Goal: Navigation & Orientation: Find specific page/section

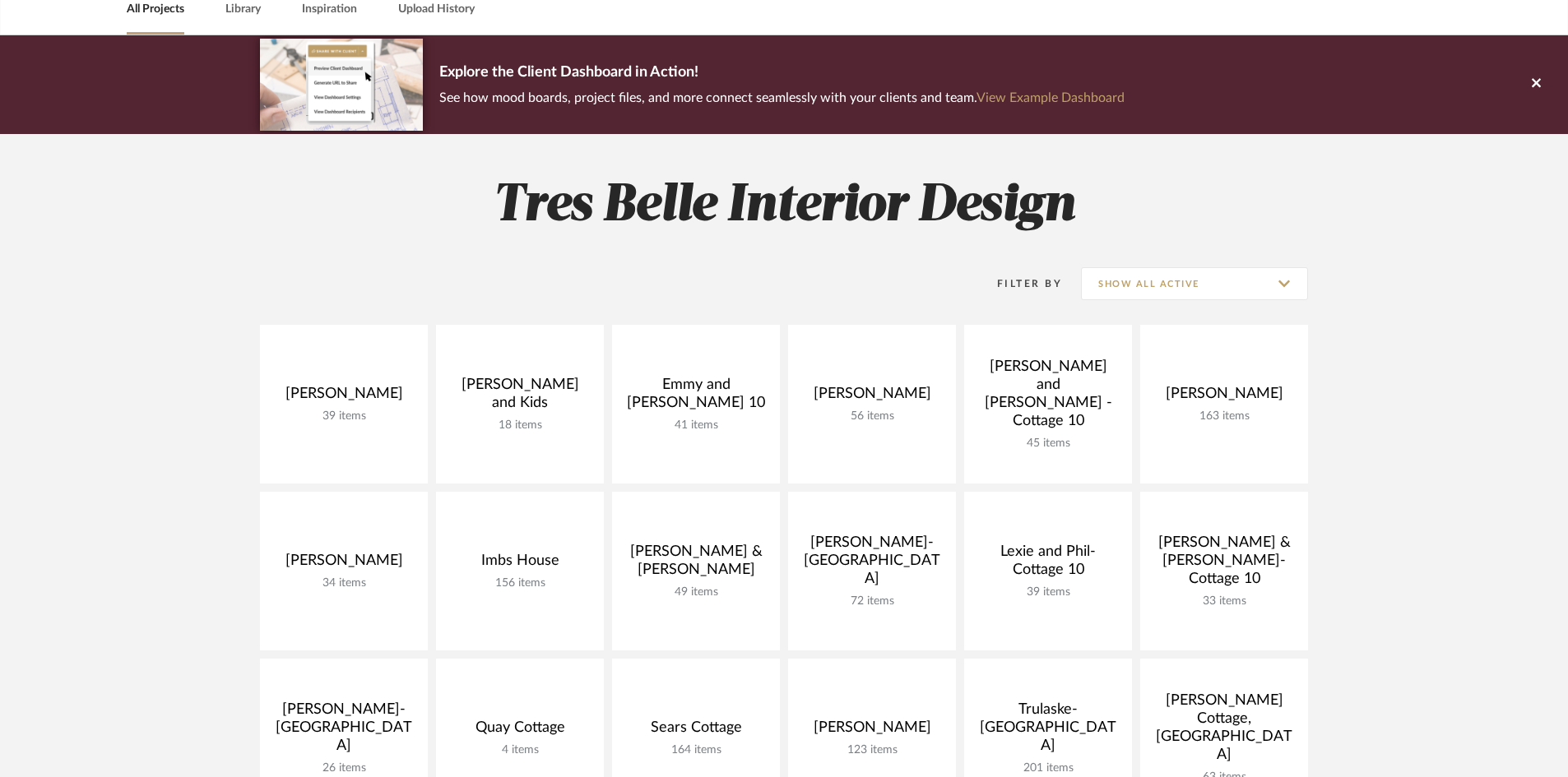
scroll to position [165, 0]
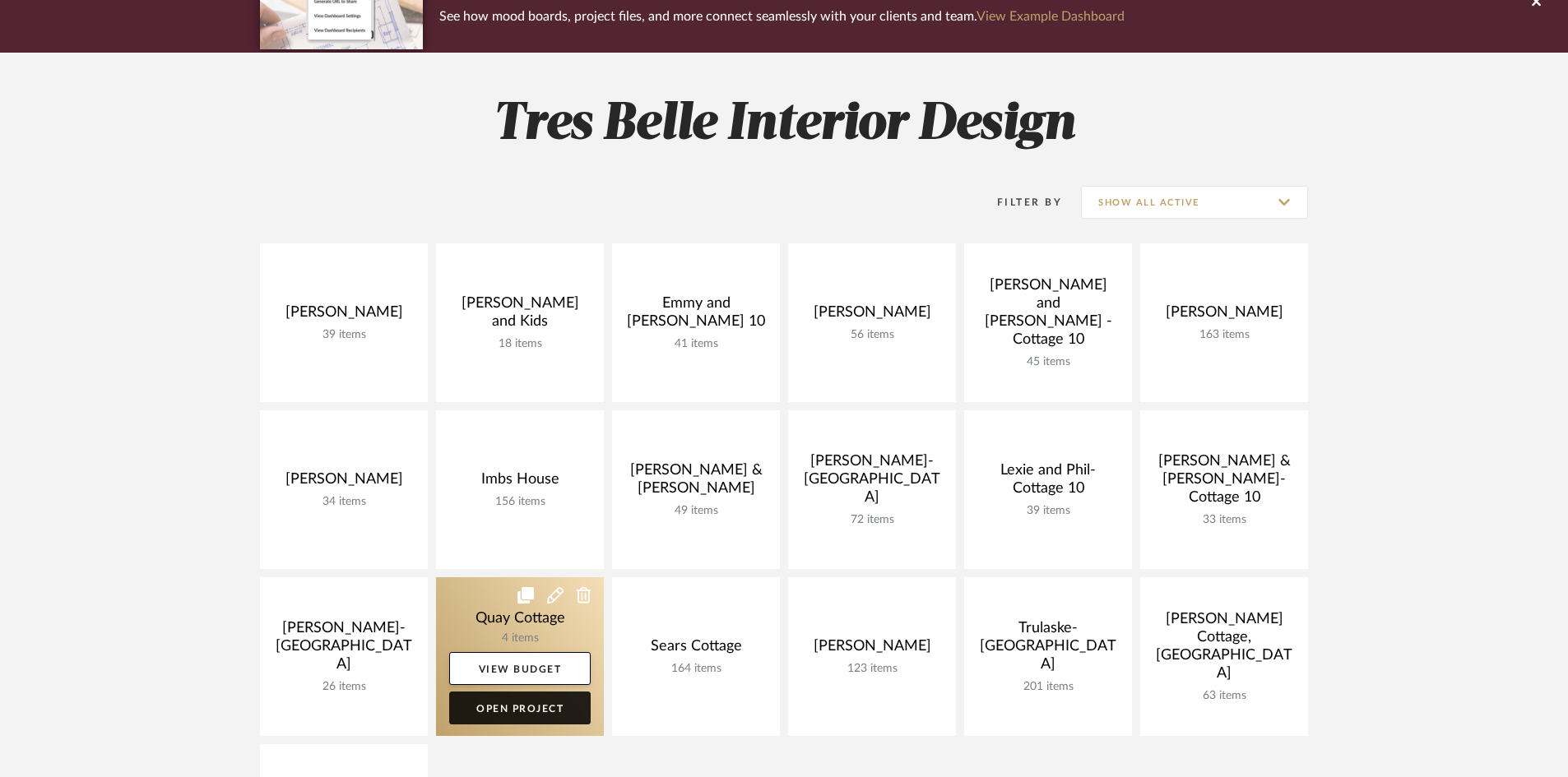
click at [507, 705] on link "Open Project" at bounding box center [520, 708] width 142 height 33
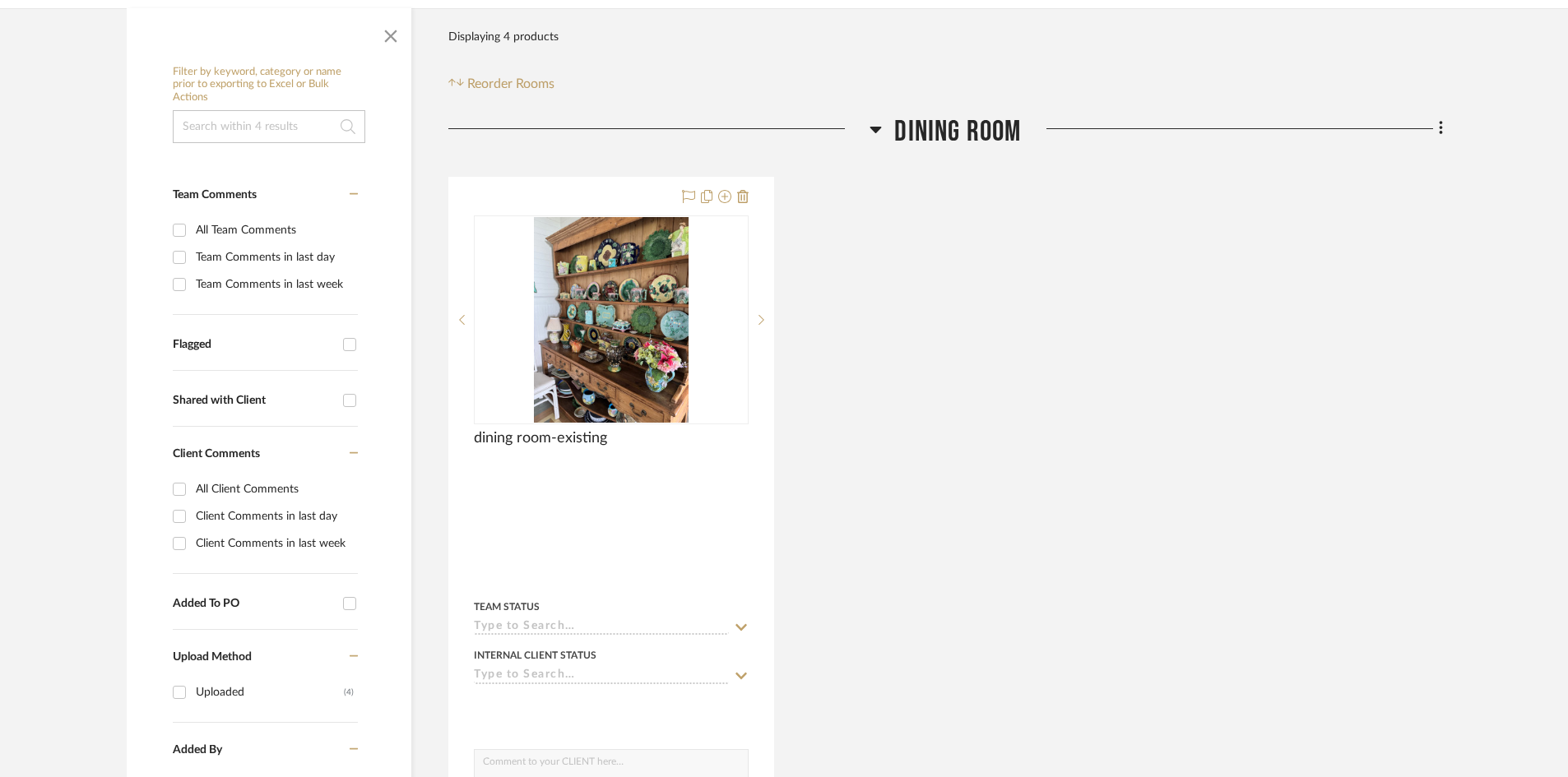
scroll to position [329, 0]
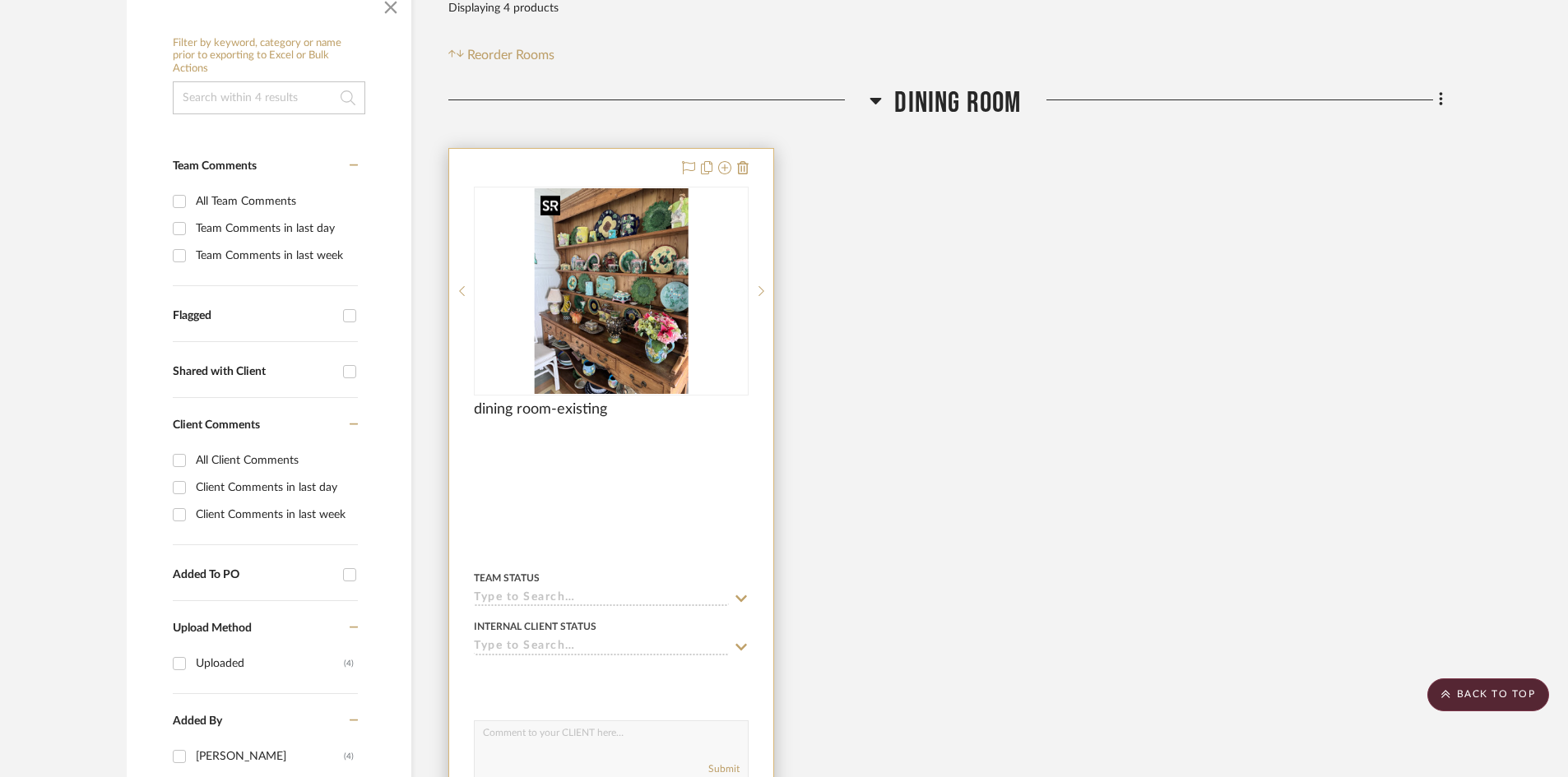
click at [658, 326] on img "0" at bounding box center [611, 291] width 155 height 205
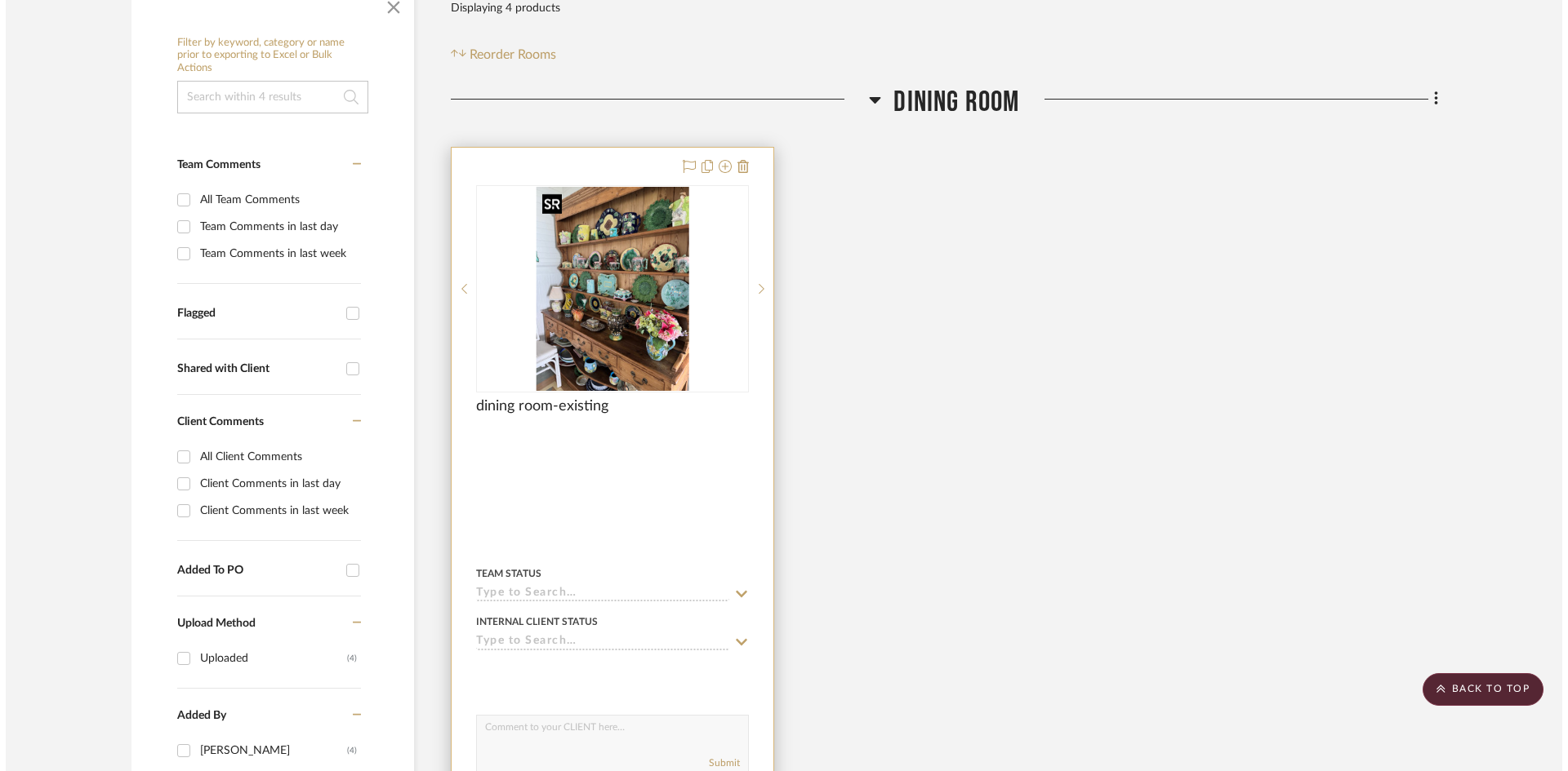
scroll to position [0, 0]
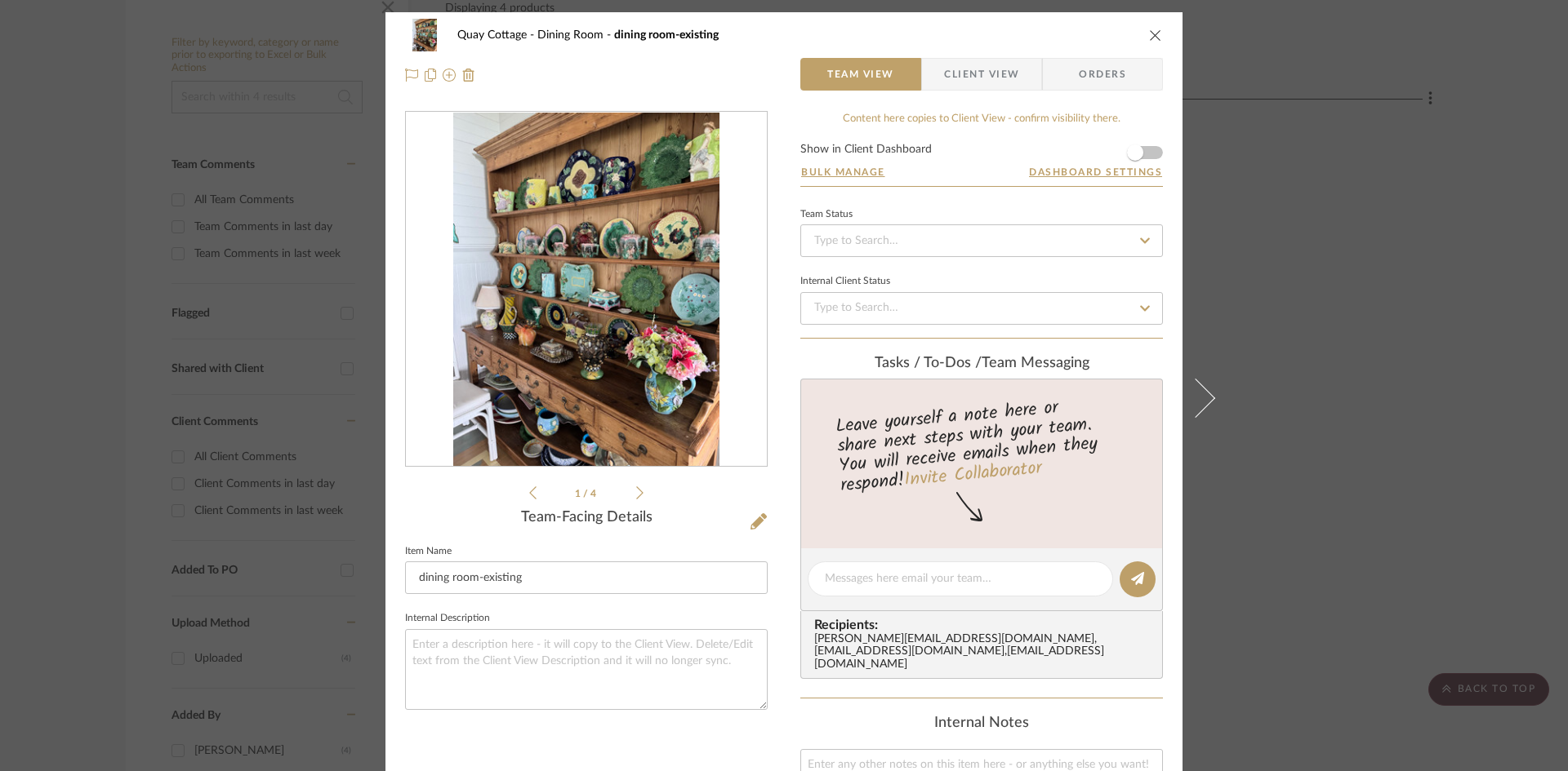
click at [636, 493] on icon at bounding box center [639, 492] width 7 height 15
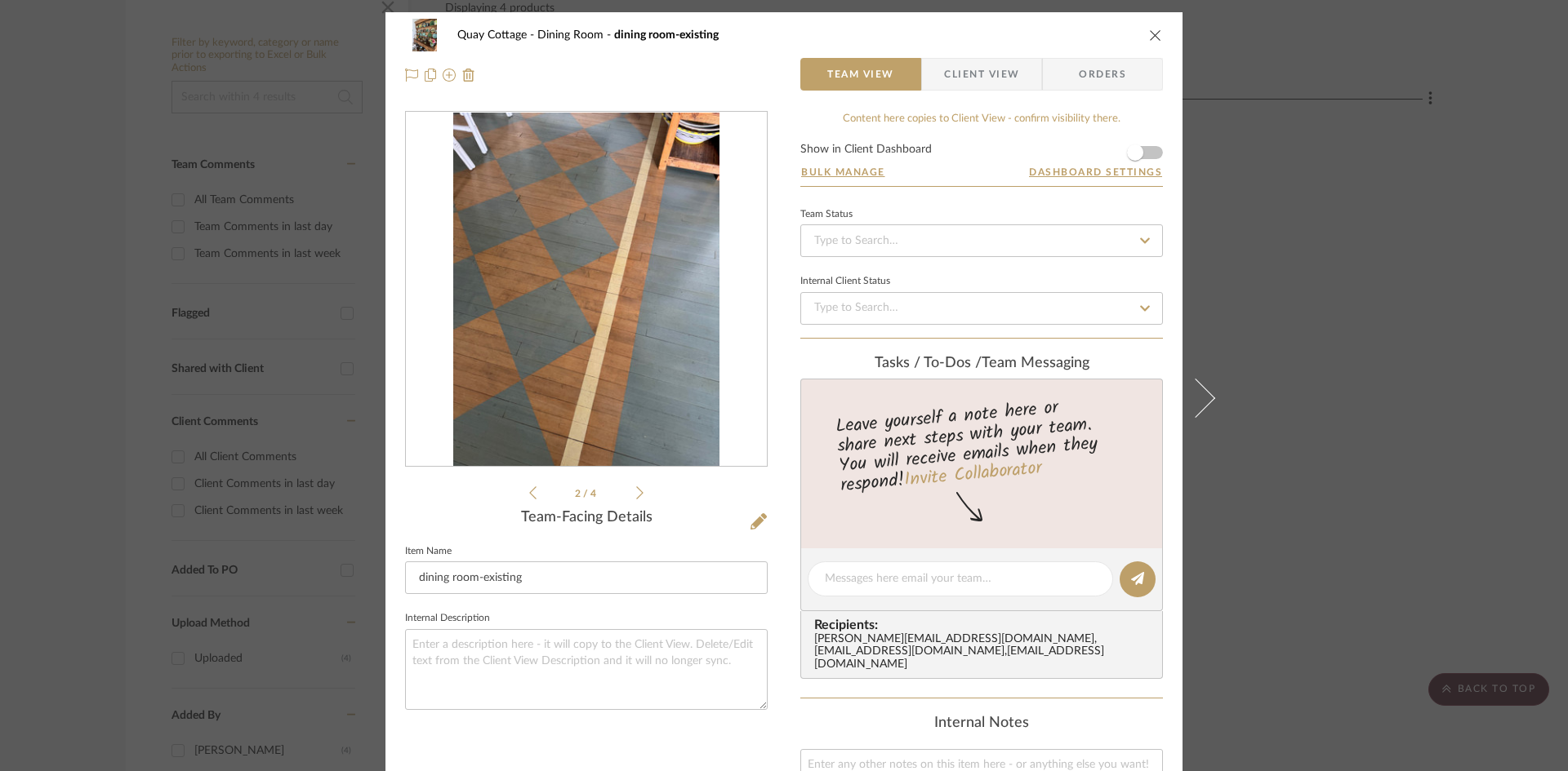
click at [636, 493] on icon at bounding box center [639, 492] width 7 height 15
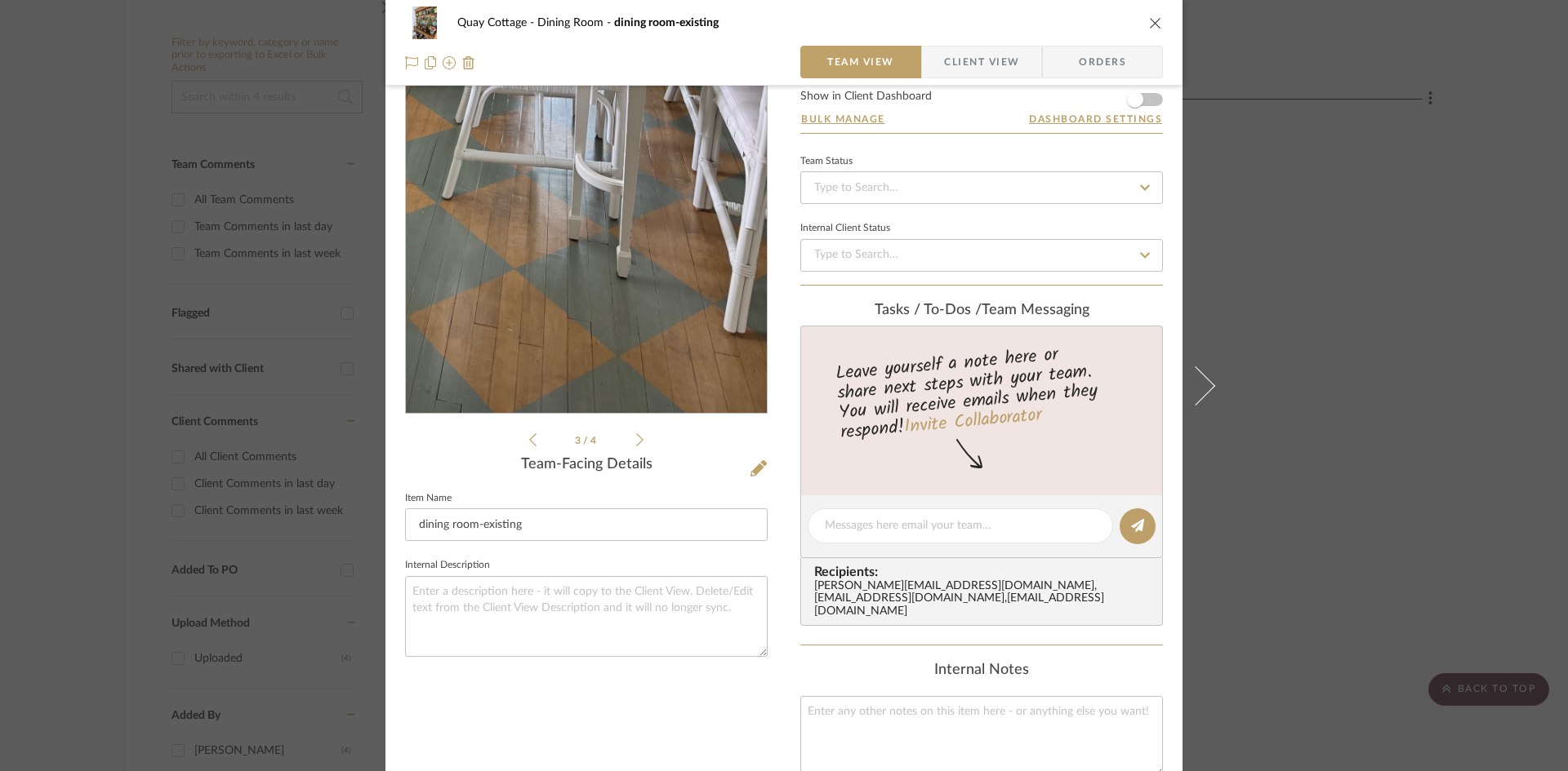
scroll to position [82, 0]
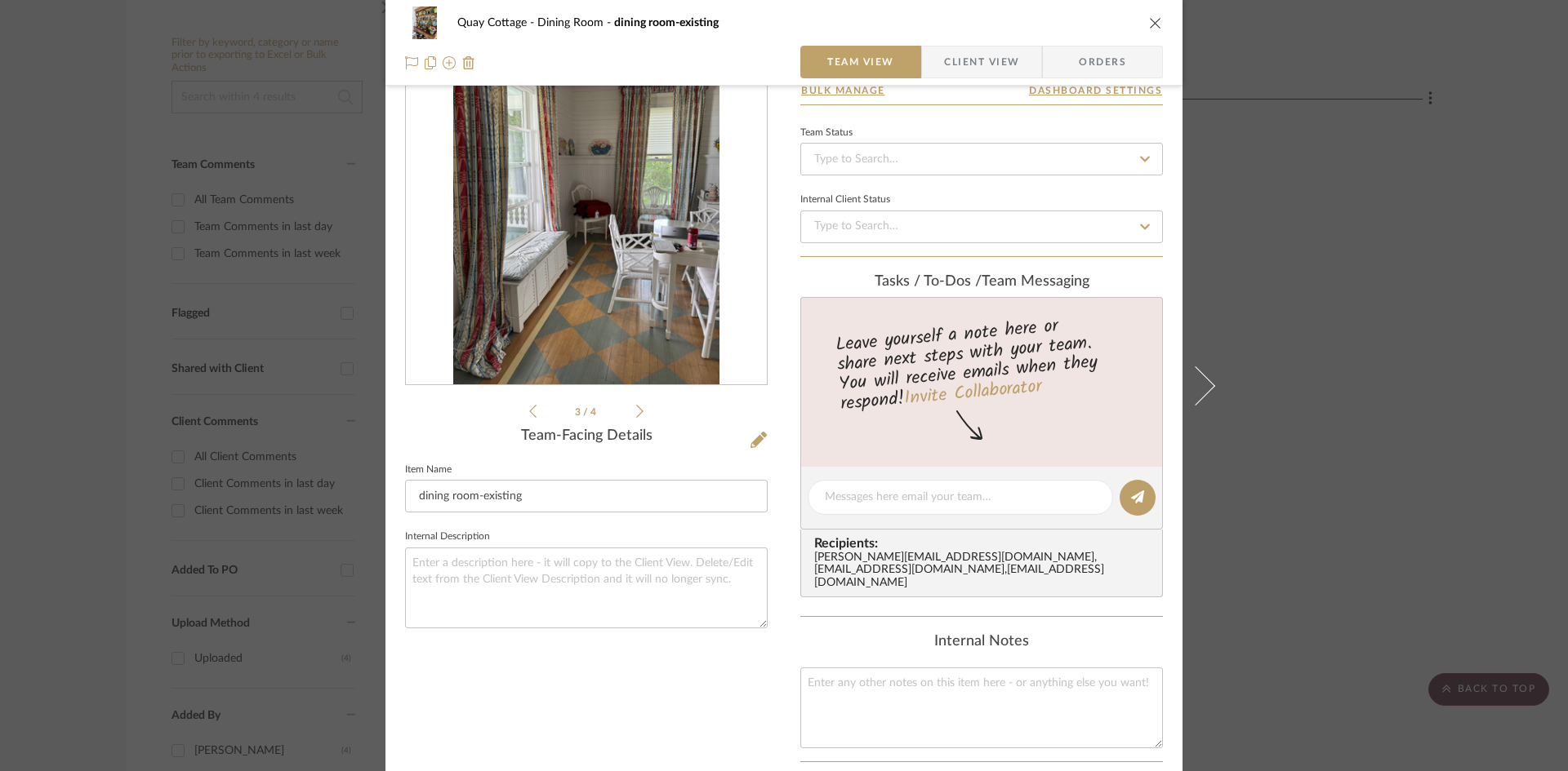
click at [636, 411] on icon at bounding box center [639, 411] width 7 height 15
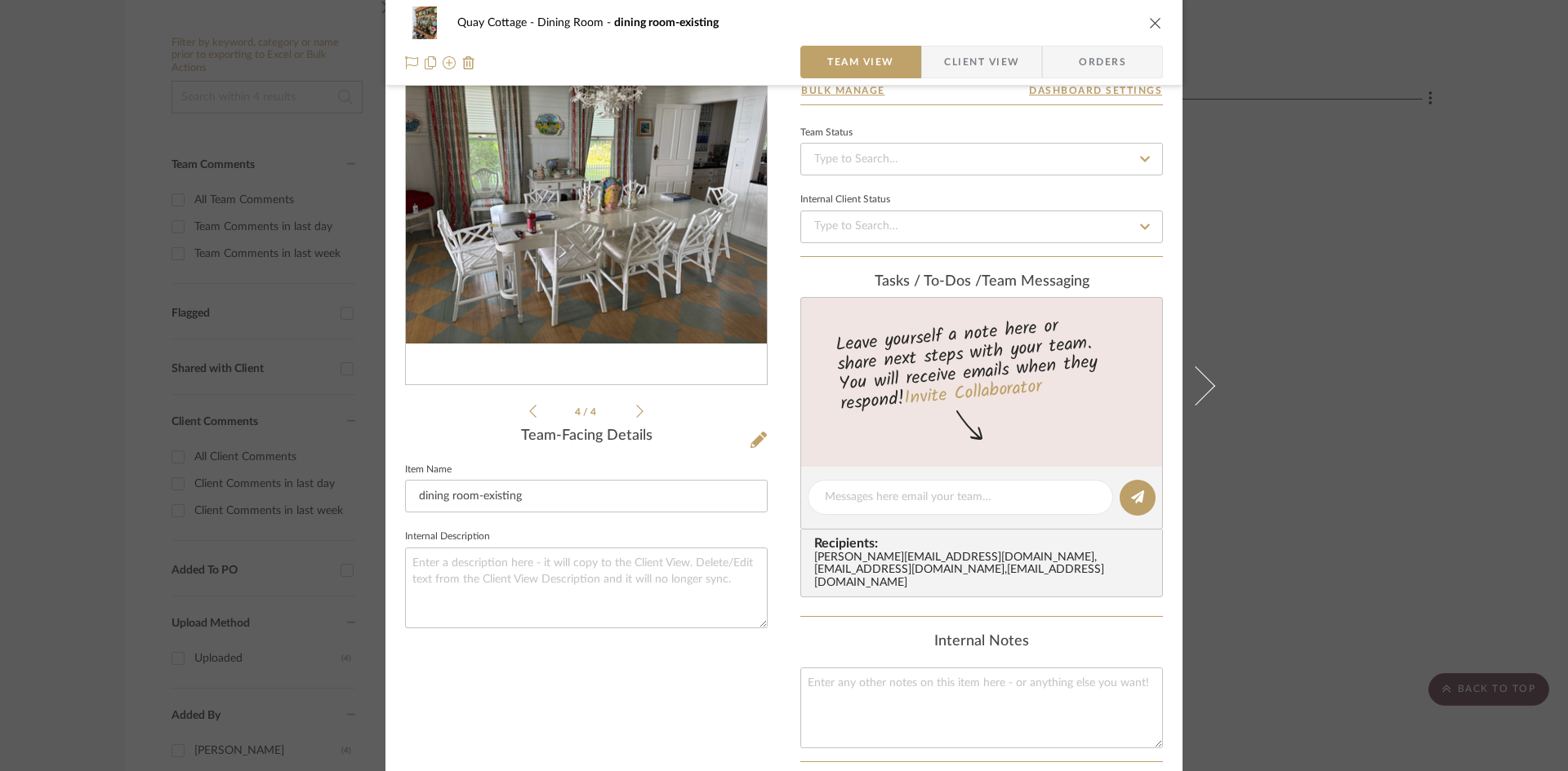
click at [636, 411] on icon at bounding box center [639, 411] width 7 height 15
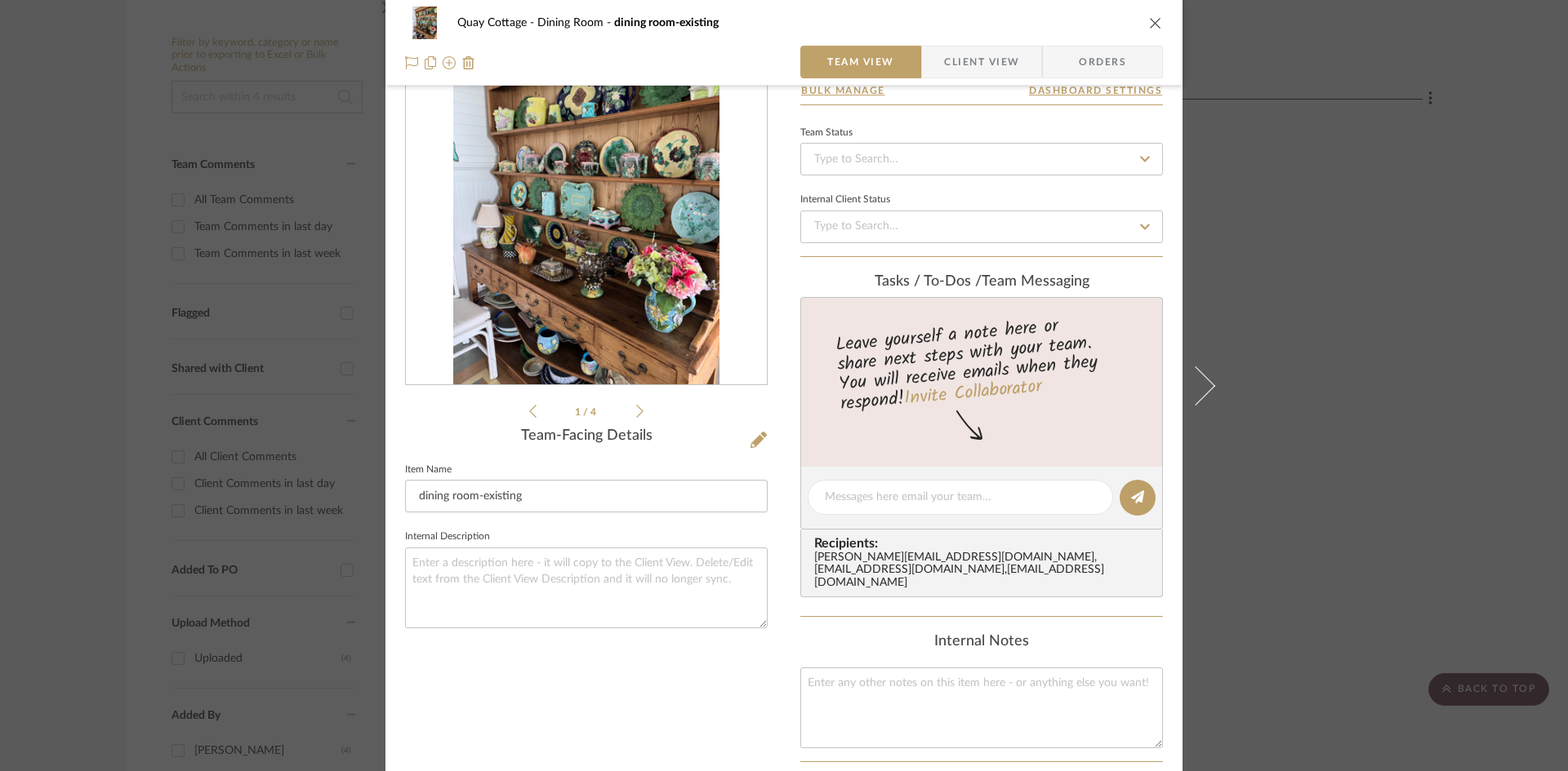
click at [636, 411] on icon at bounding box center [639, 411] width 7 height 15
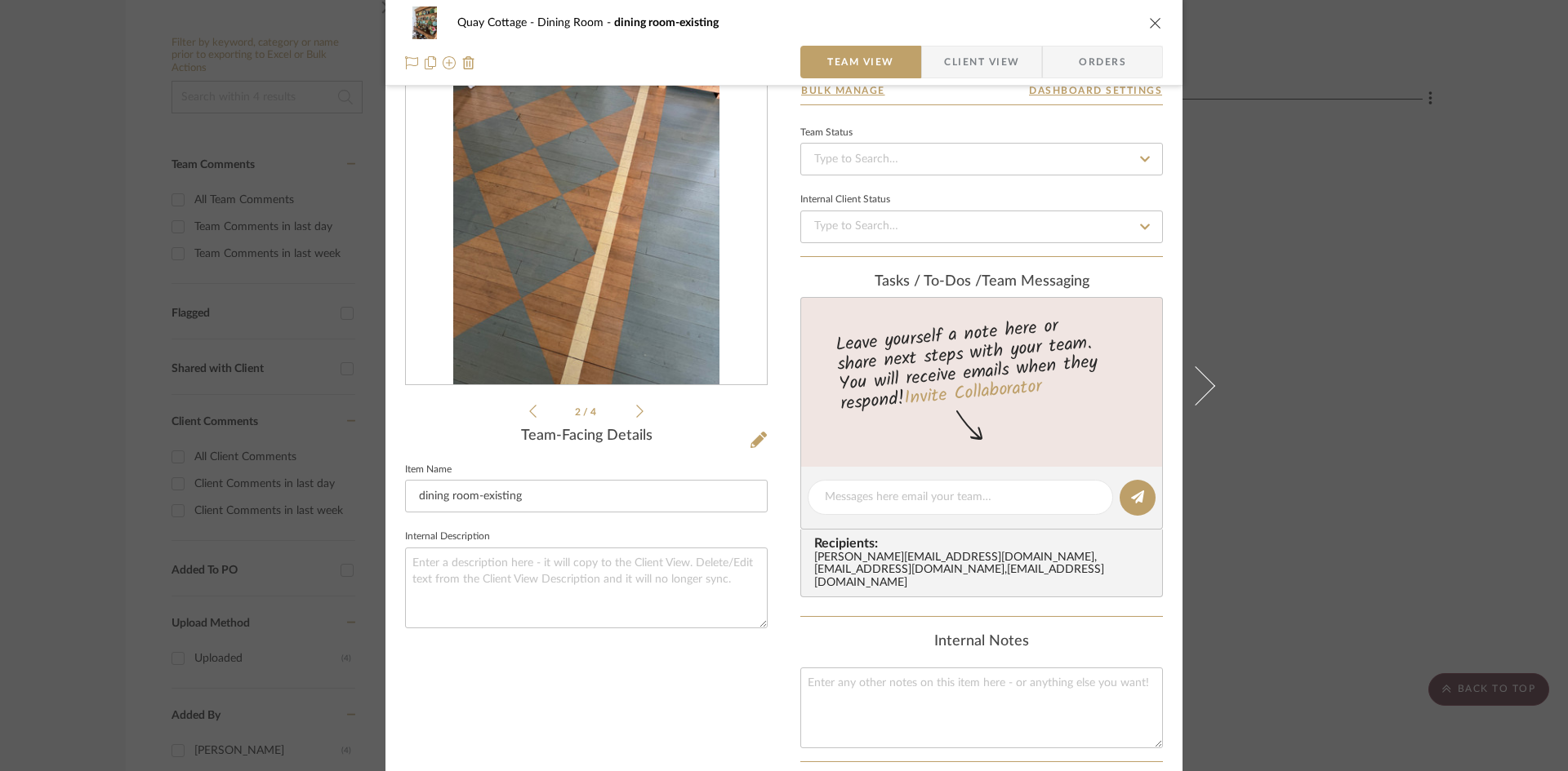
click at [636, 411] on icon at bounding box center [639, 411] width 7 height 15
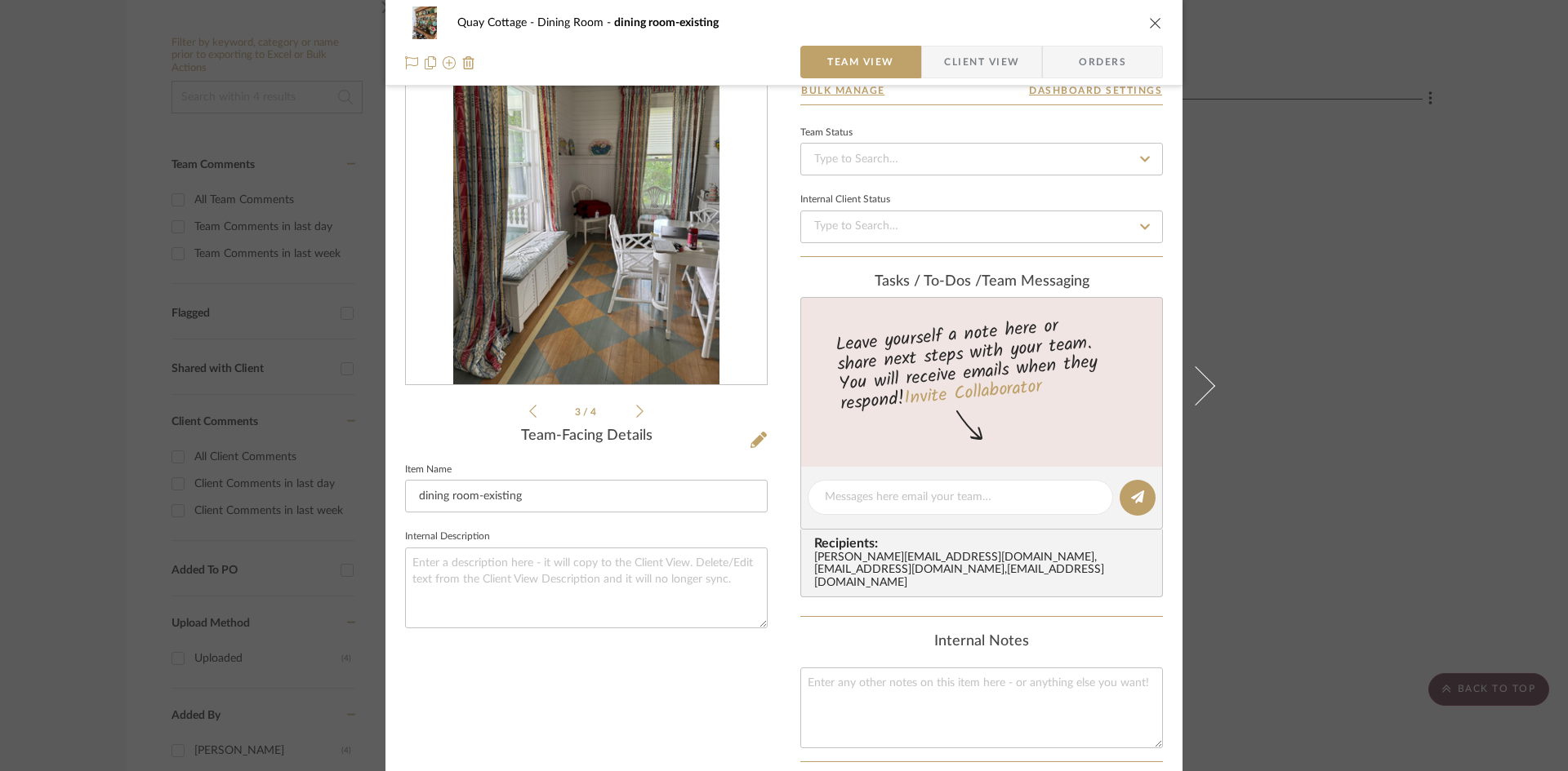
click at [636, 411] on icon at bounding box center [639, 411] width 7 height 15
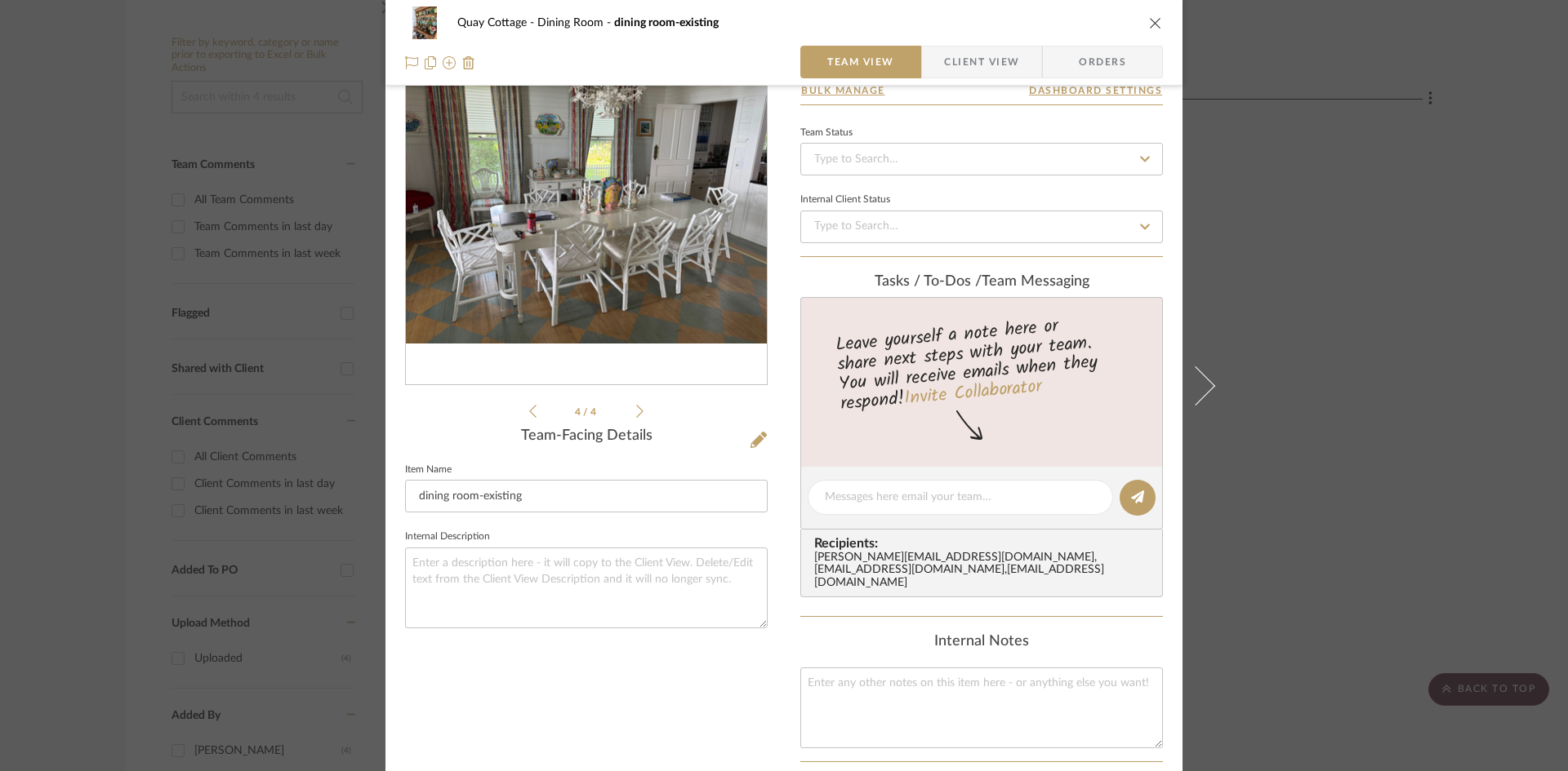
click at [1148, 20] on icon "close" at bounding box center [1154, 23] width 13 height 13
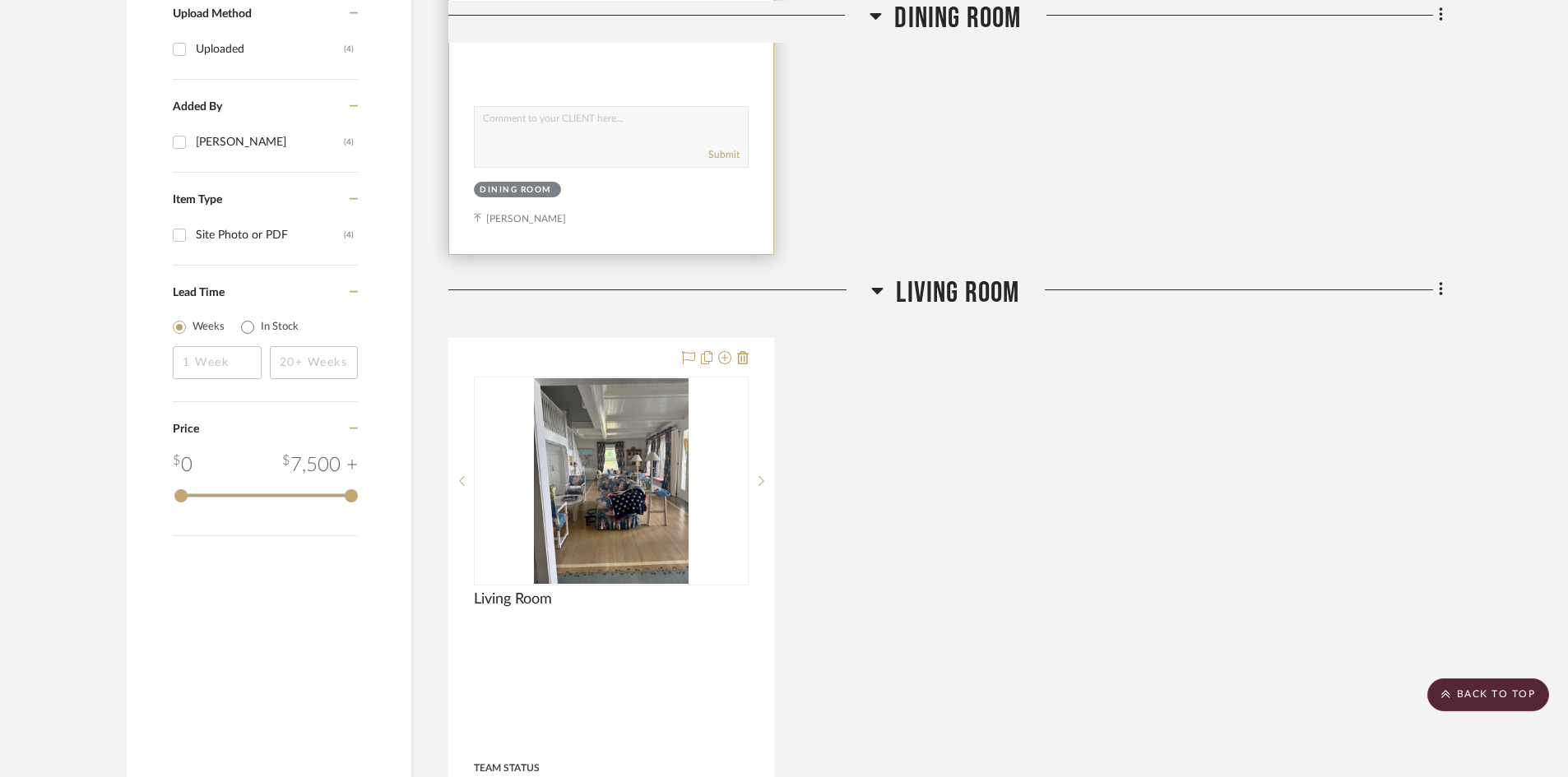
scroll to position [1070, 0]
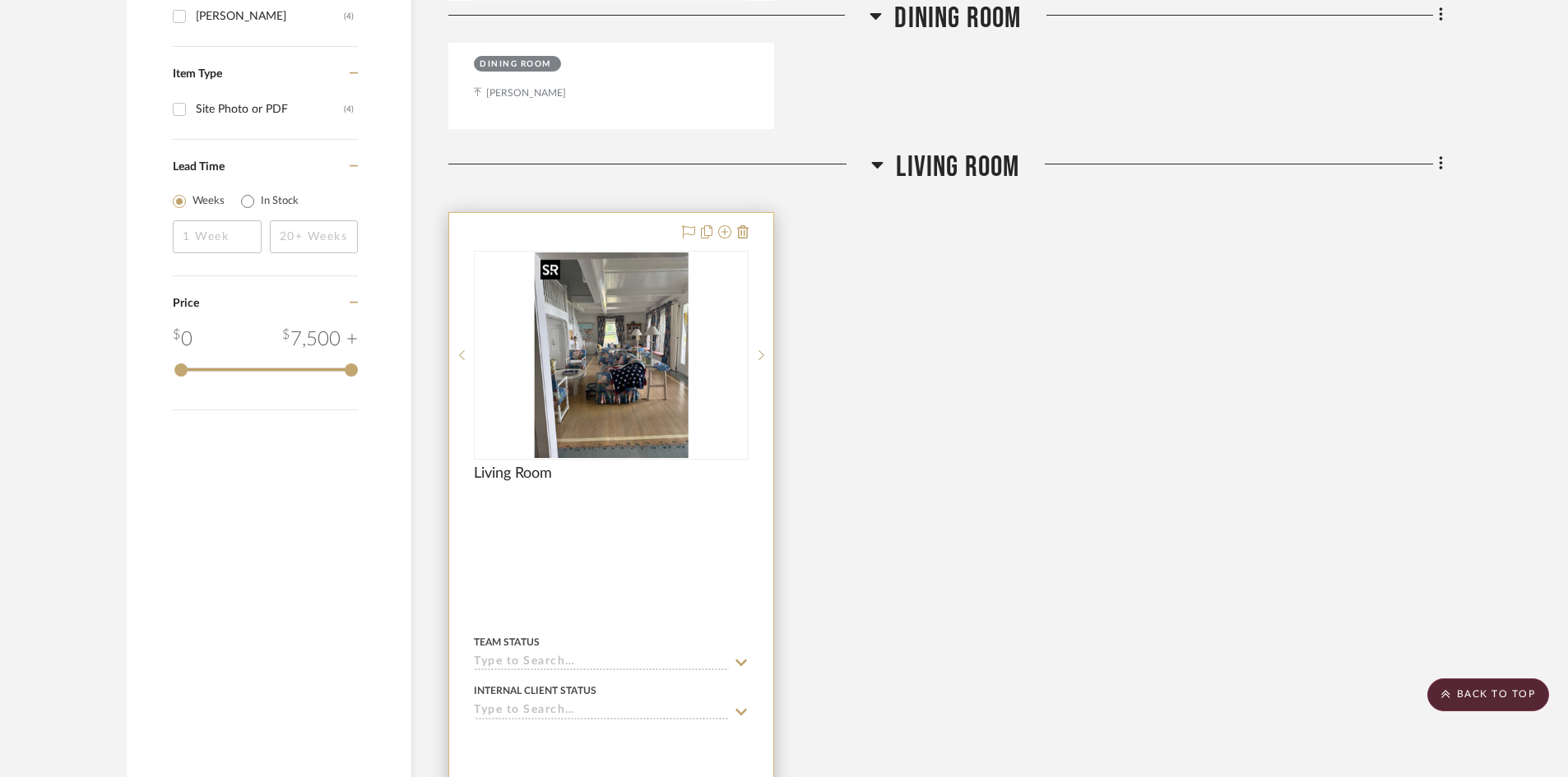
click at [588, 407] on img "0" at bounding box center [611, 354] width 155 height 205
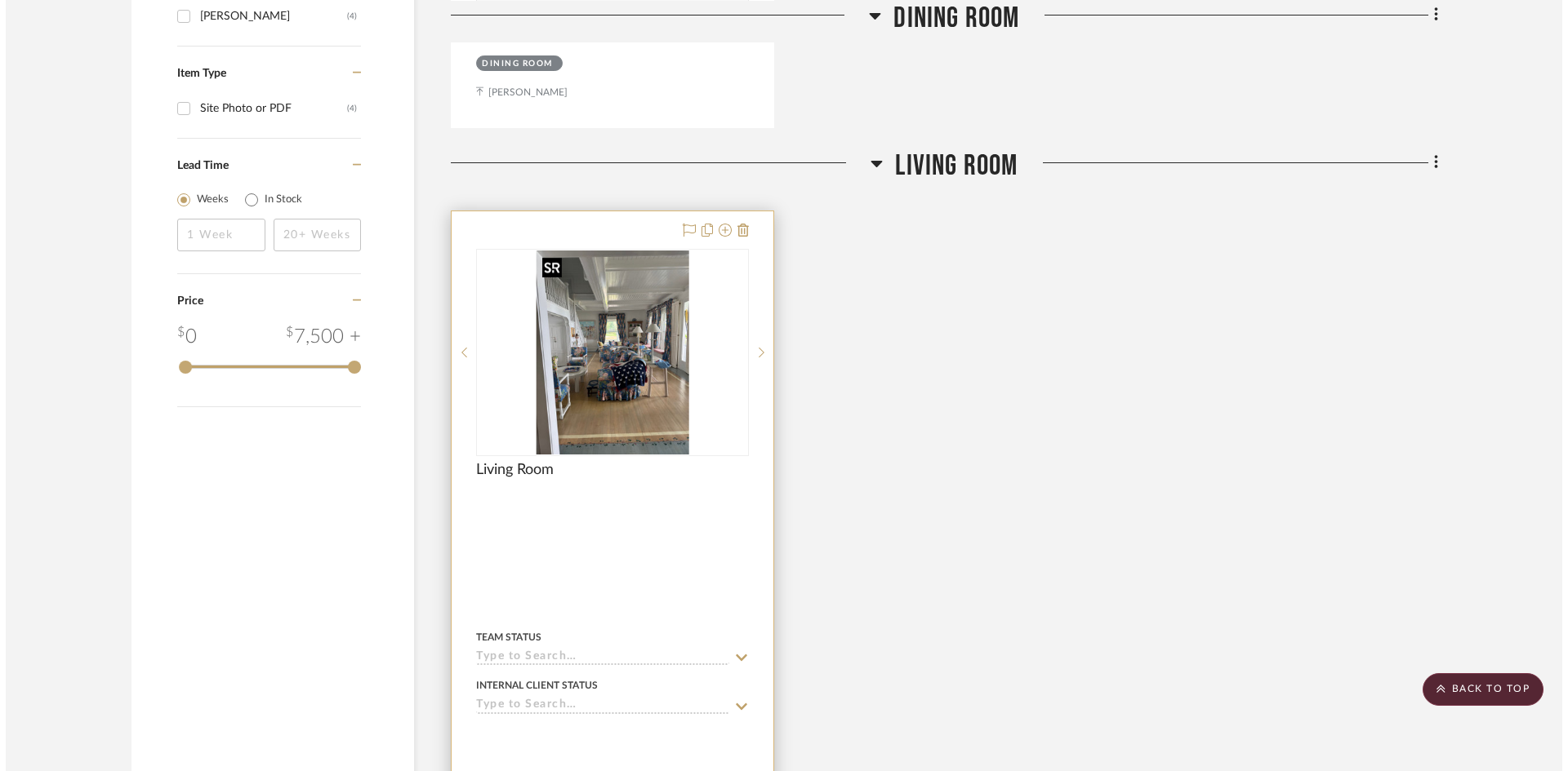
scroll to position [0, 0]
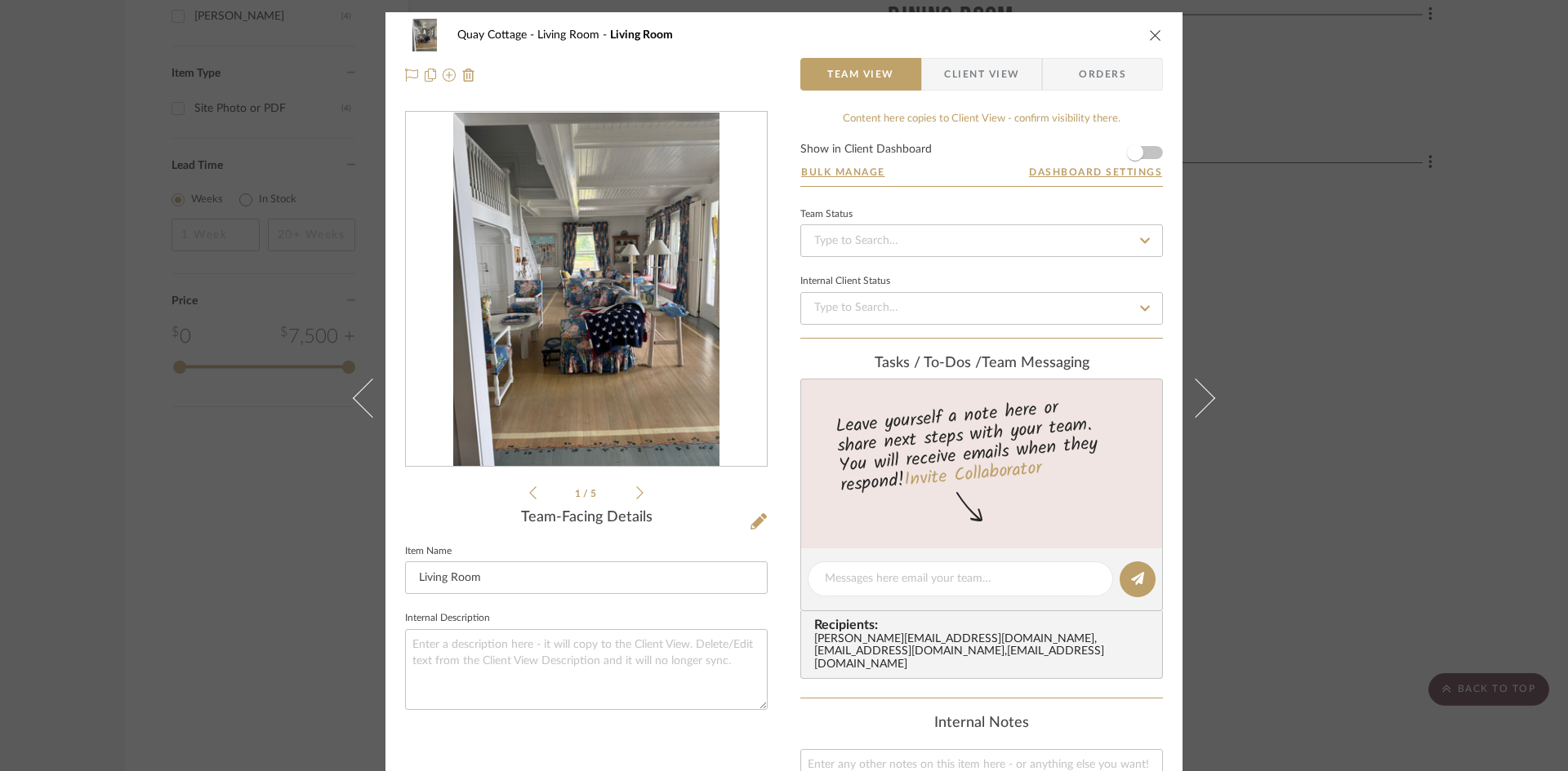
click at [636, 491] on icon at bounding box center [639, 492] width 7 height 13
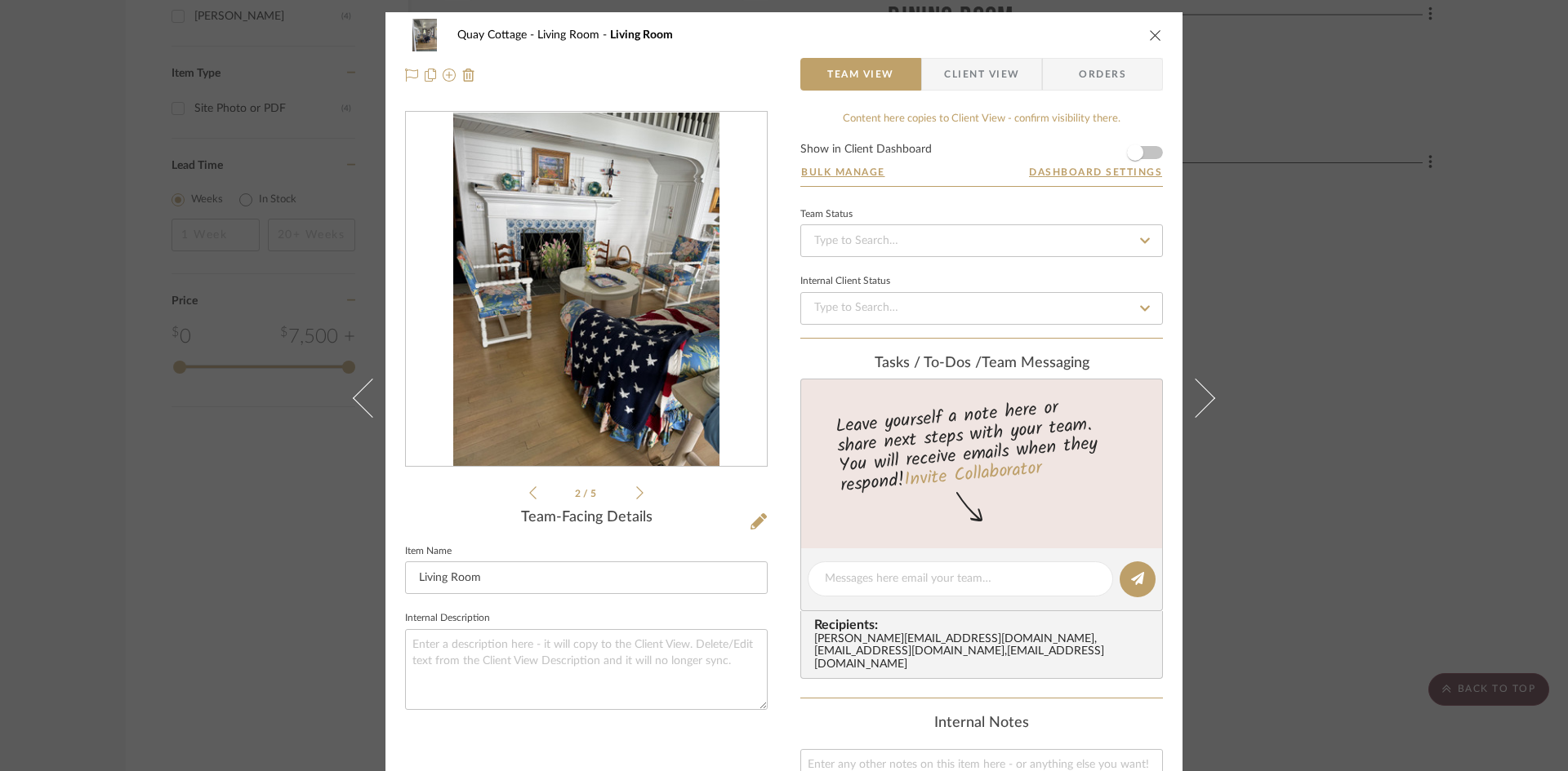
click at [636, 491] on icon at bounding box center [639, 492] width 7 height 13
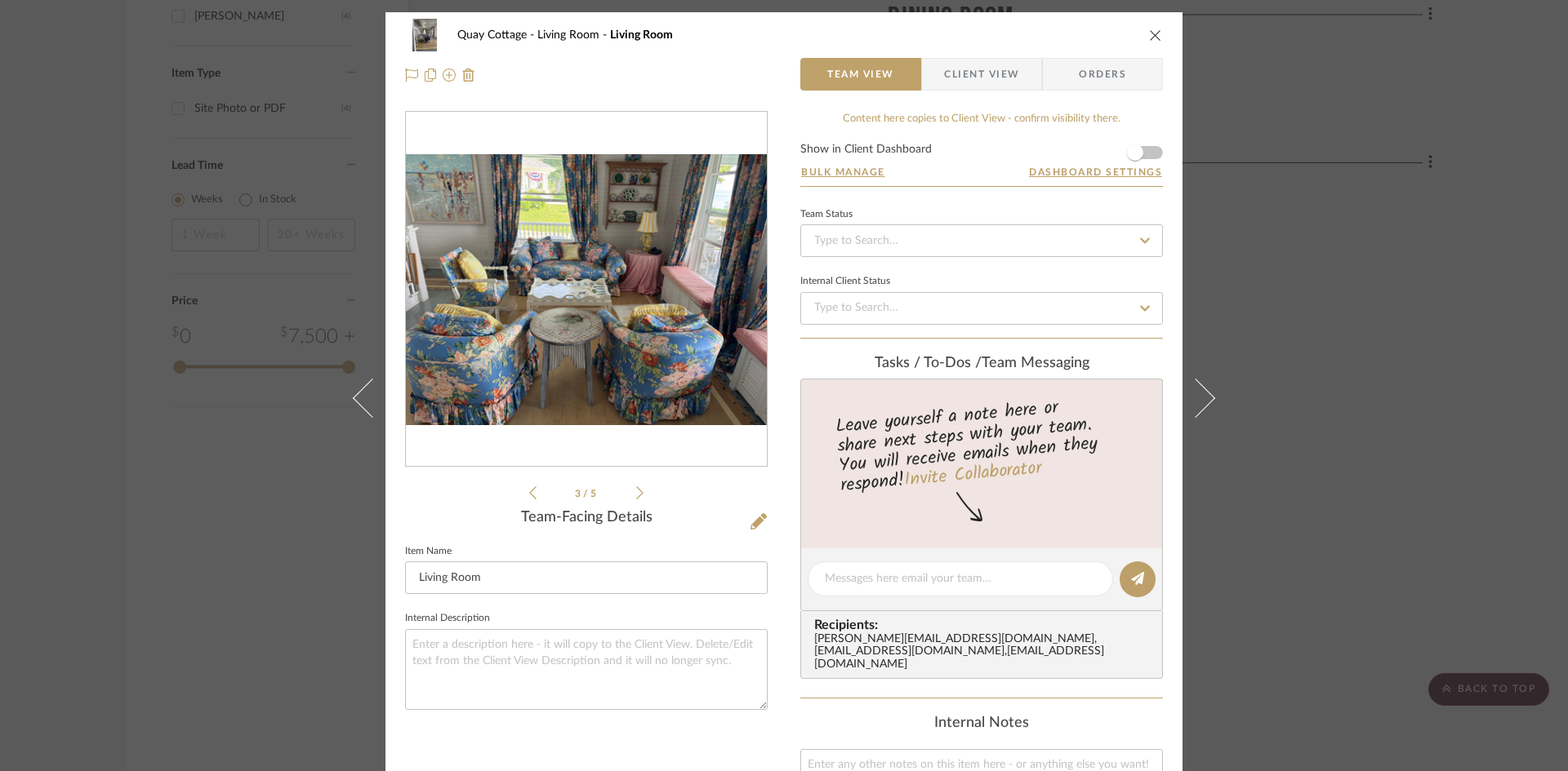
click at [636, 491] on icon at bounding box center [639, 492] width 7 height 13
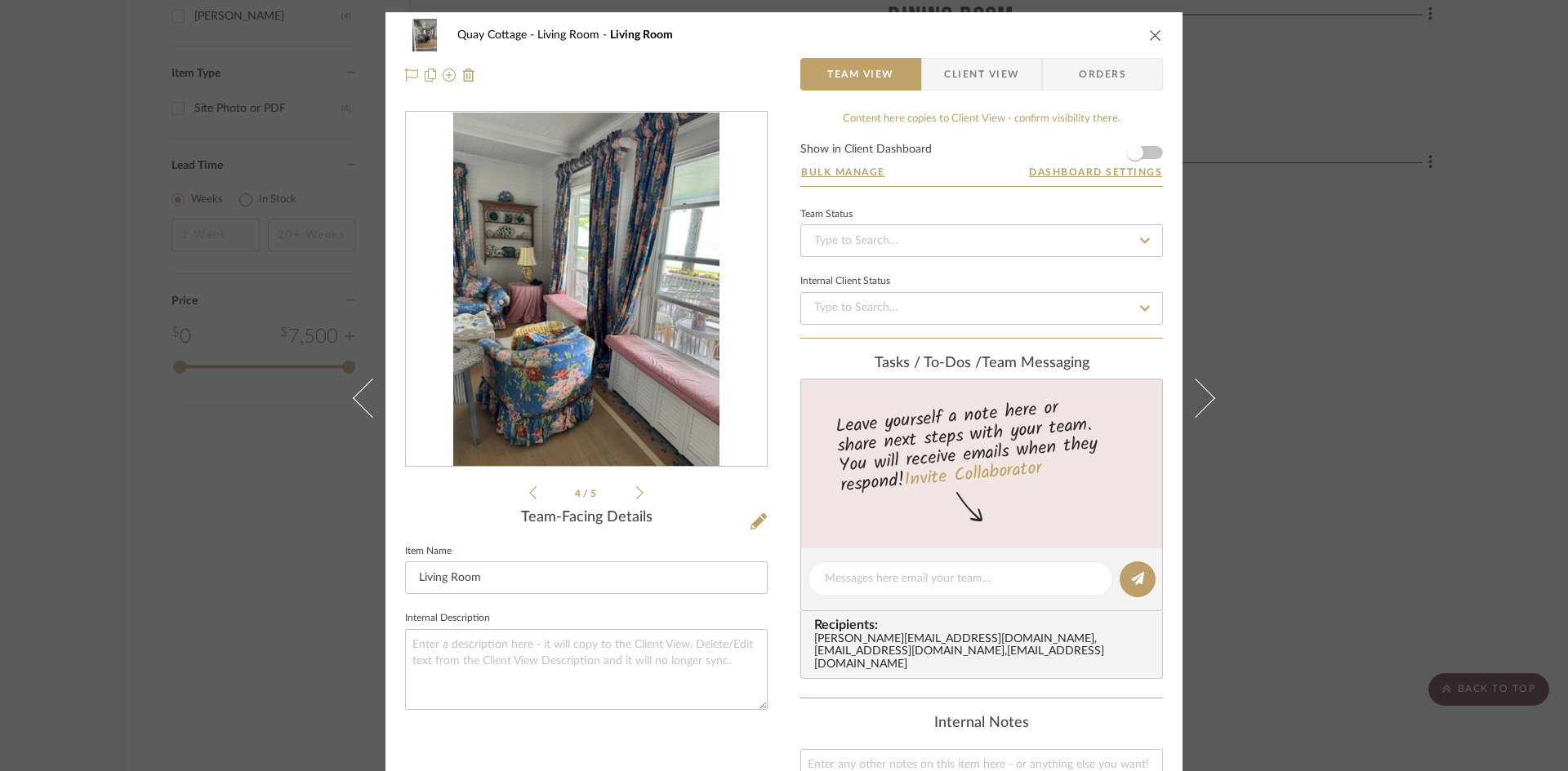
click at [636, 491] on icon at bounding box center [639, 492] width 7 height 13
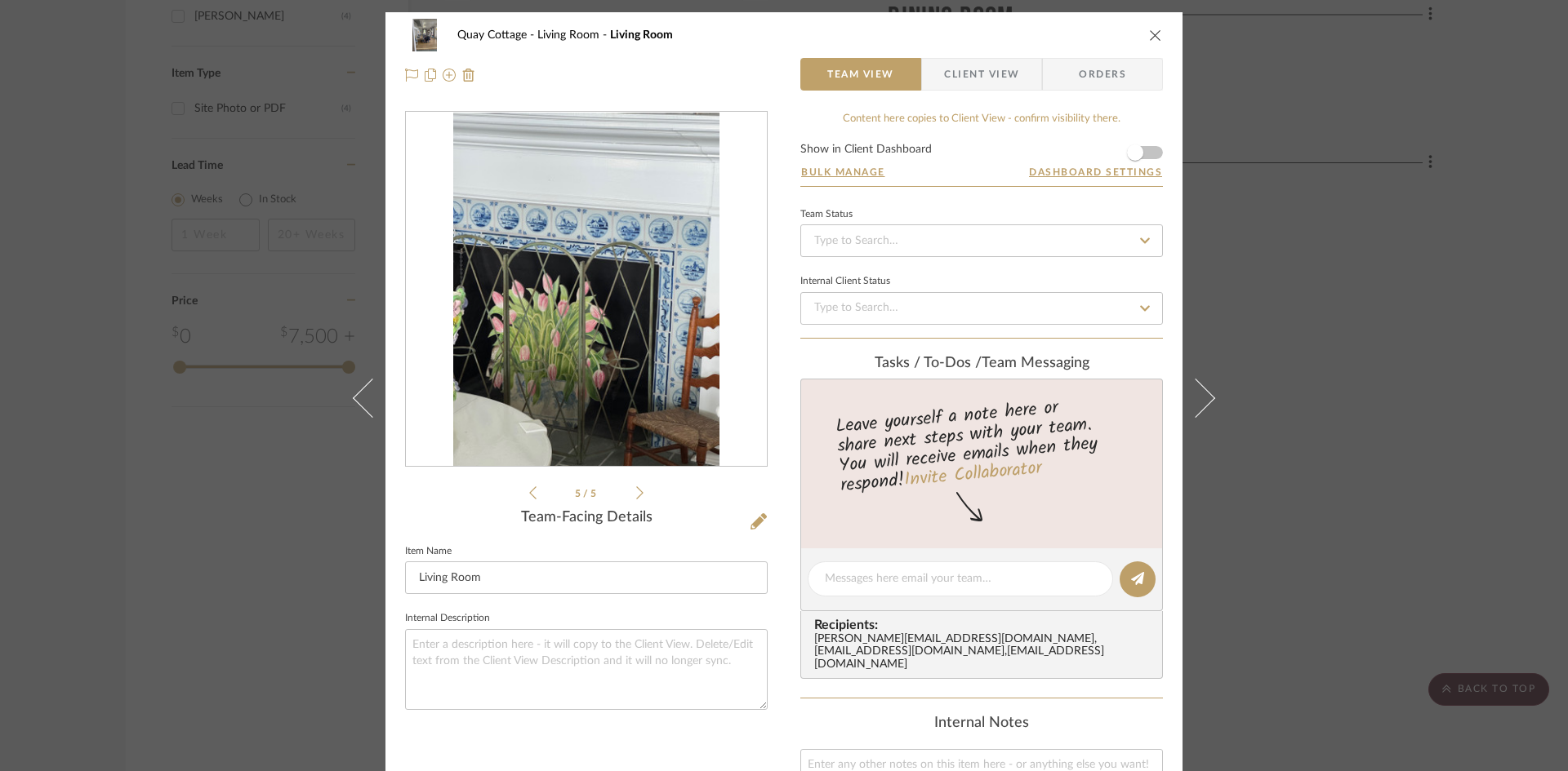
click at [636, 491] on icon at bounding box center [639, 492] width 7 height 13
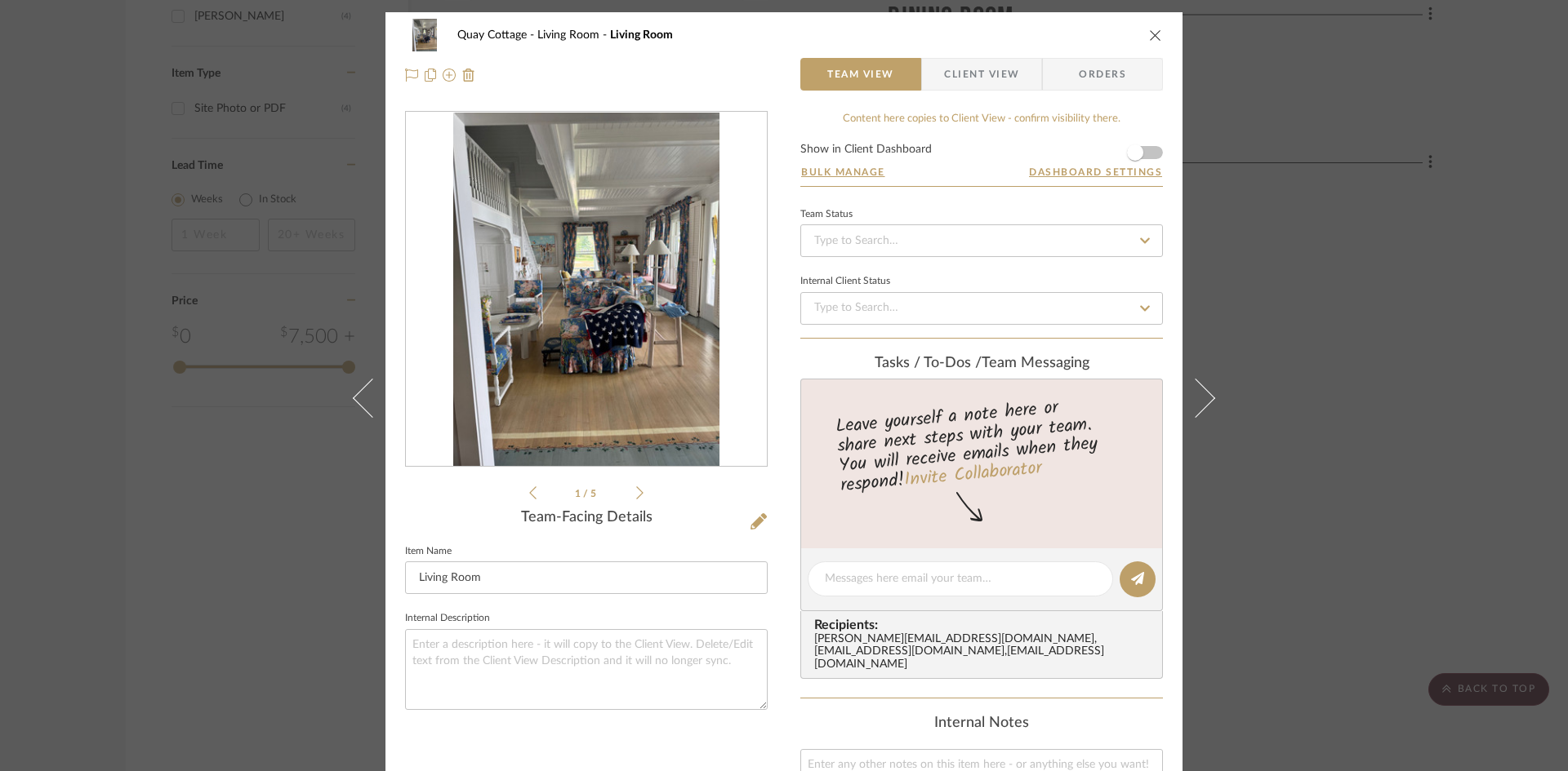
click at [636, 491] on icon at bounding box center [639, 492] width 7 height 13
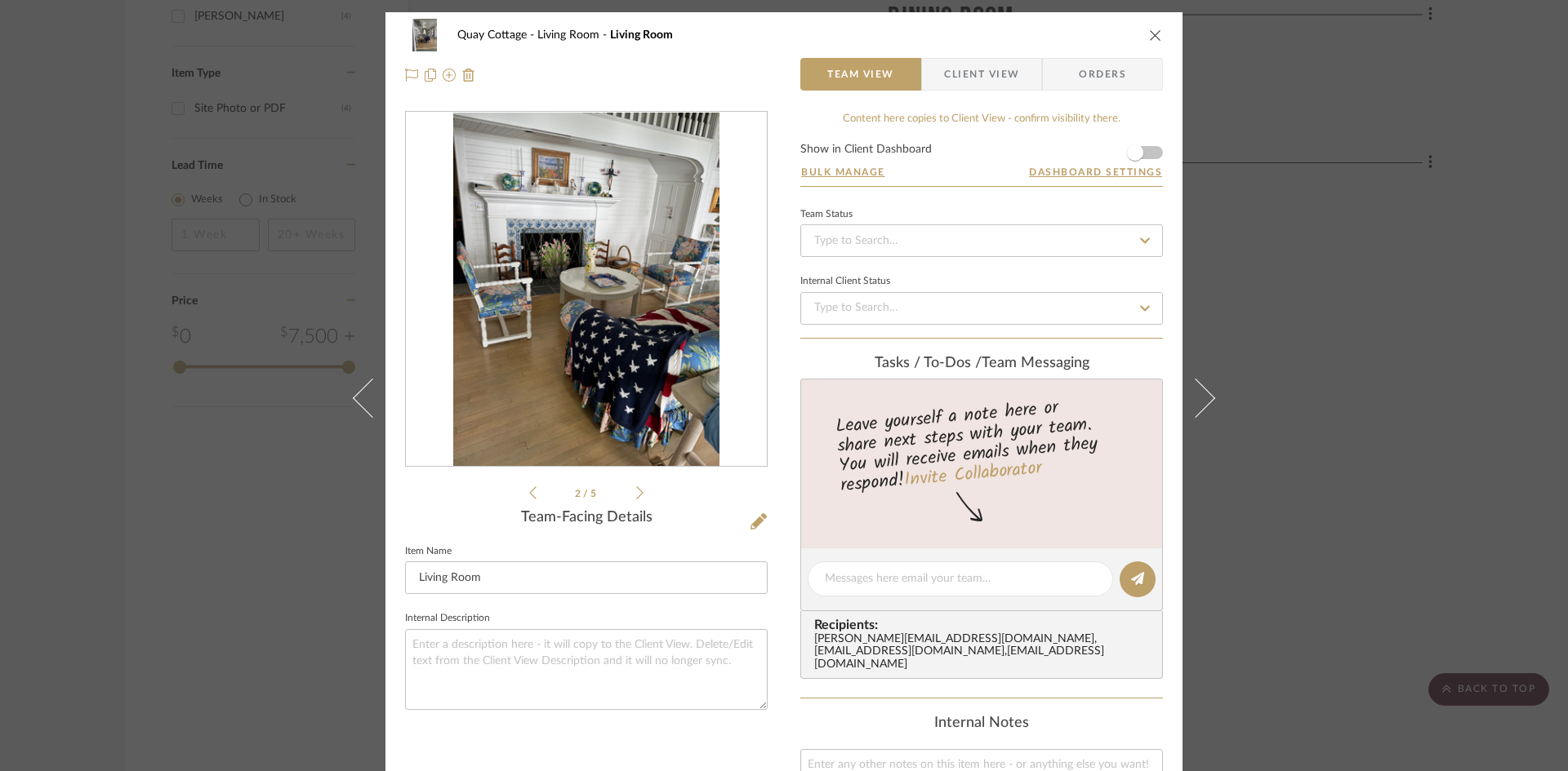
click at [636, 491] on icon at bounding box center [639, 492] width 7 height 13
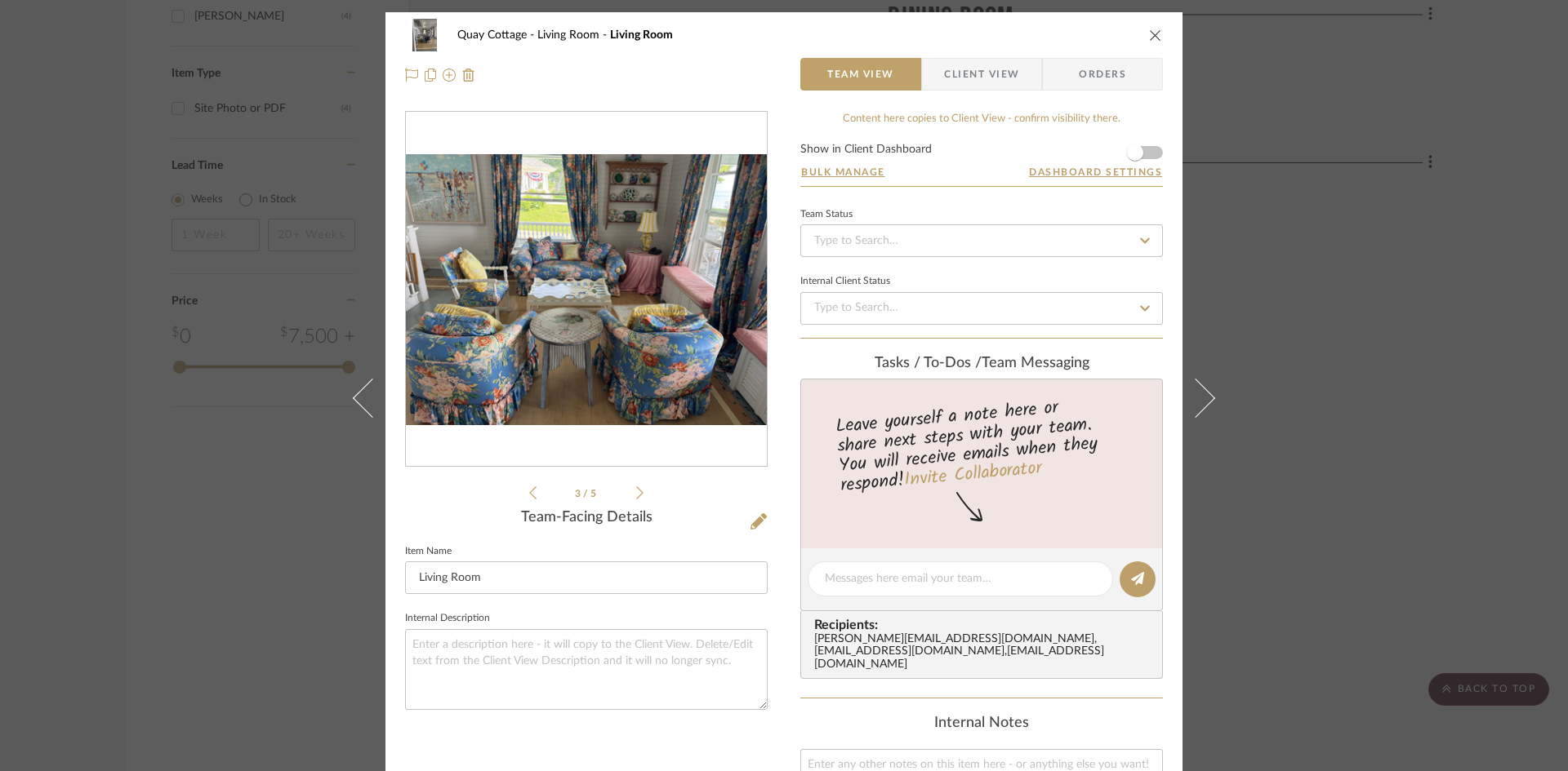
click at [636, 491] on icon at bounding box center [639, 492] width 7 height 13
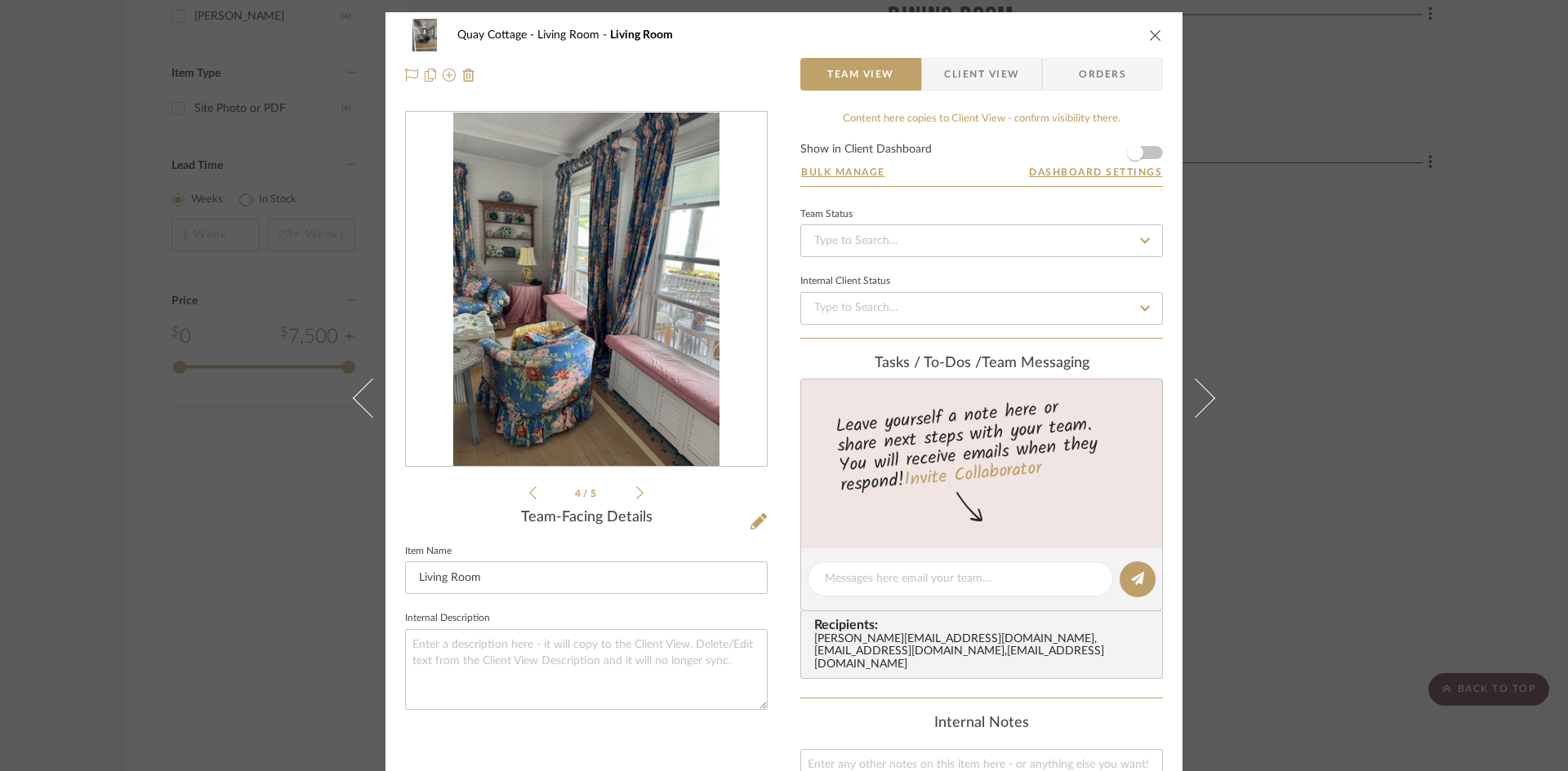
click at [636, 491] on icon at bounding box center [639, 492] width 7 height 13
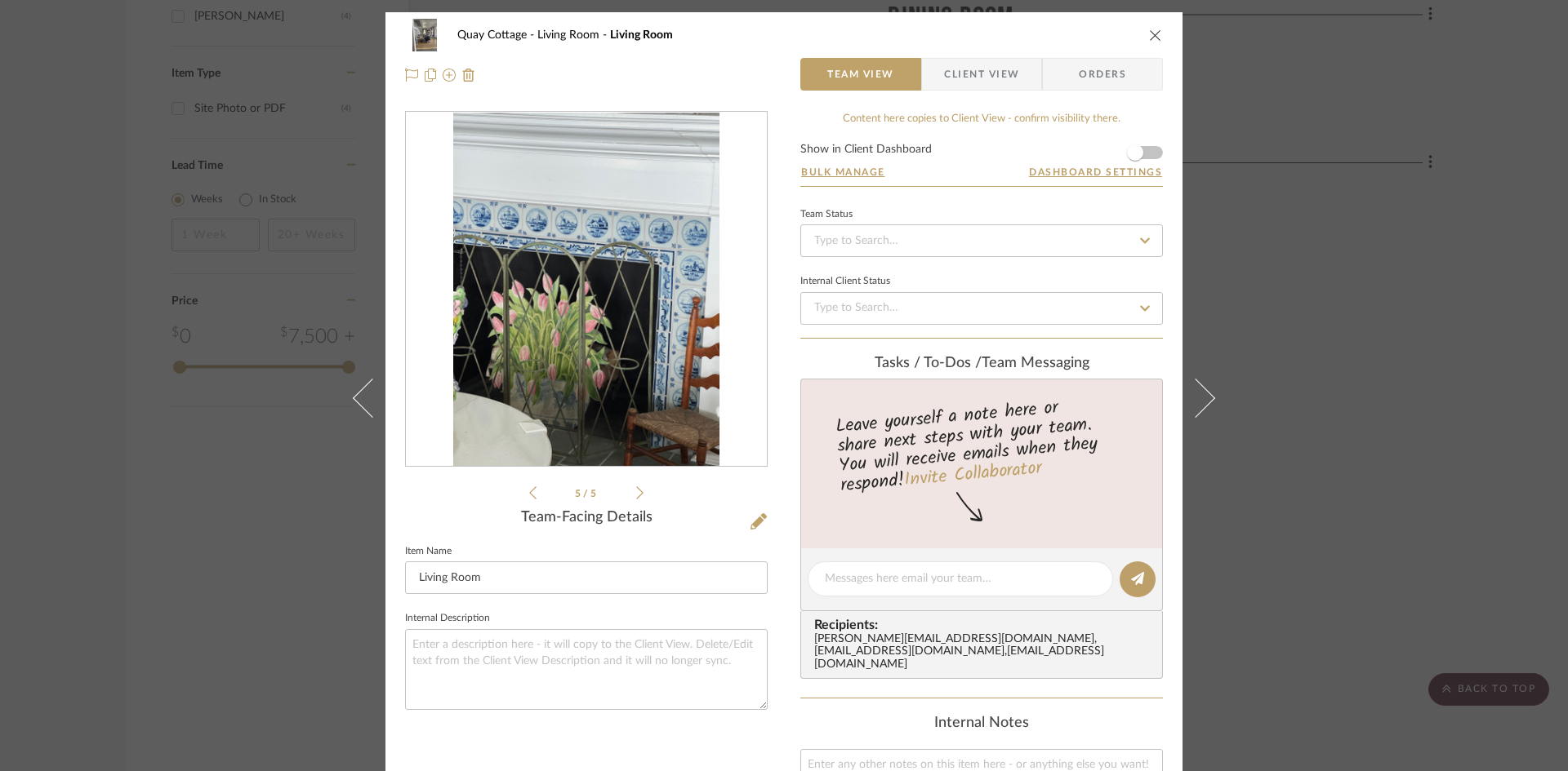
click at [1148, 35] on icon "close" at bounding box center [1154, 34] width 13 height 13
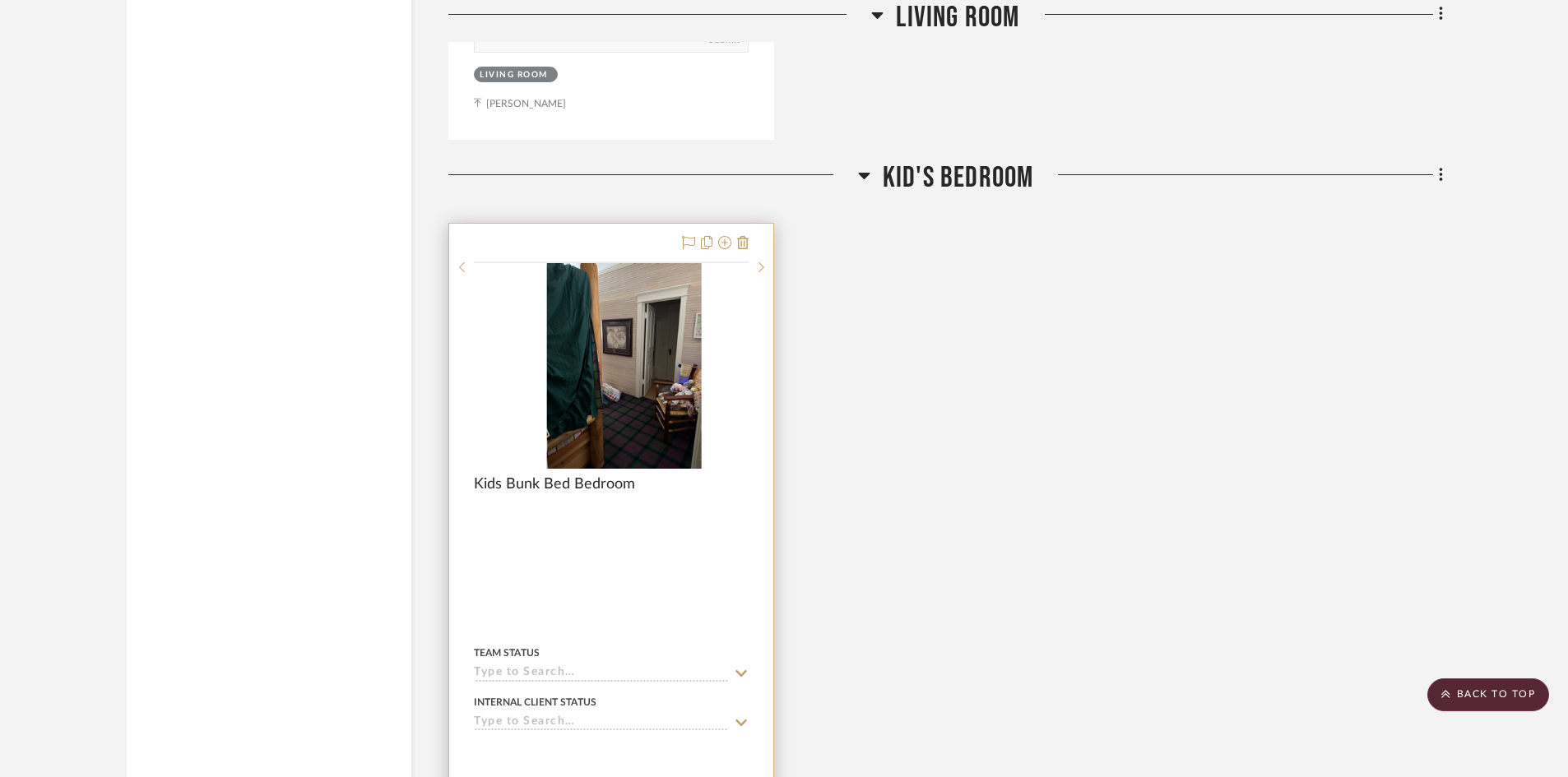
scroll to position [1892, 0]
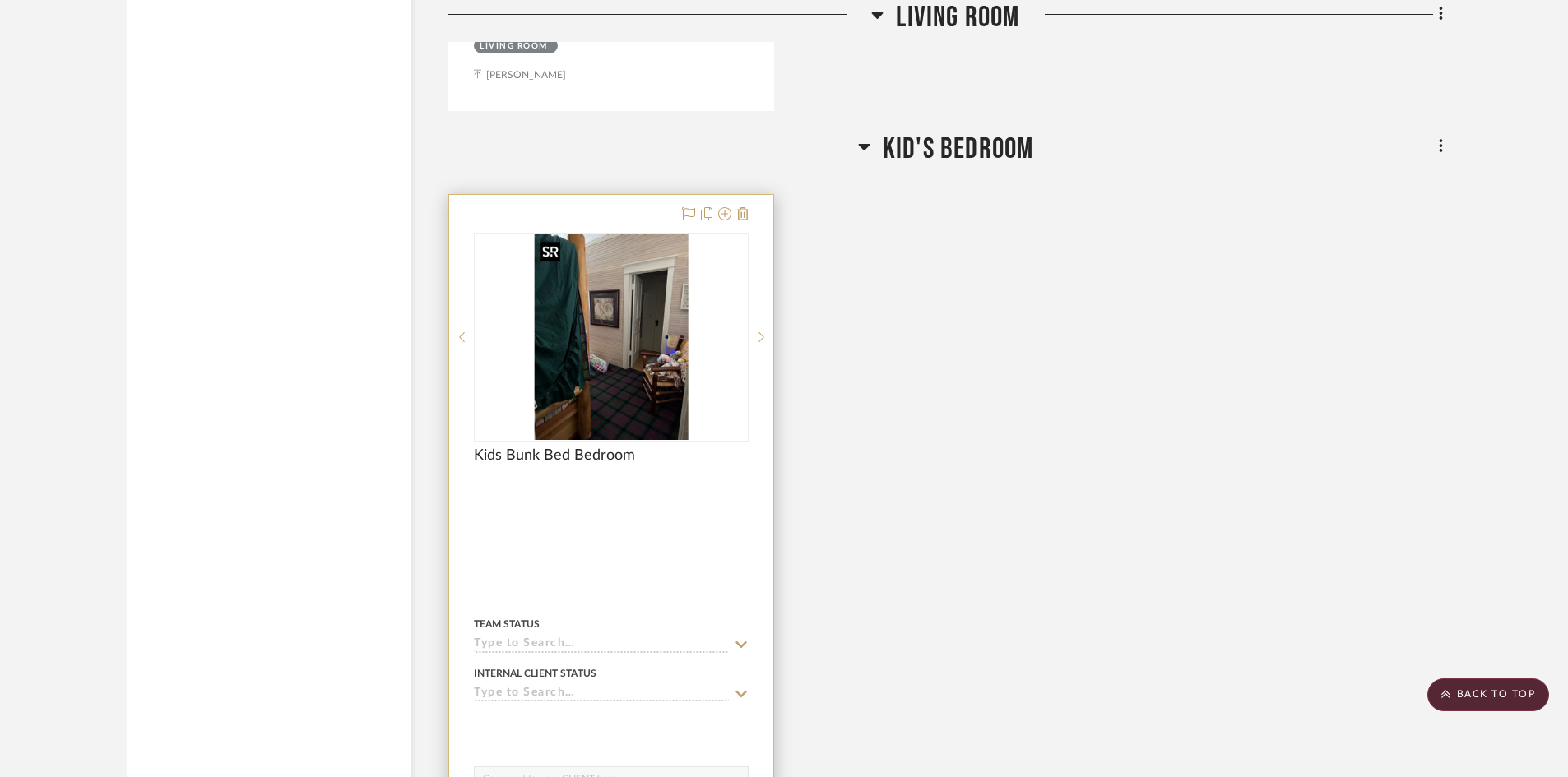
click at [630, 390] on img "0" at bounding box center [611, 336] width 155 height 205
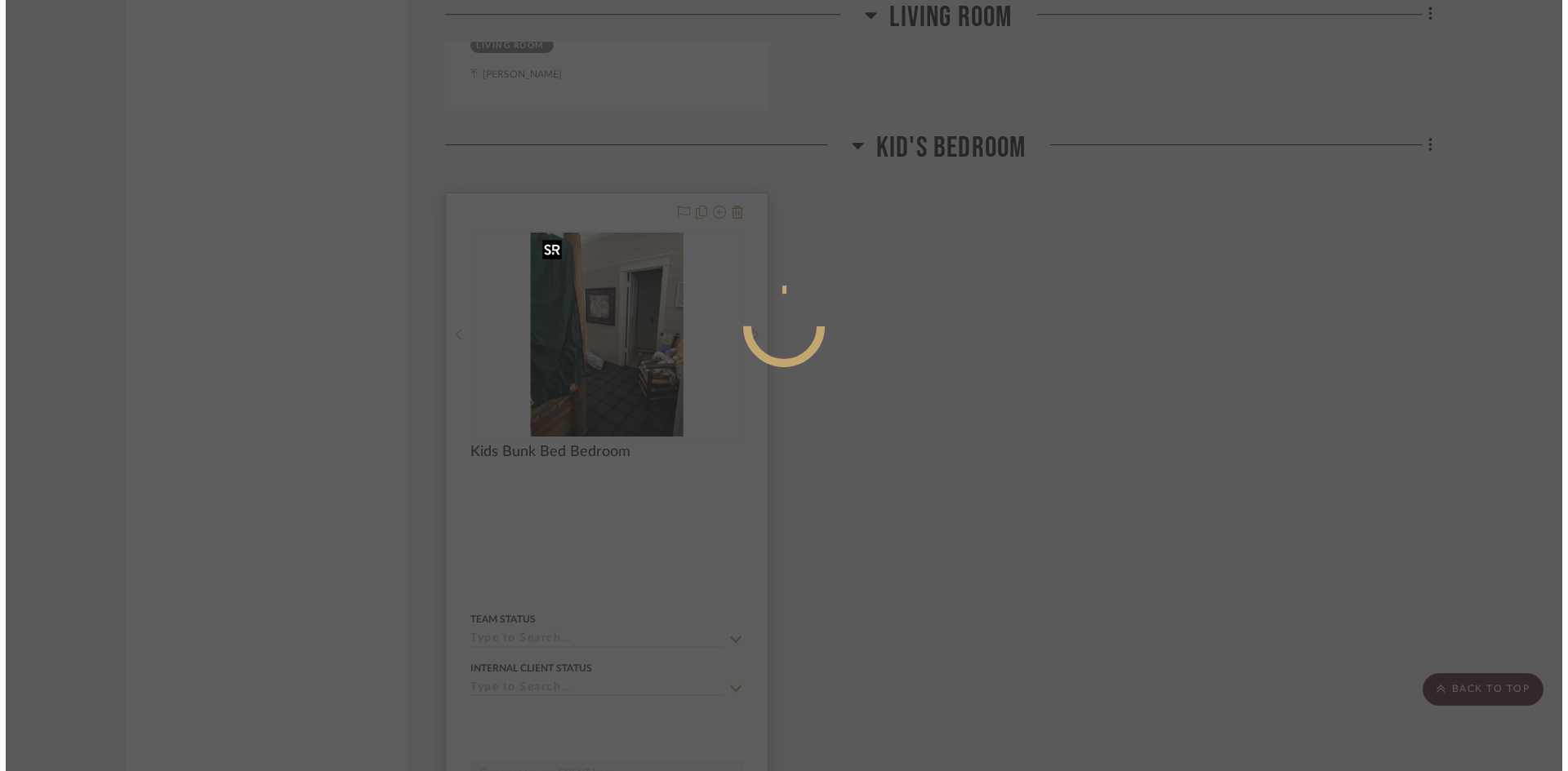
scroll to position [0, 0]
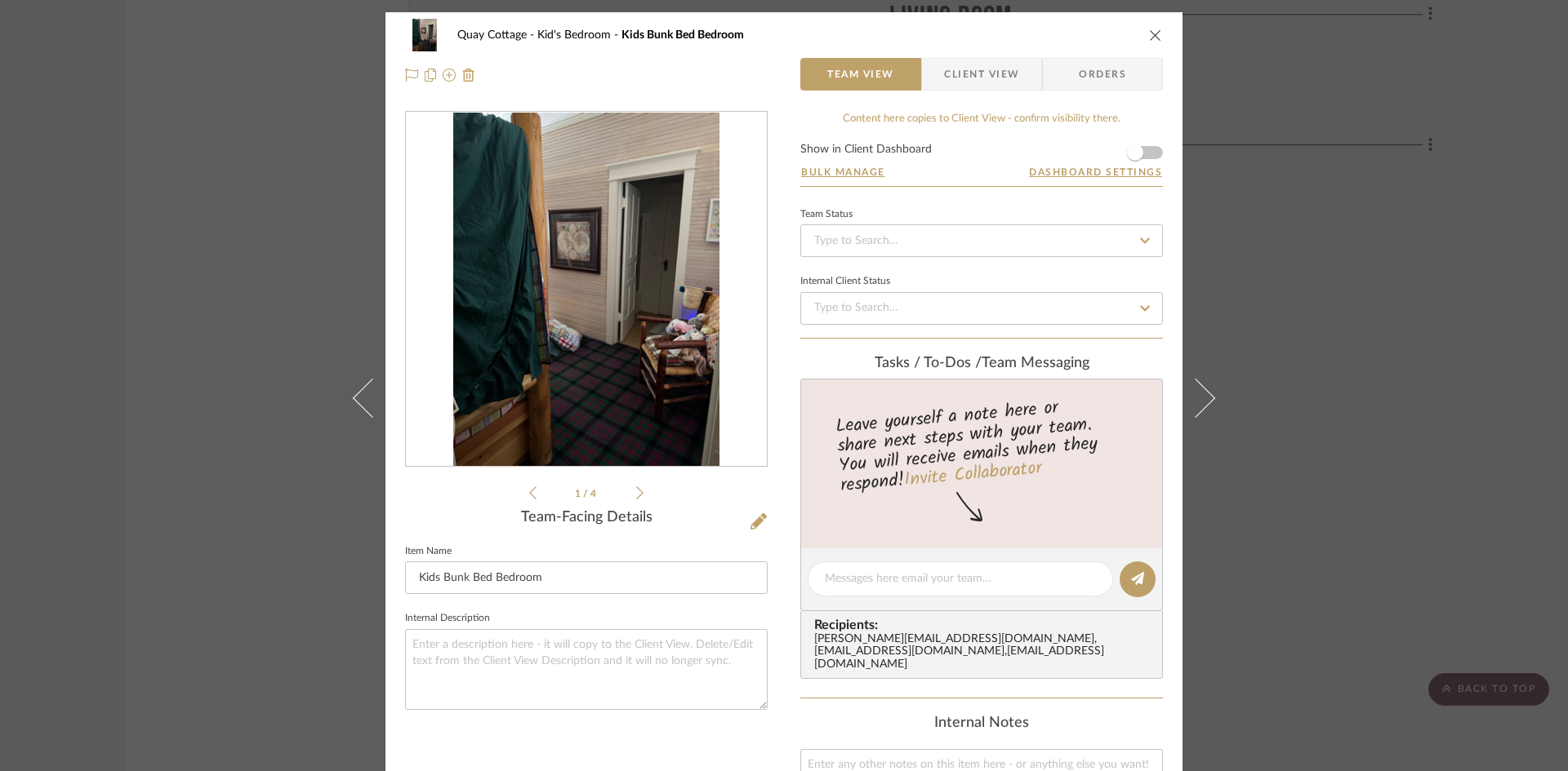
click at [636, 494] on icon at bounding box center [639, 492] width 7 height 15
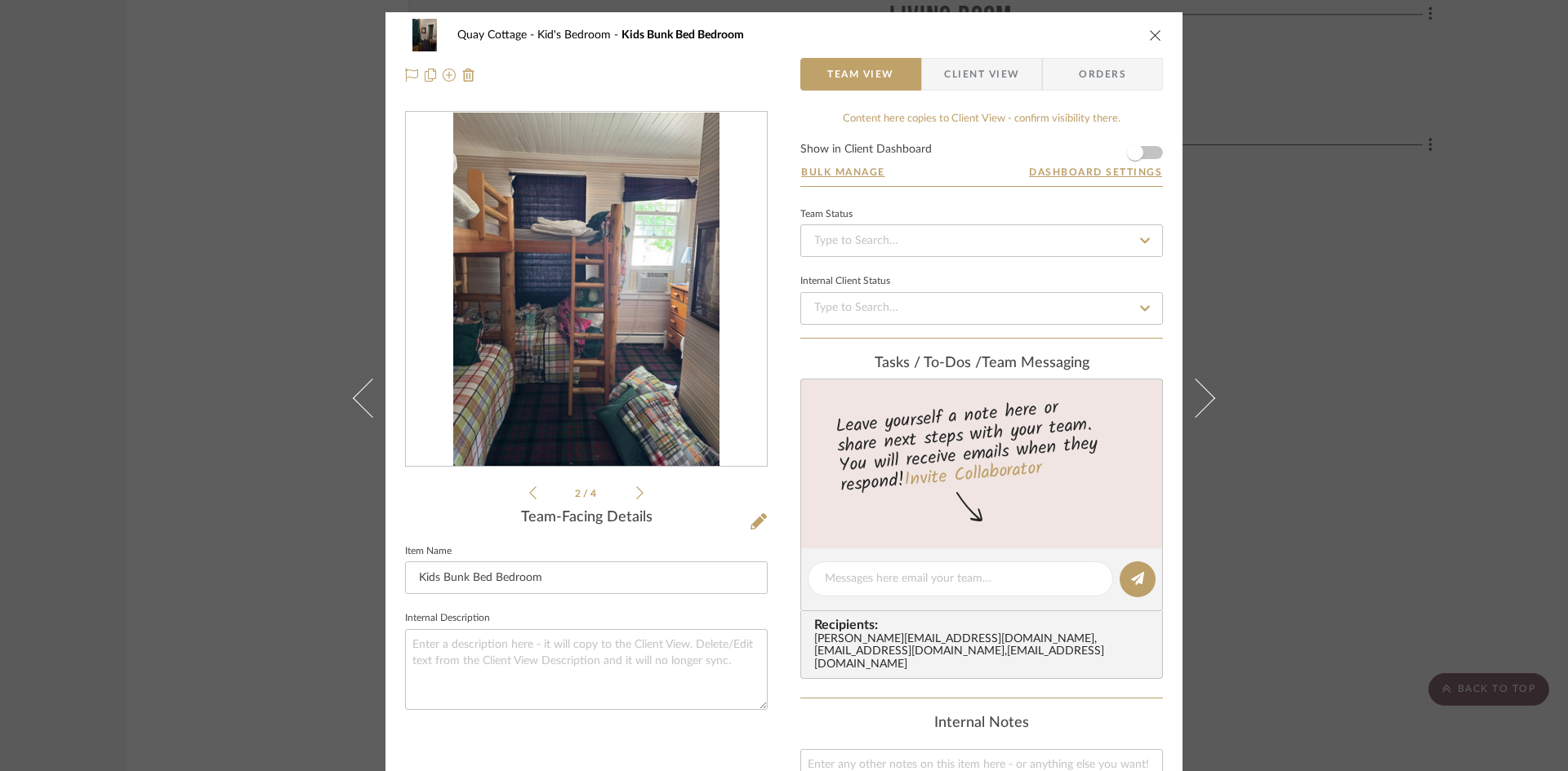
click at [636, 494] on icon at bounding box center [639, 492] width 7 height 15
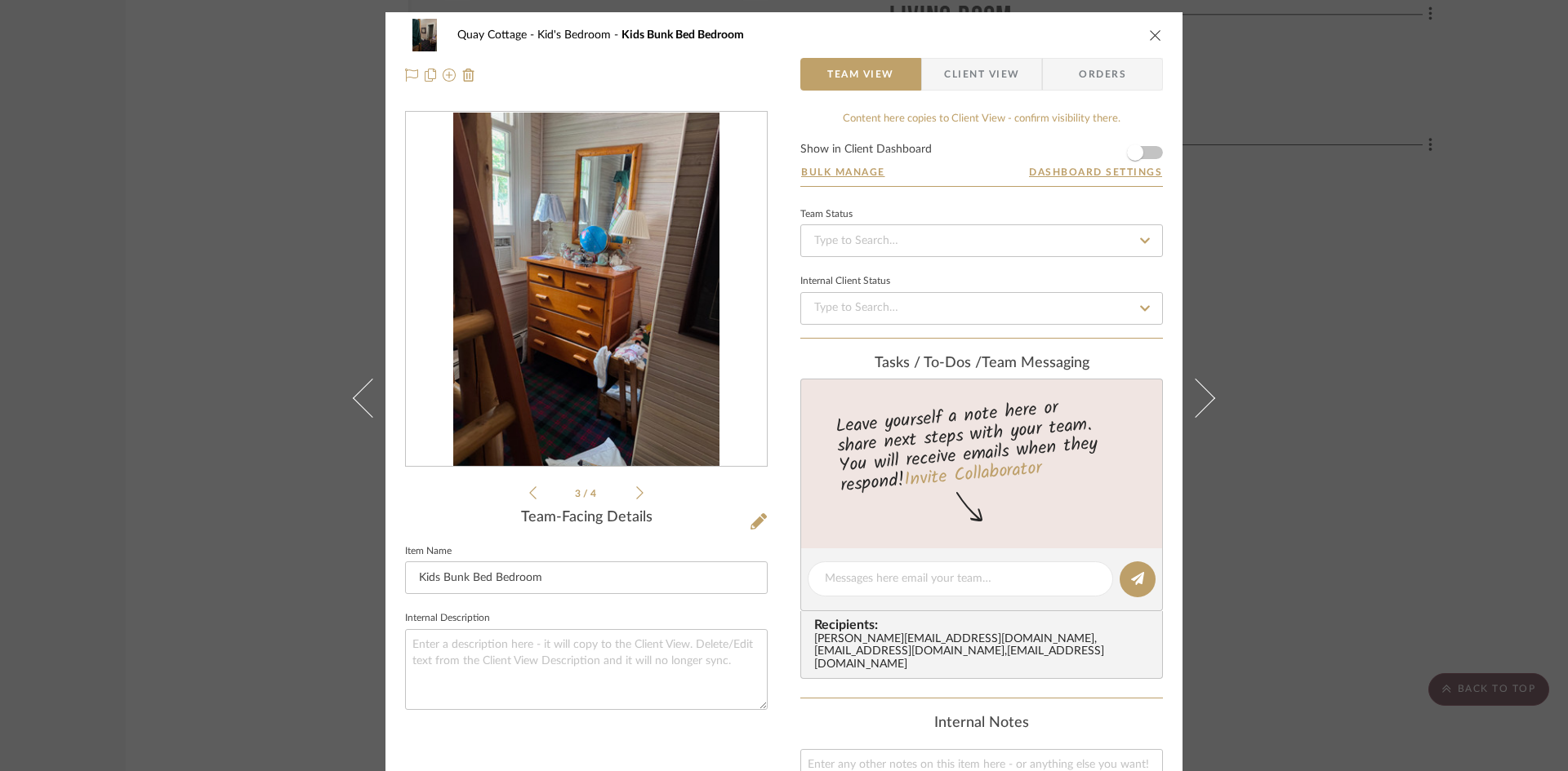
click at [636, 492] on icon at bounding box center [639, 492] width 7 height 15
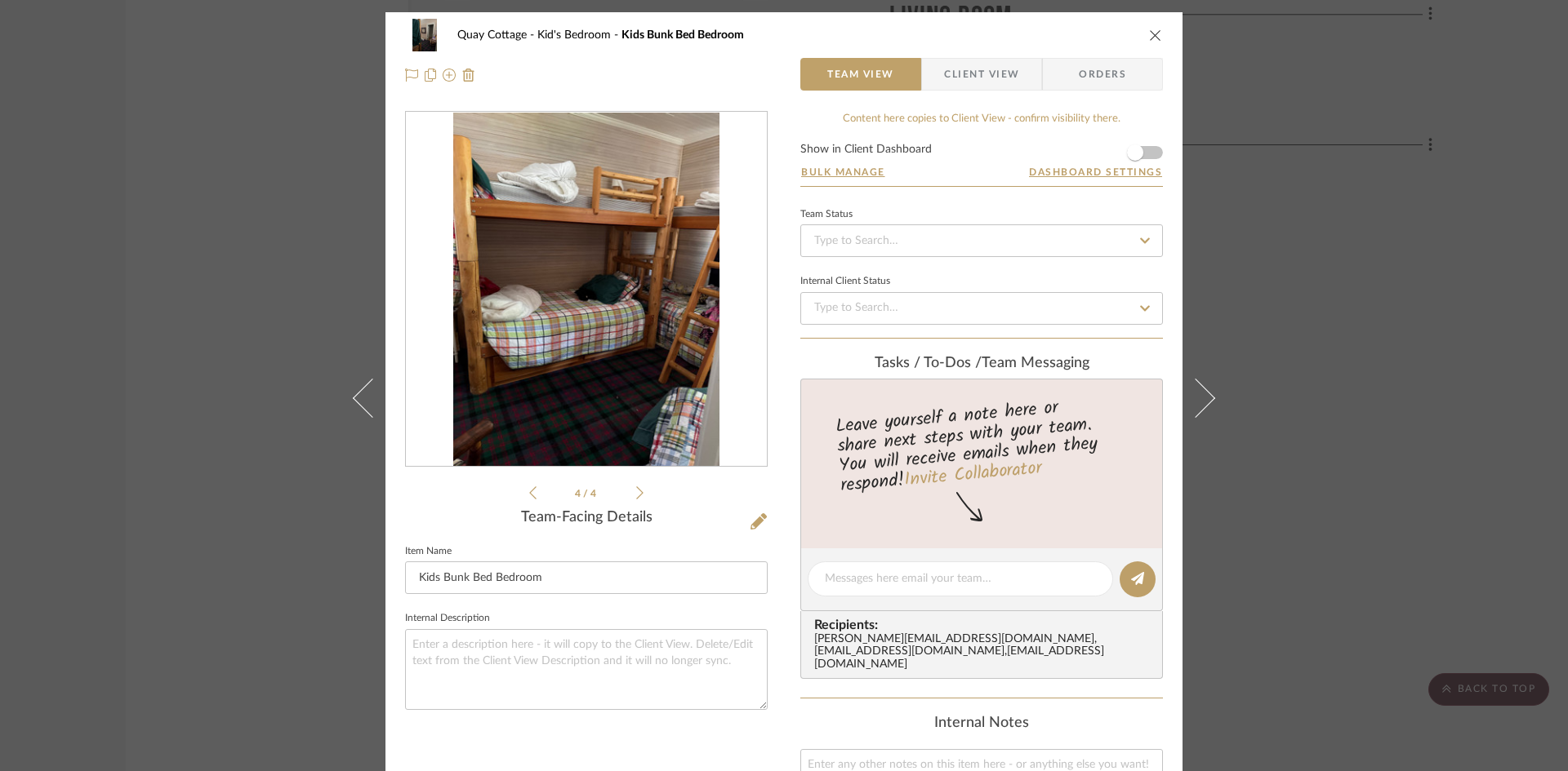
click at [636, 492] on icon at bounding box center [639, 492] width 7 height 15
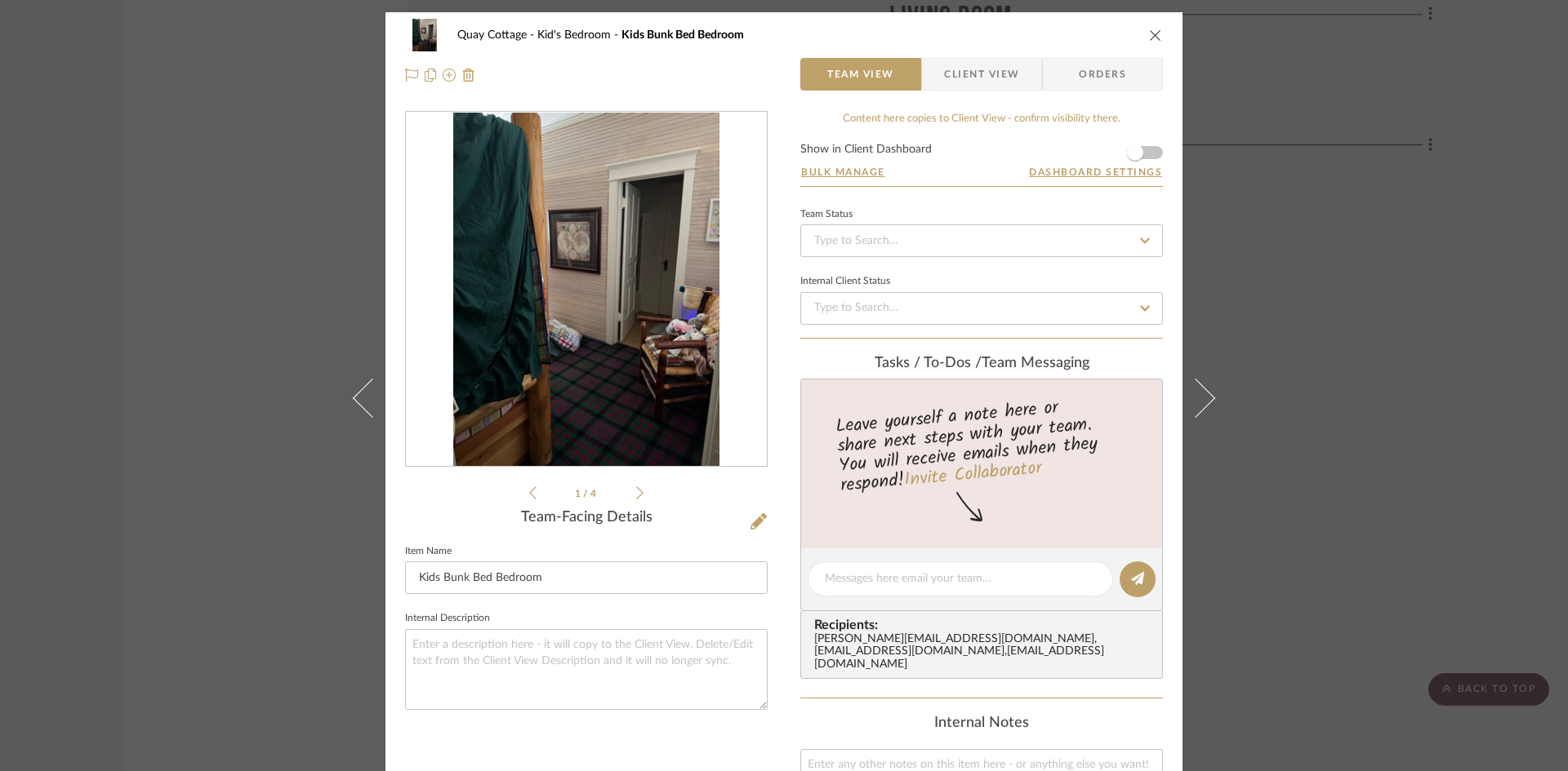
click at [636, 492] on icon at bounding box center [639, 492] width 7 height 15
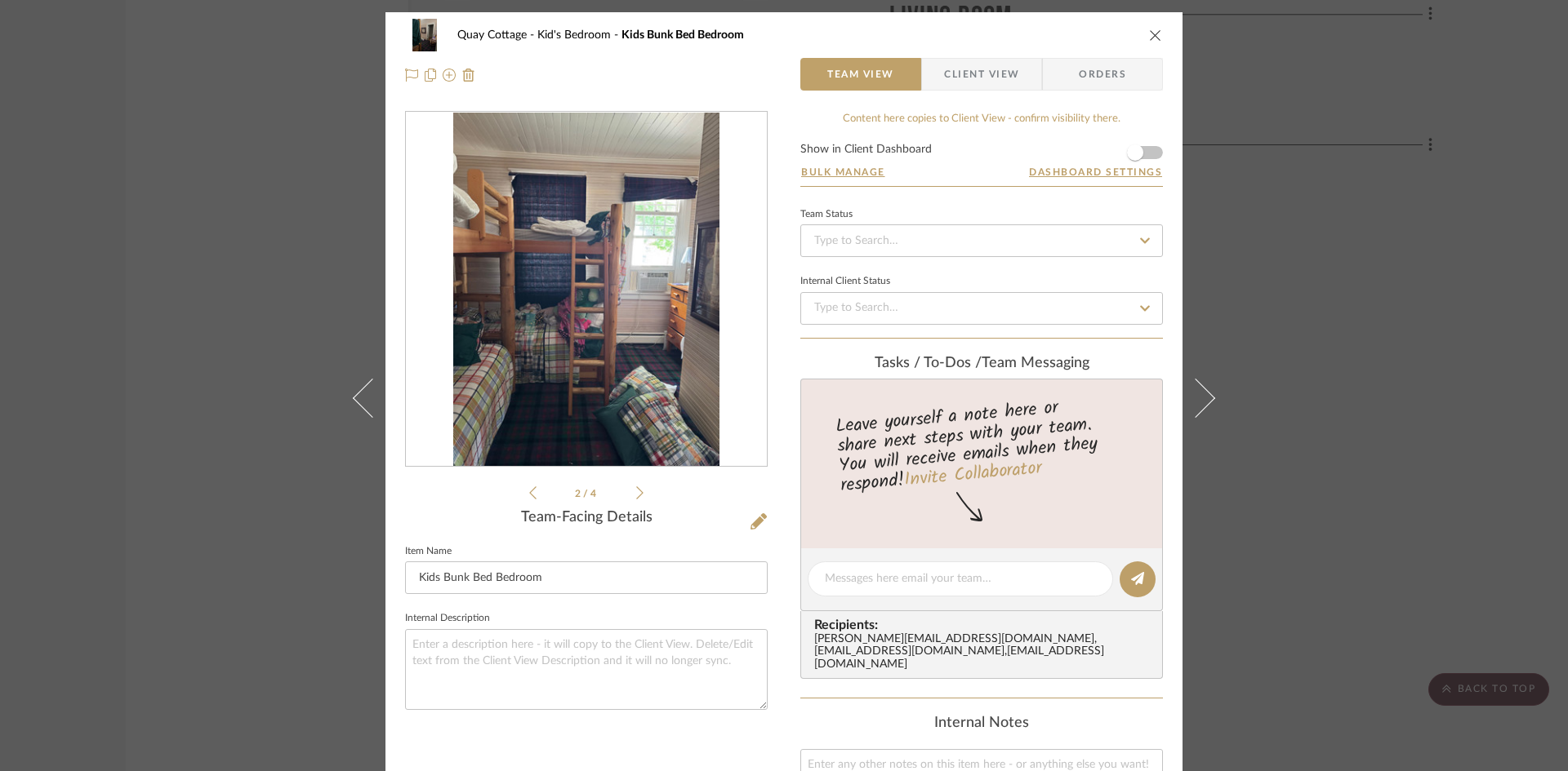
click at [636, 492] on icon at bounding box center [639, 492] width 7 height 15
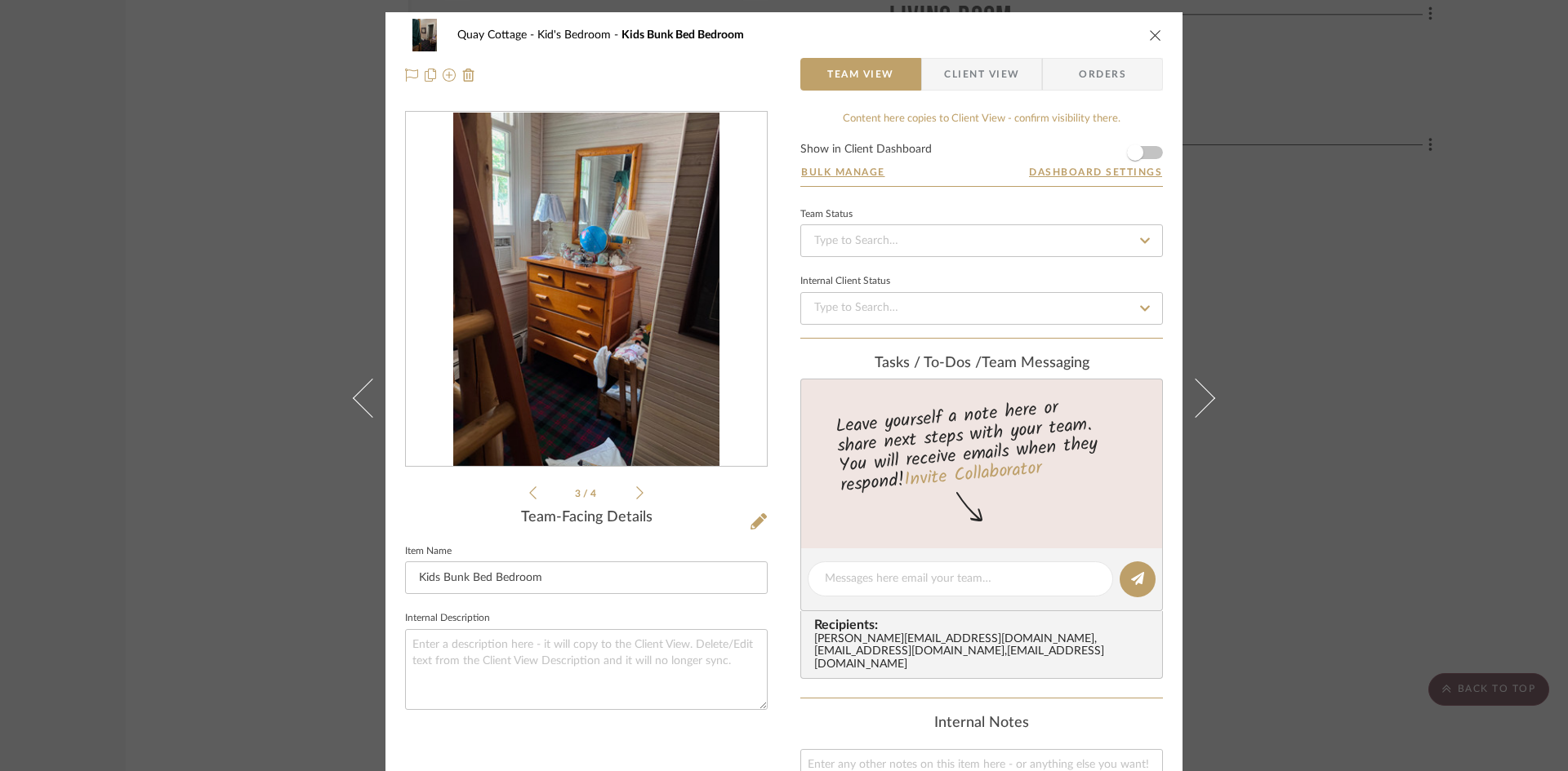
click at [1148, 33] on icon "close" at bounding box center [1154, 34] width 13 height 13
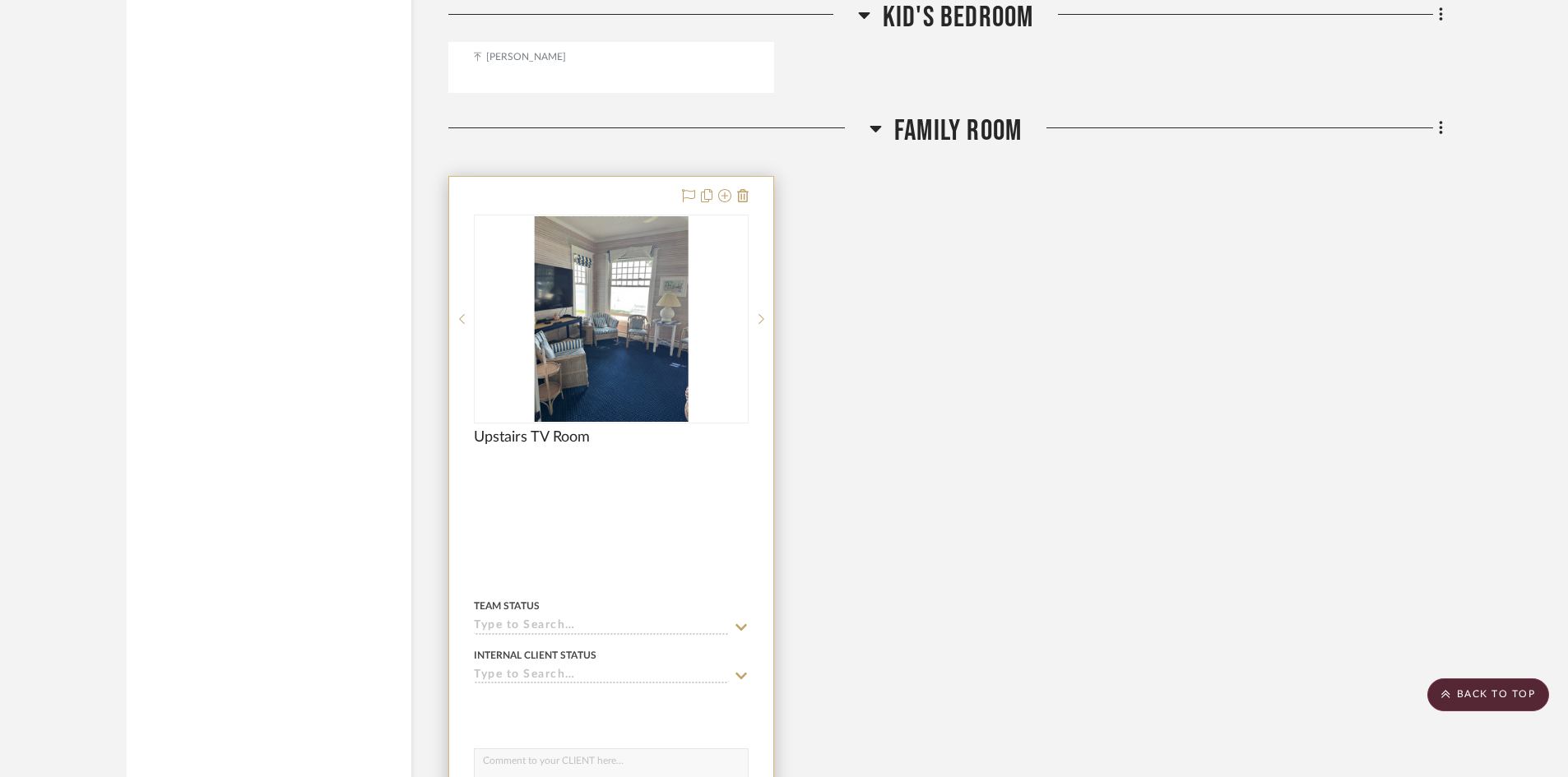
scroll to position [2796, 0]
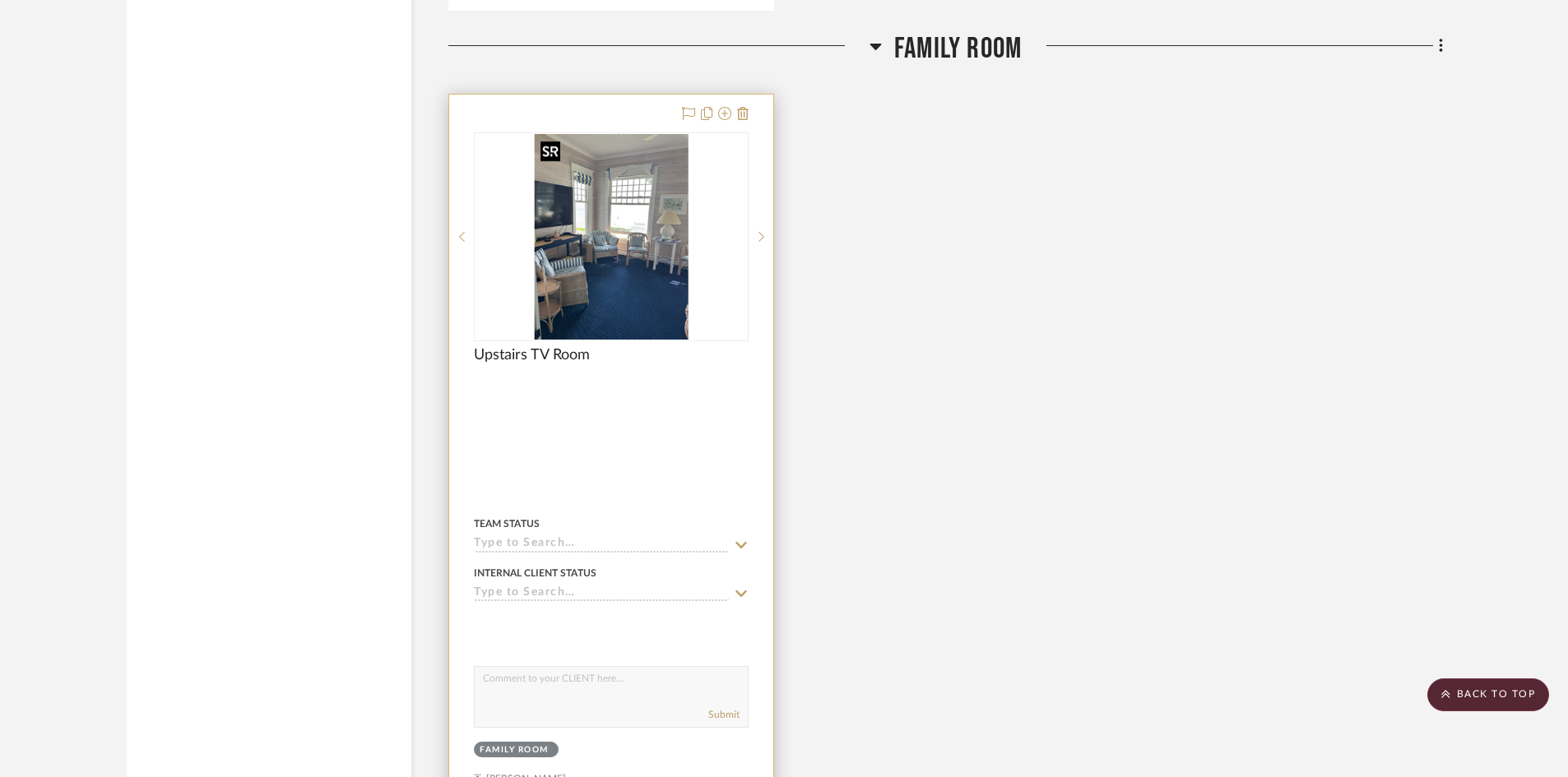
click at [636, 301] on img "0" at bounding box center [611, 236] width 155 height 205
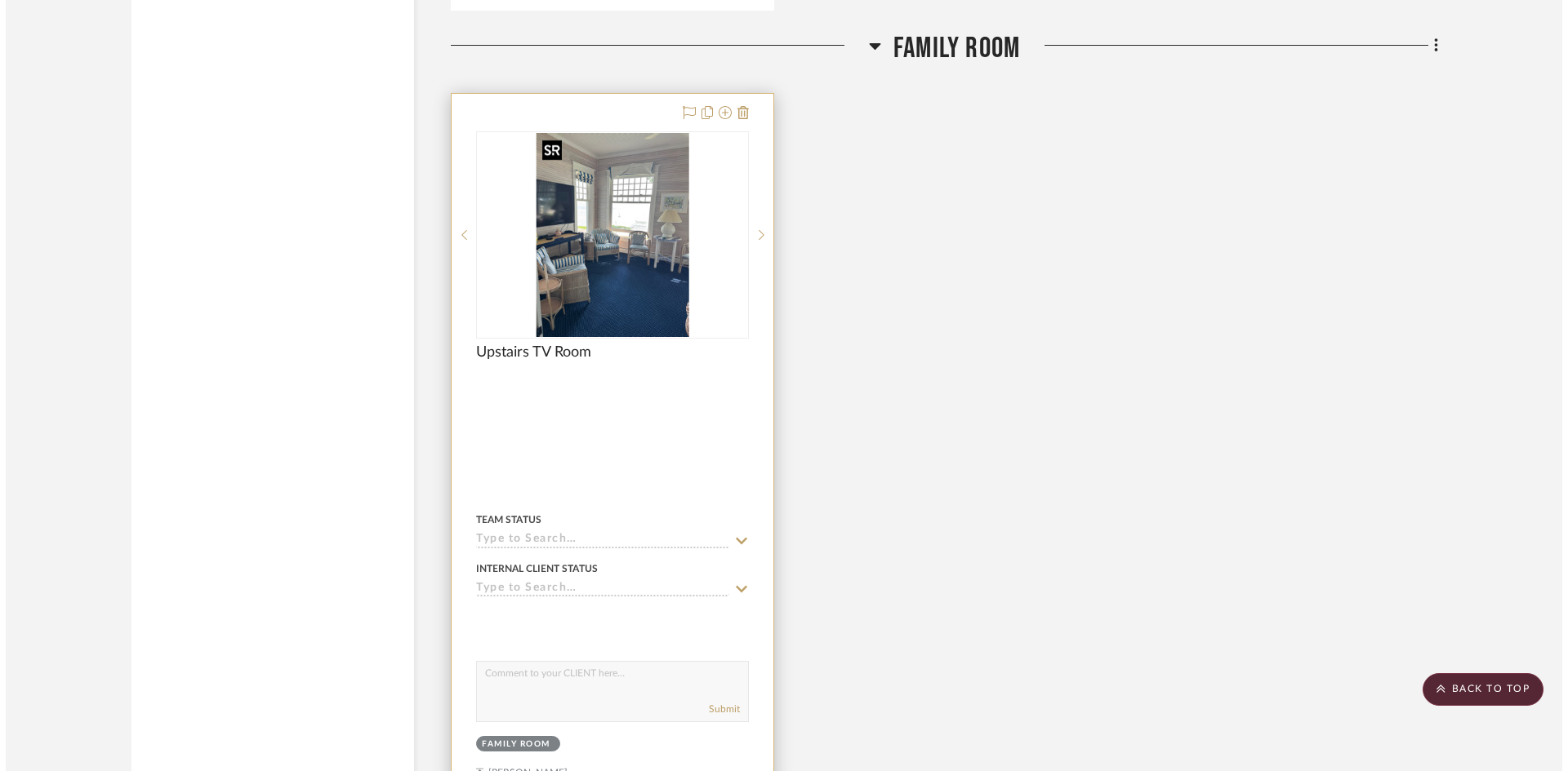
scroll to position [0, 0]
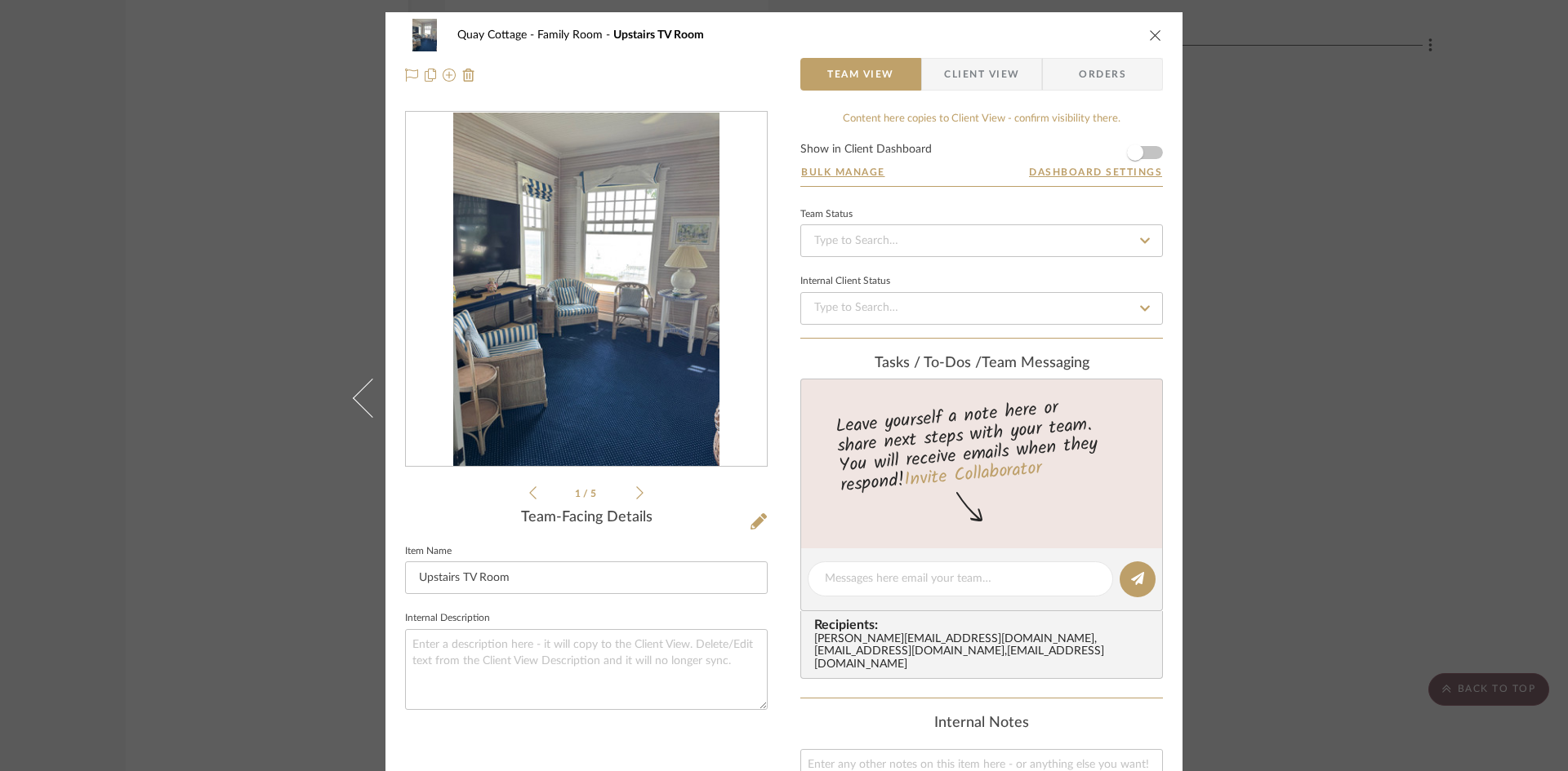
click at [636, 488] on icon at bounding box center [639, 492] width 7 height 15
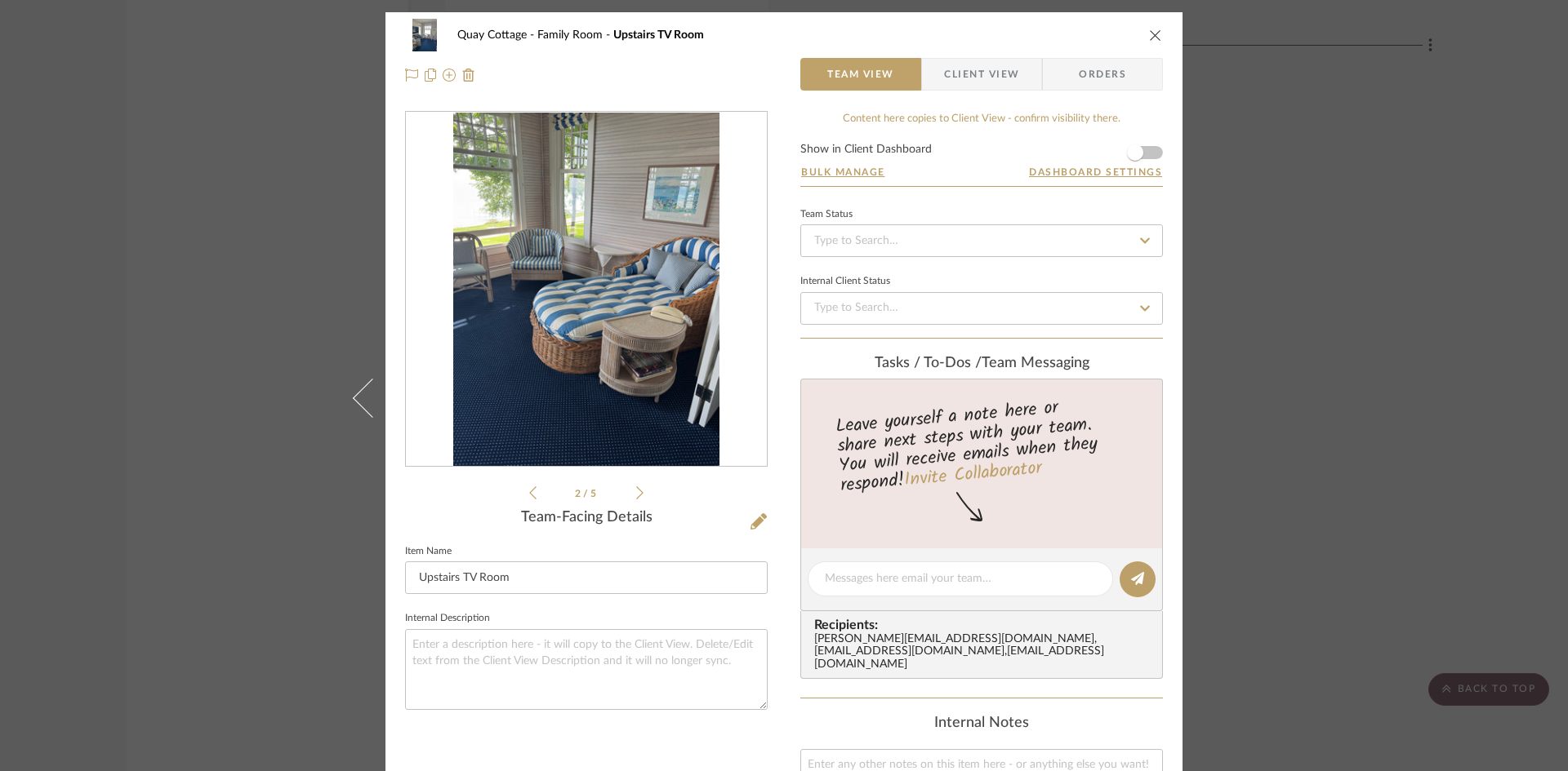
click at [636, 488] on icon at bounding box center [639, 492] width 7 height 15
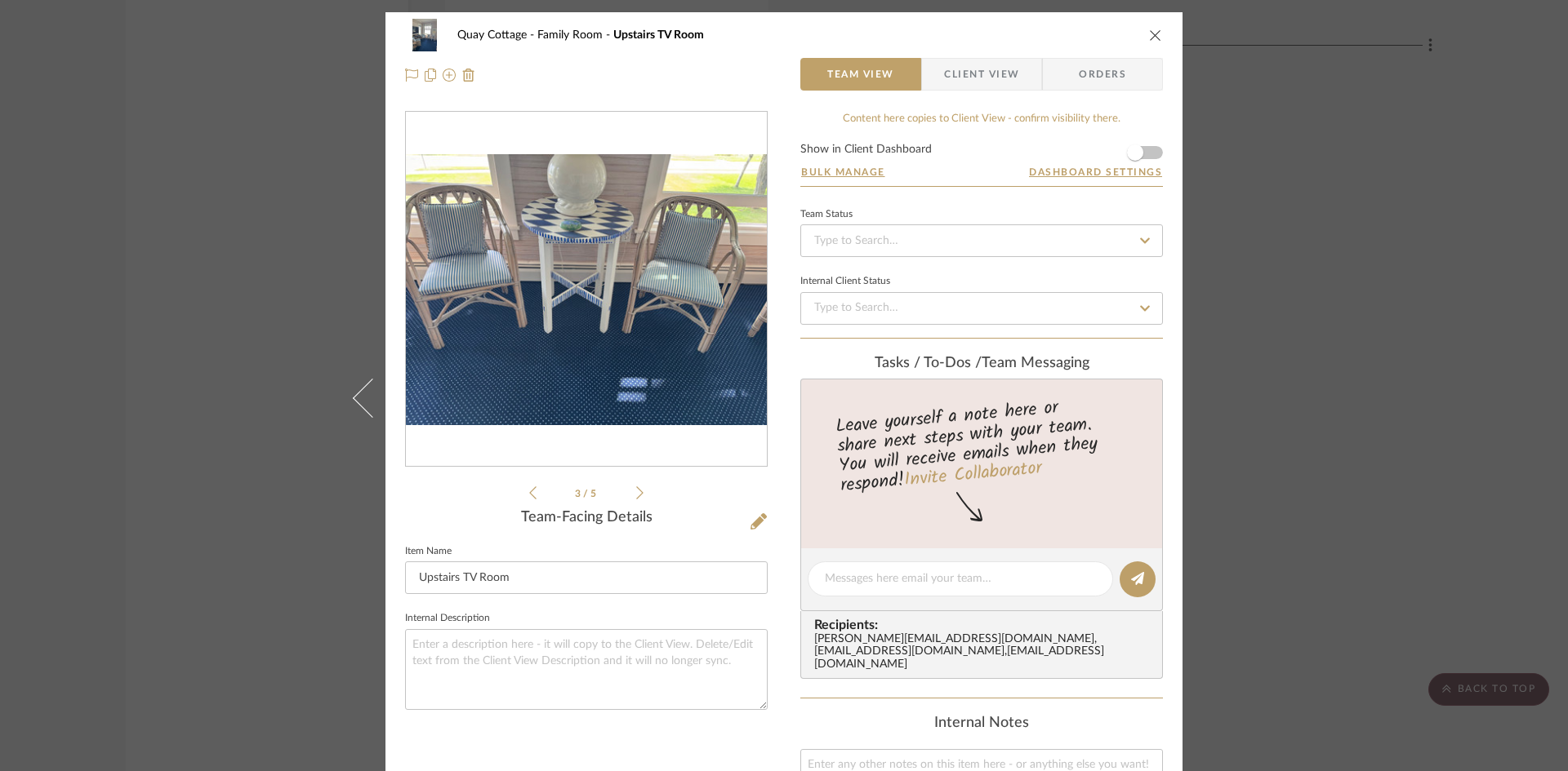
click at [636, 488] on icon at bounding box center [639, 492] width 7 height 15
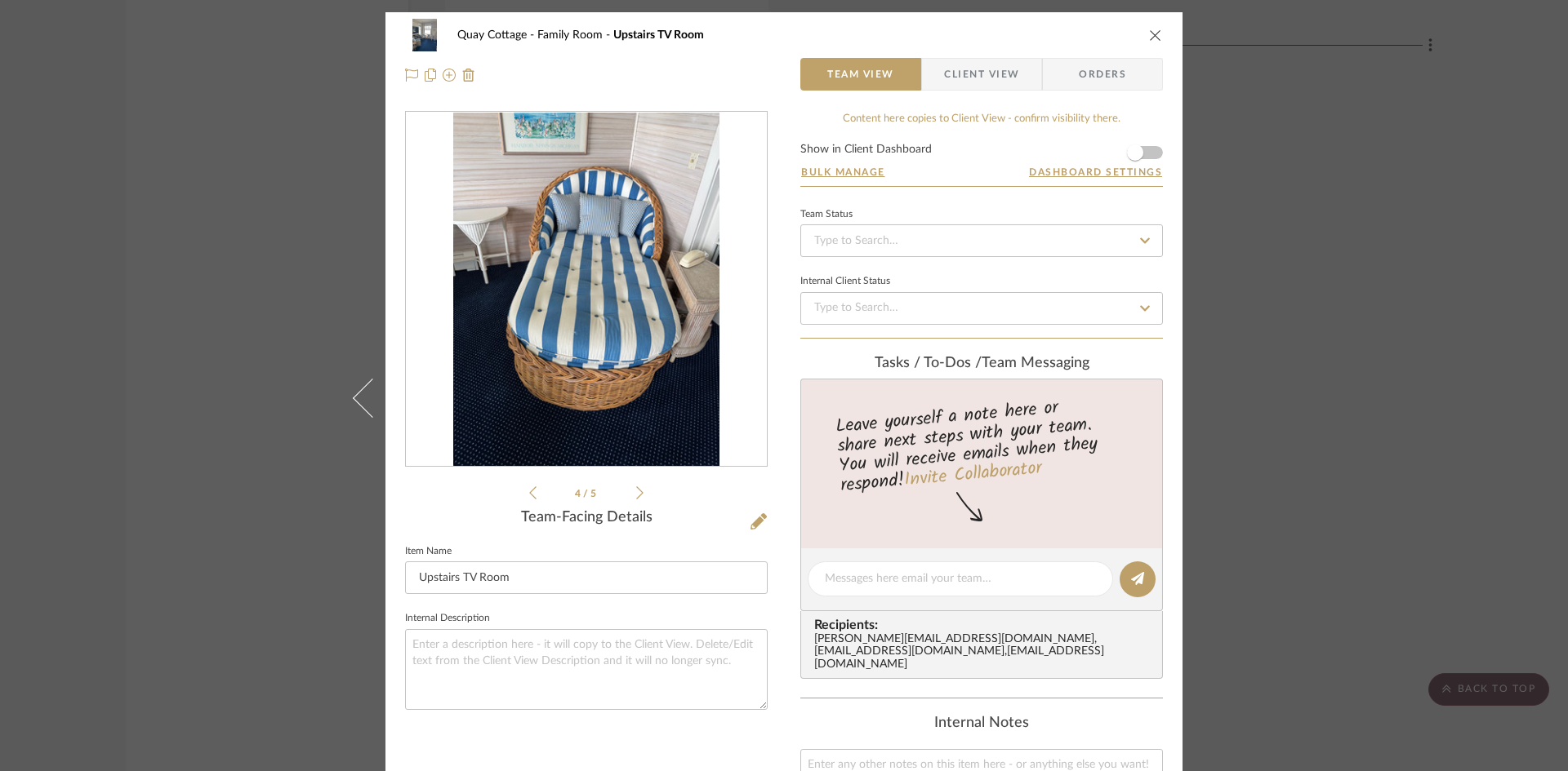
click at [636, 488] on icon at bounding box center [639, 492] width 7 height 15
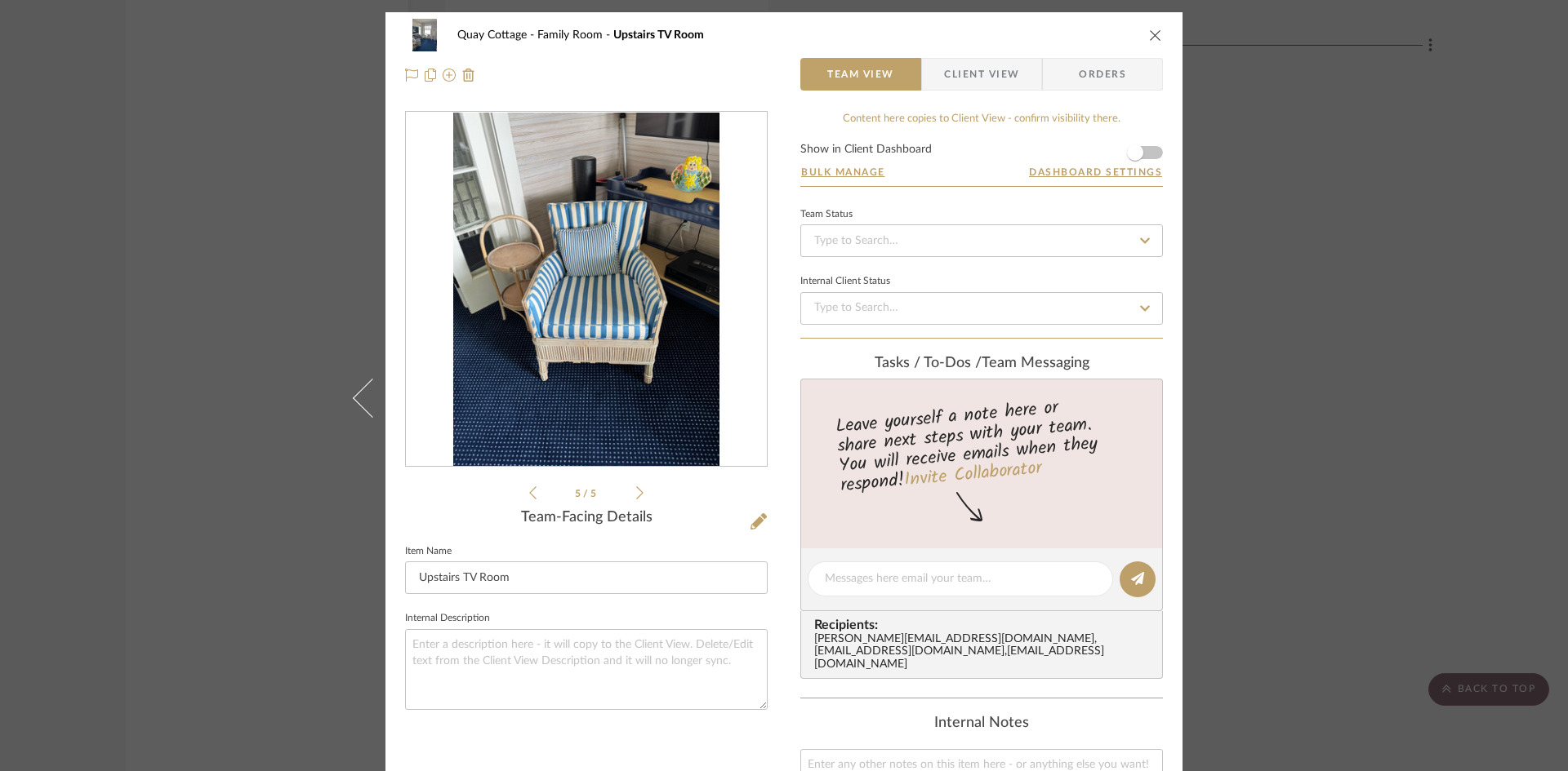
click at [636, 488] on icon at bounding box center [639, 492] width 7 height 15
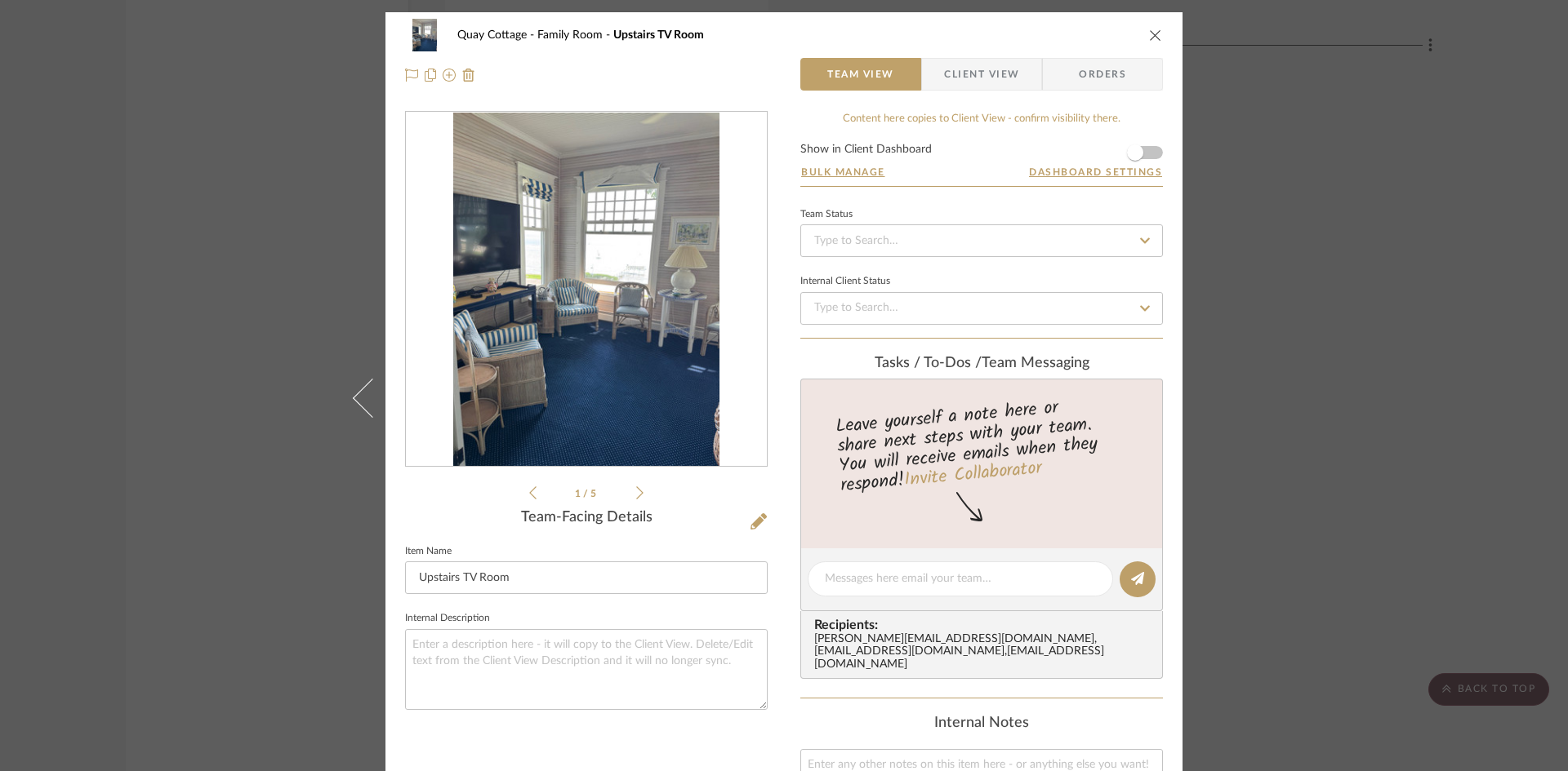
click at [636, 488] on icon at bounding box center [639, 492] width 7 height 15
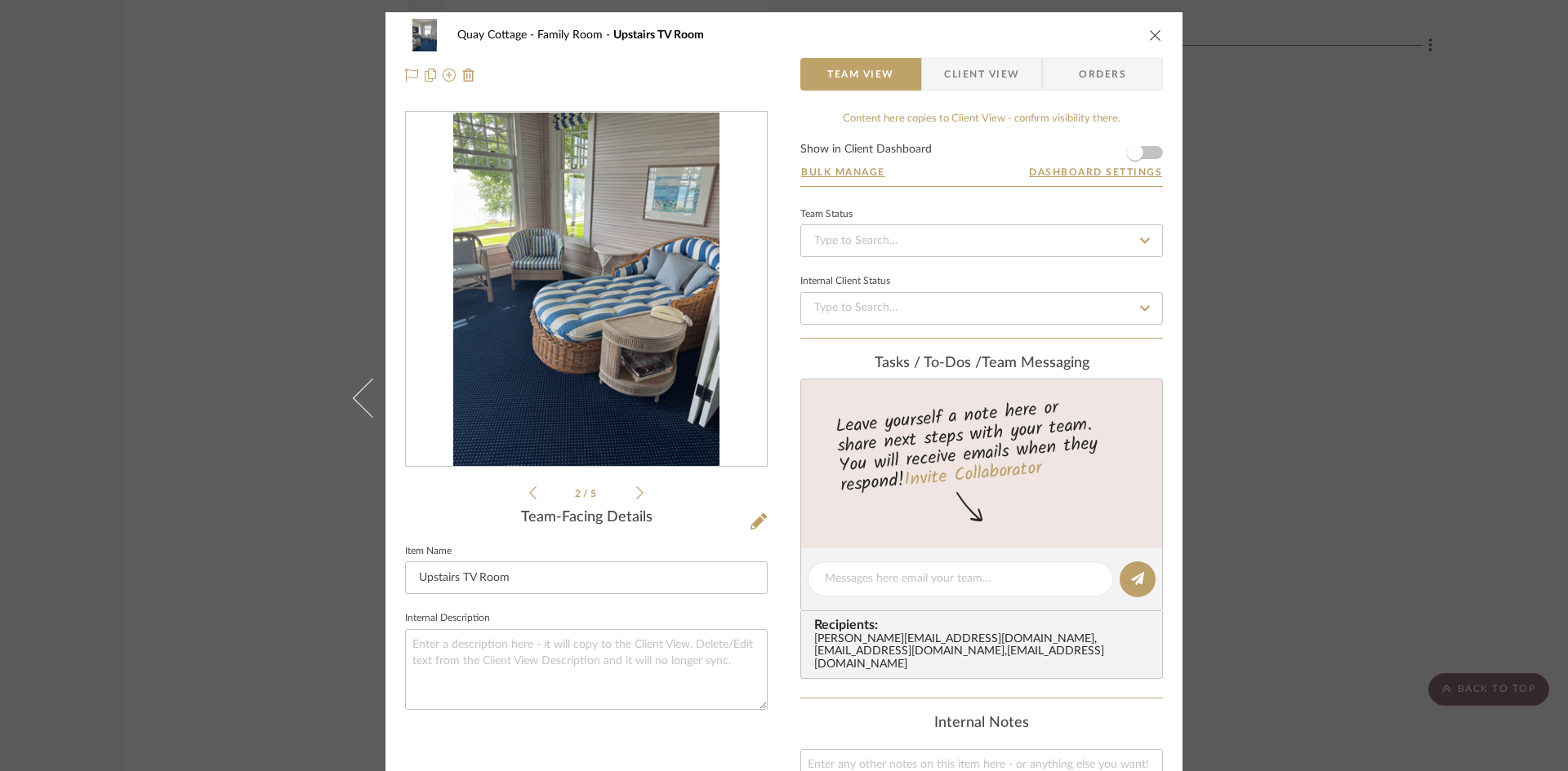
click at [636, 488] on icon at bounding box center [639, 492] width 7 height 15
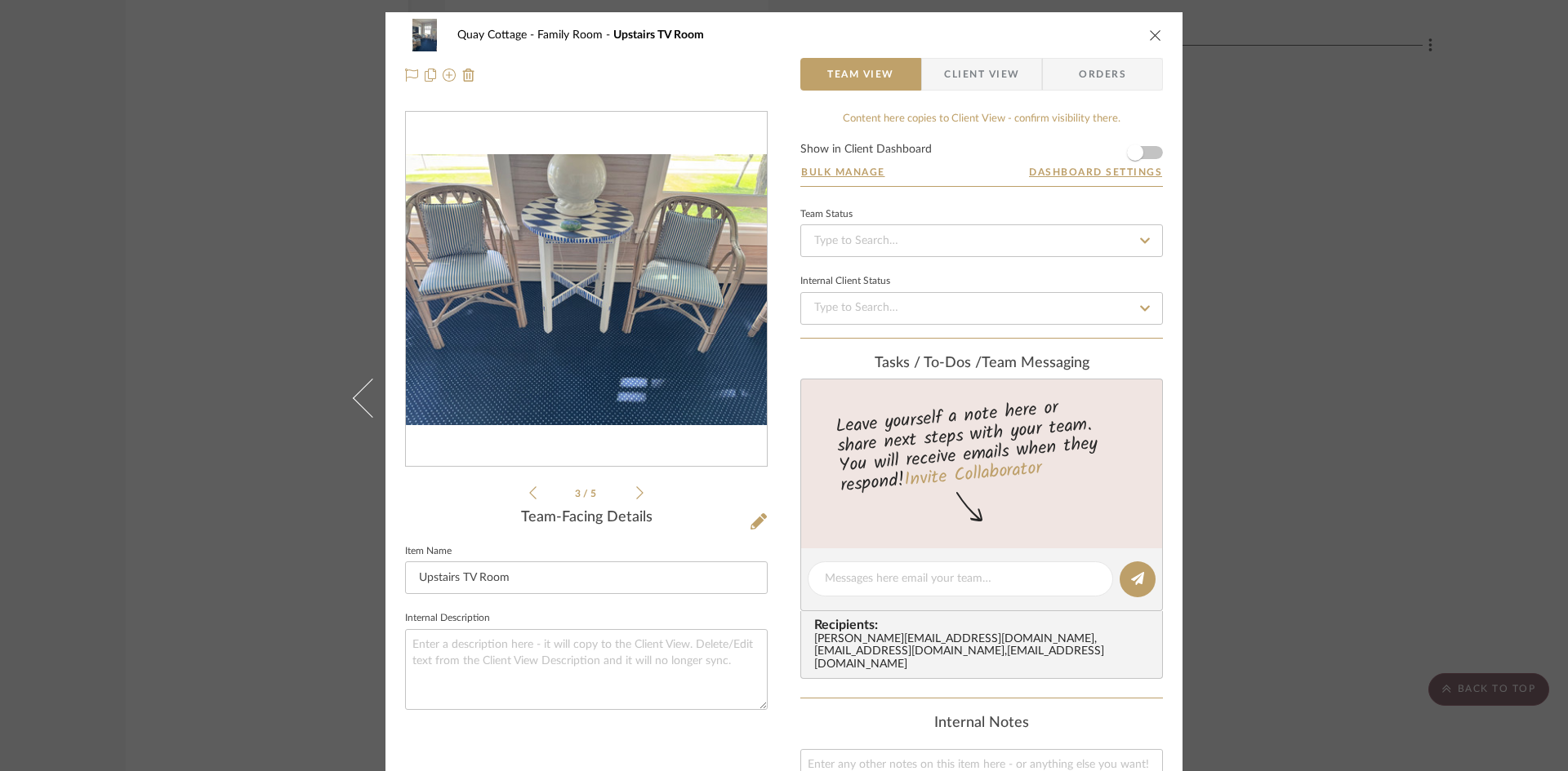
click at [636, 488] on icon at bounding box center [639, 492] width 7 height 15
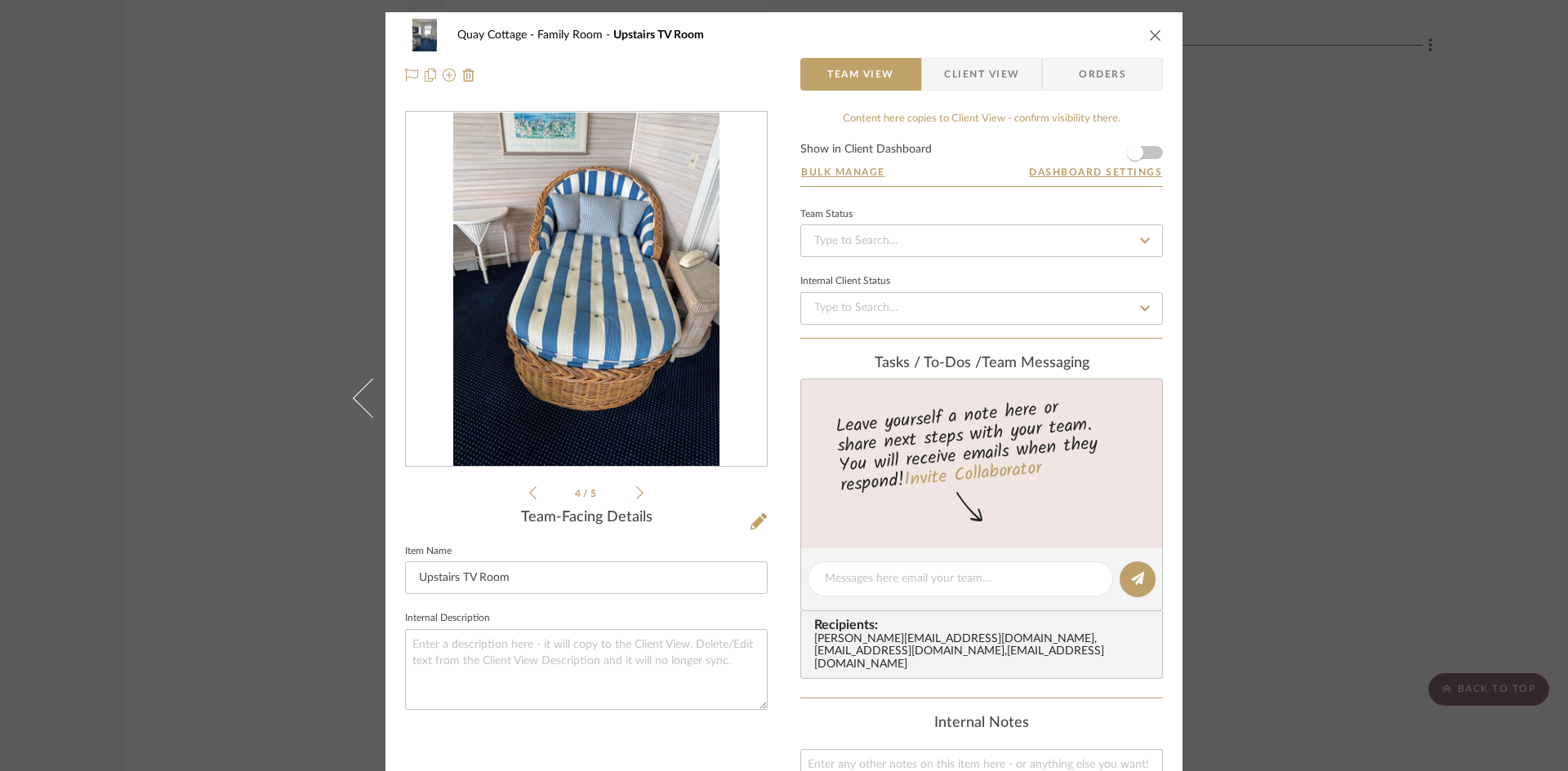
click at [1148, 34] on icon "close" at bounding box center [1154, 34] width 13 height 13
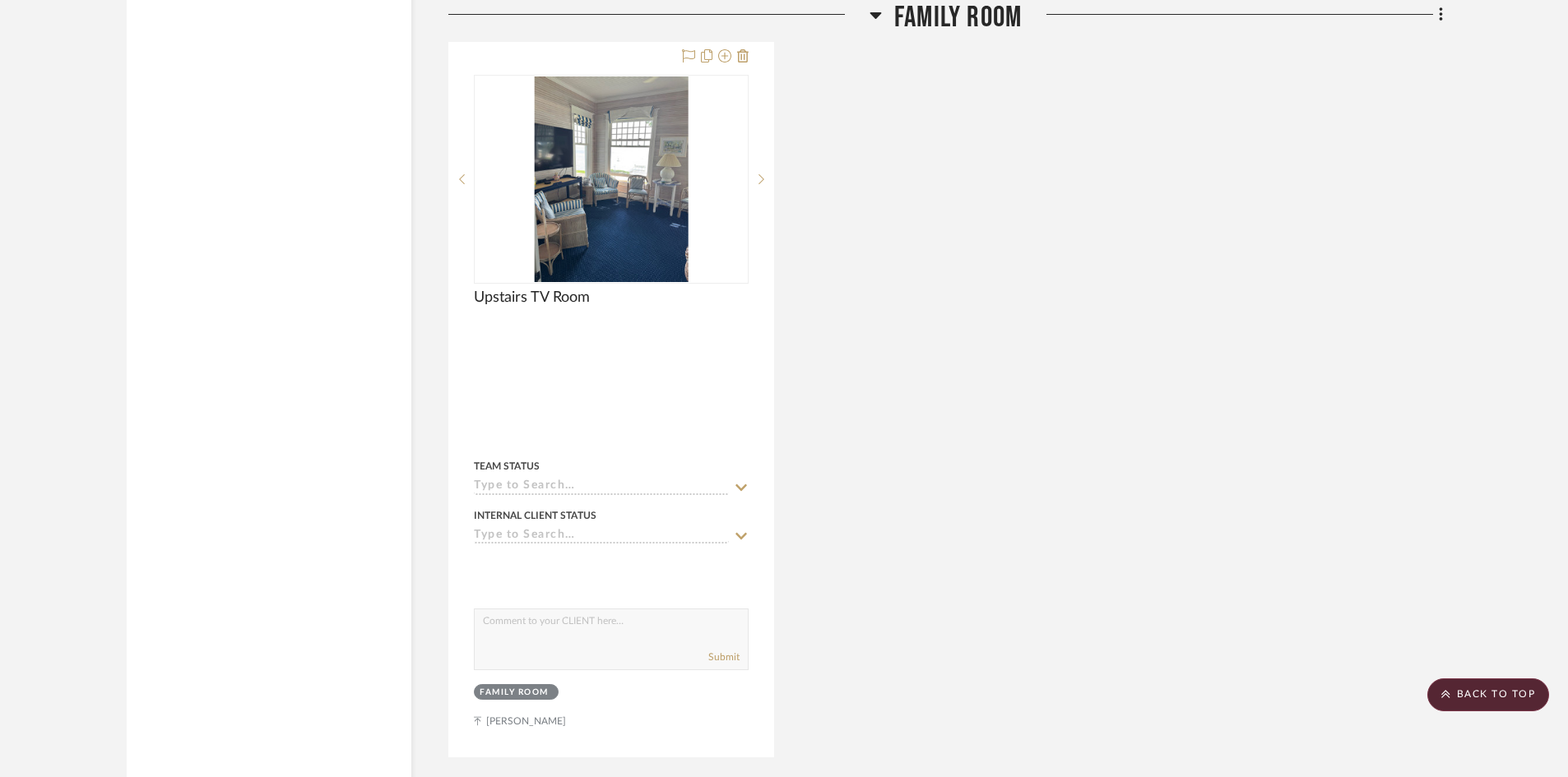
scroll to position [2943, 0]
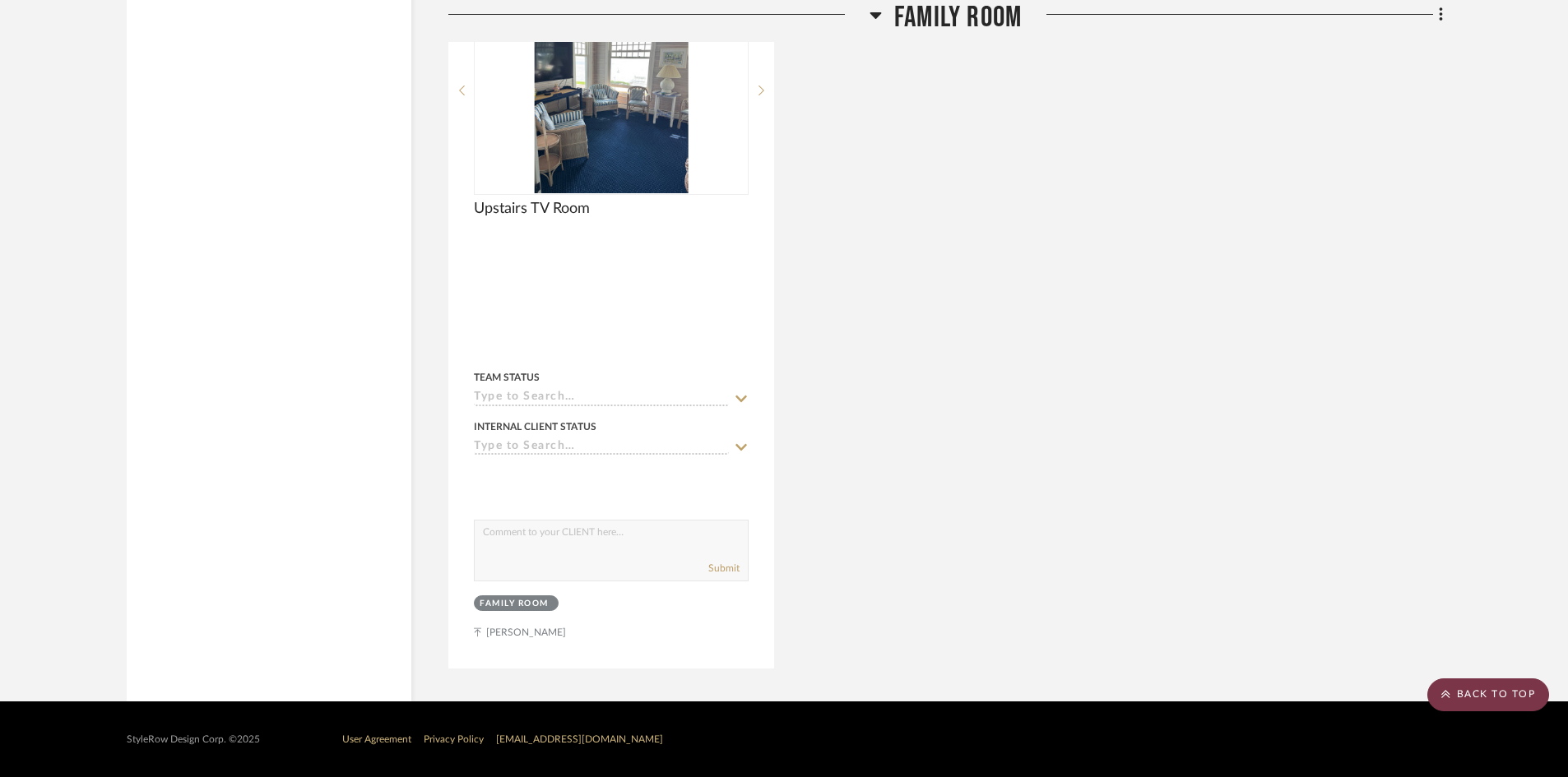
click at [1487, 689] on scroll-to-top-button "BACK TO TOP" at bounding box center [1488, 695] width 122 height 33
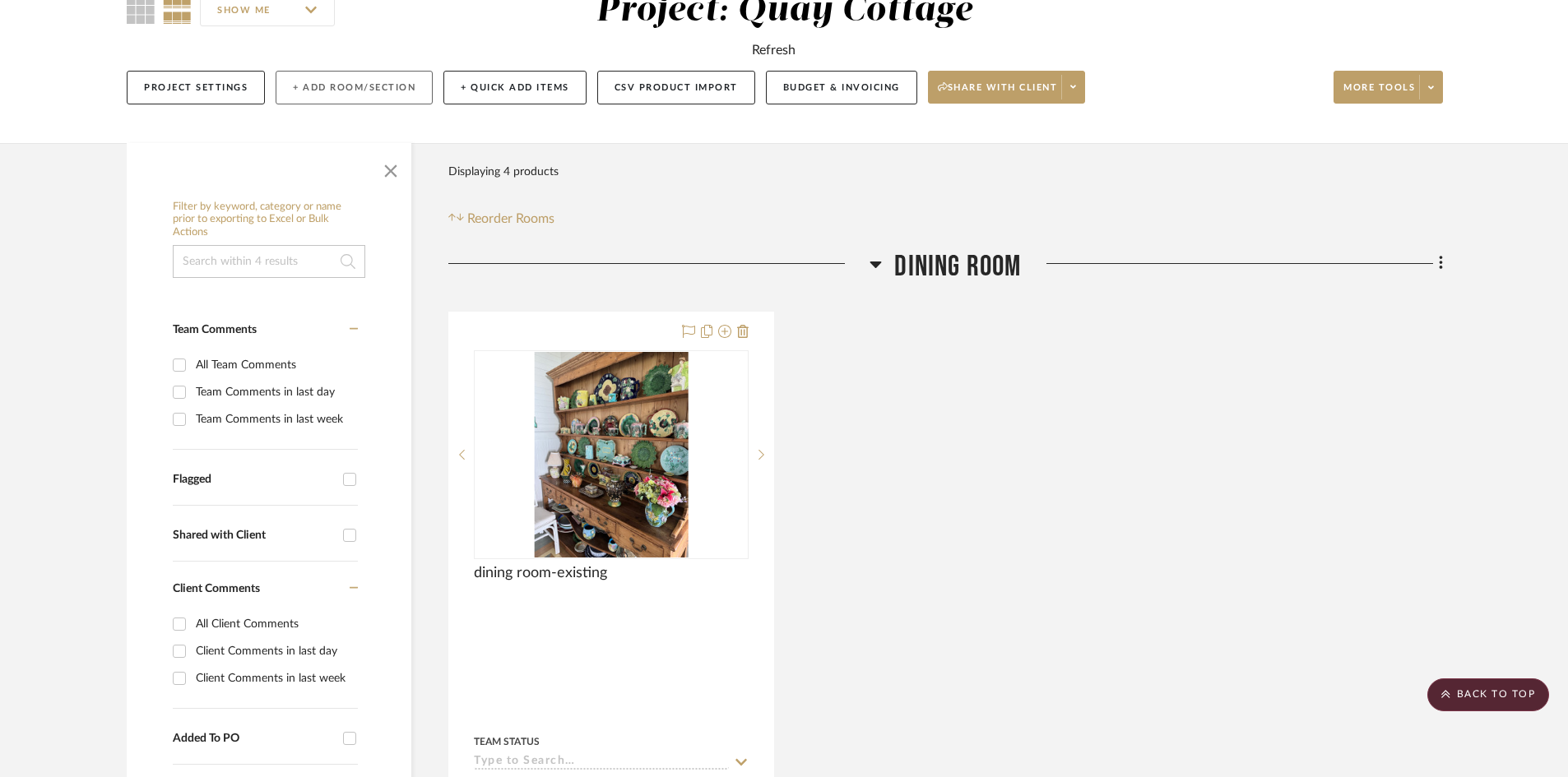
scroll to position [0, 0]
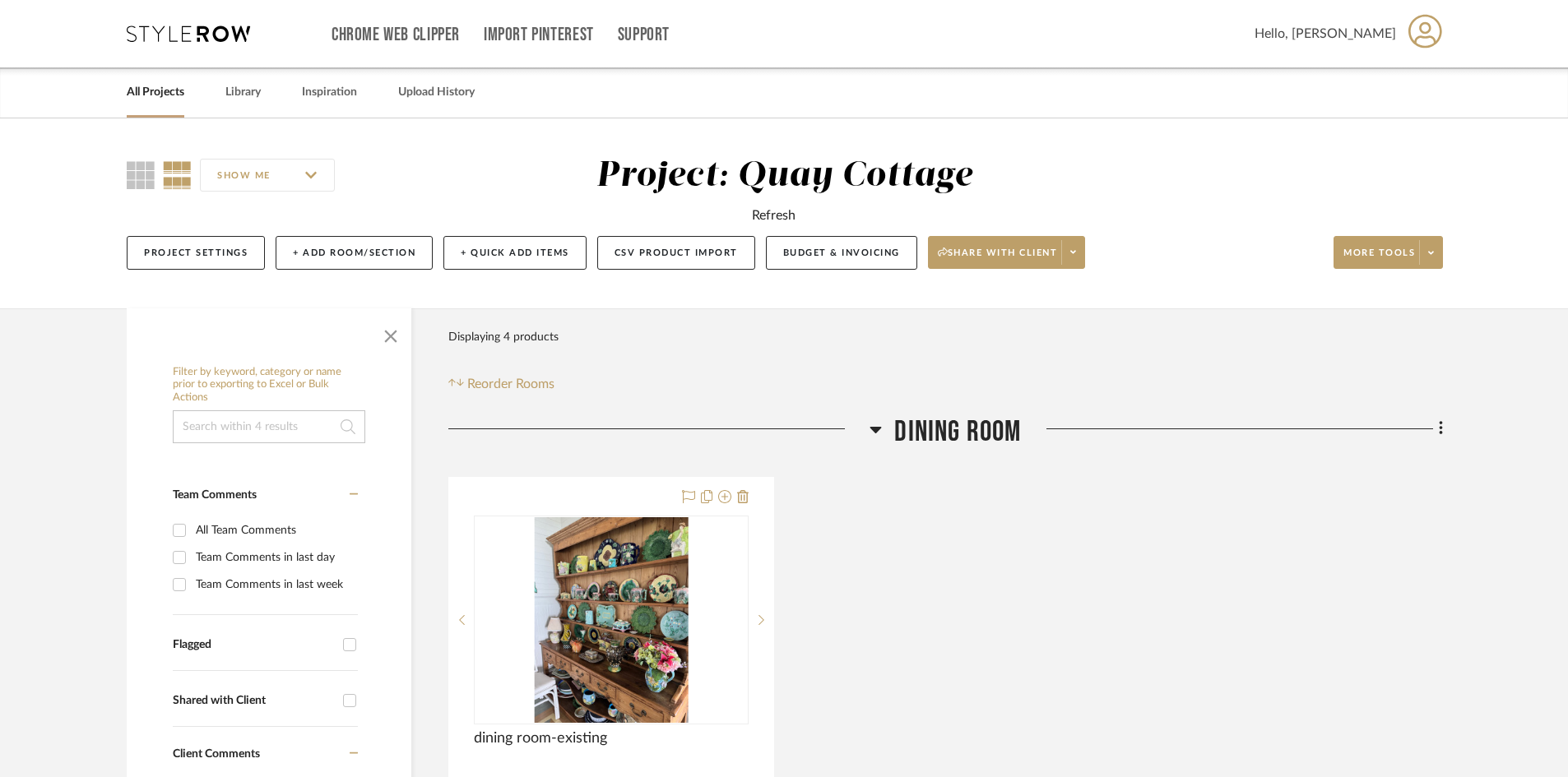
click at [165, 85] on link "All Projects" at bounding box center [156, 92] width 58 height 22
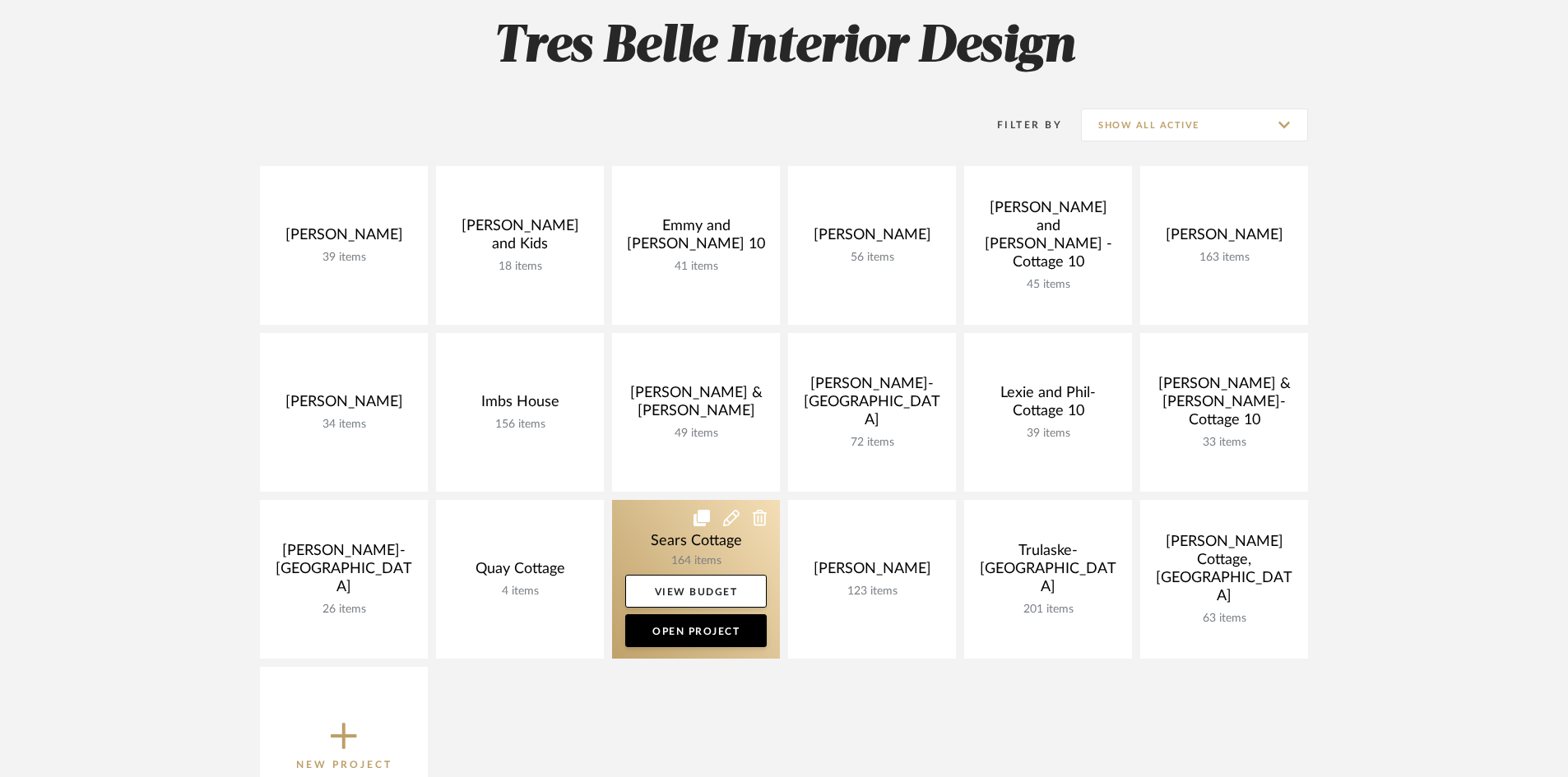
scroll to position [247, 0]
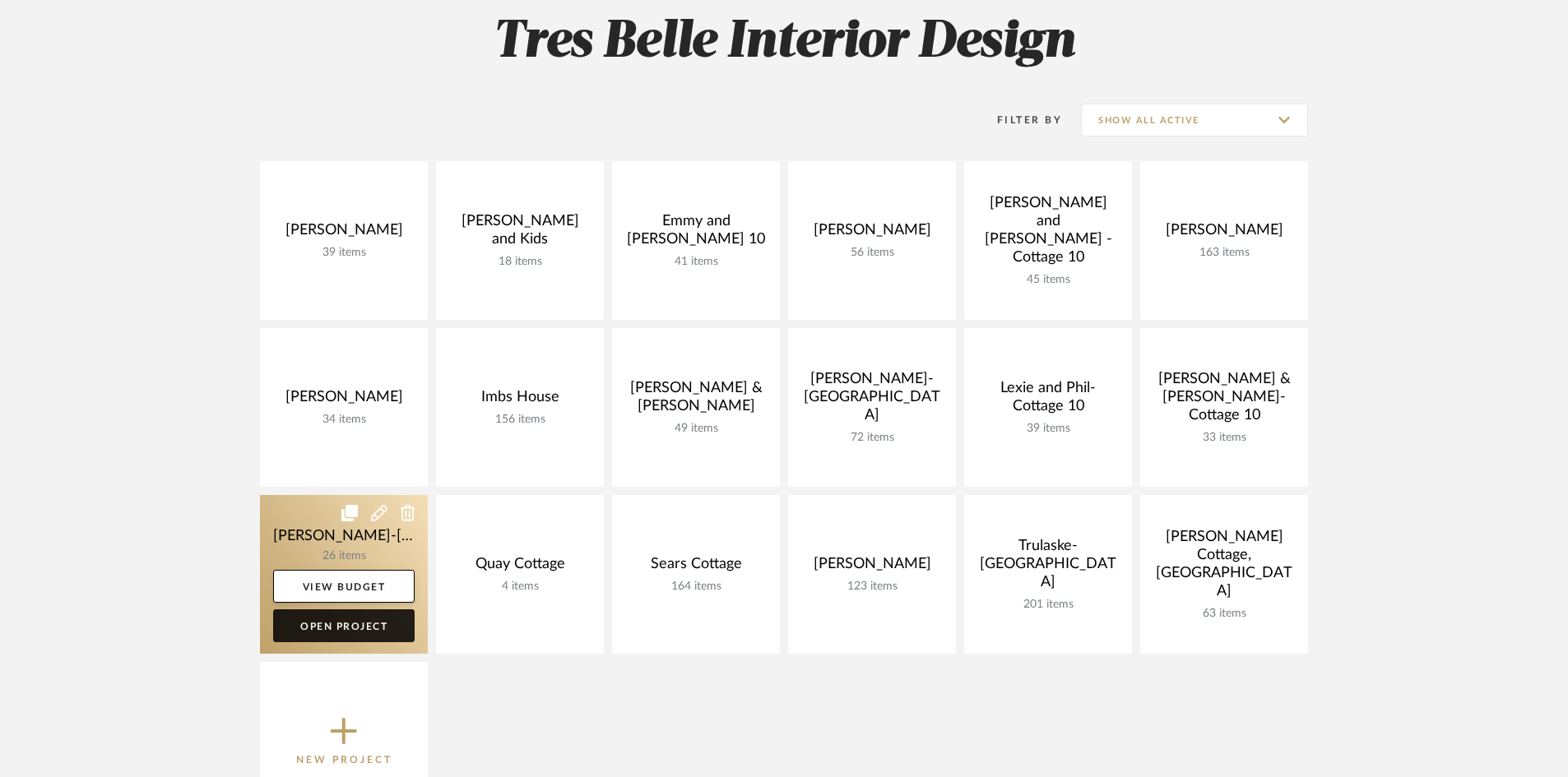
click at [311, 622] on link "Open Project" at bounding box center [343, 625] width 142 height 33
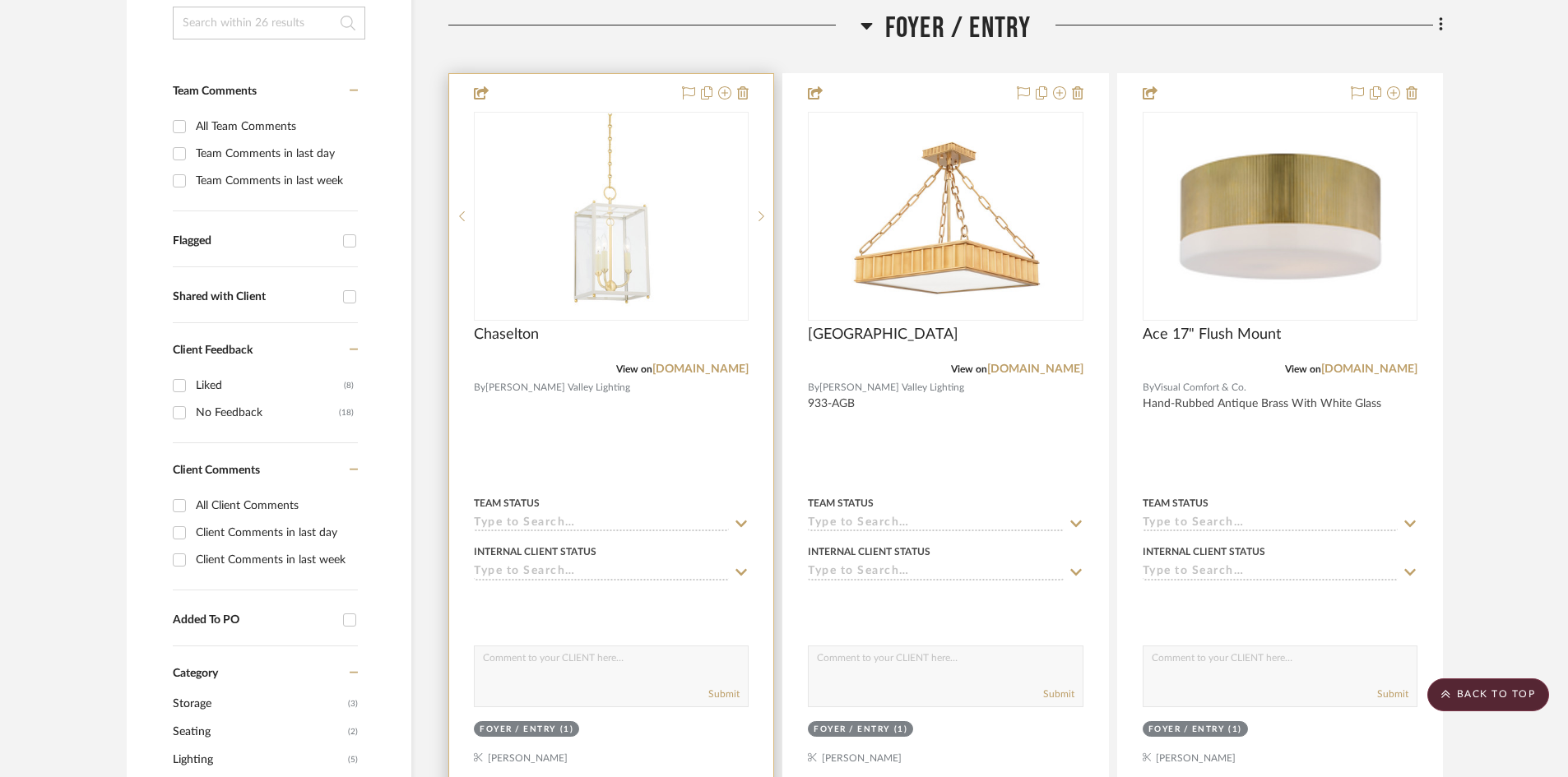
scroll to position [186, 0]
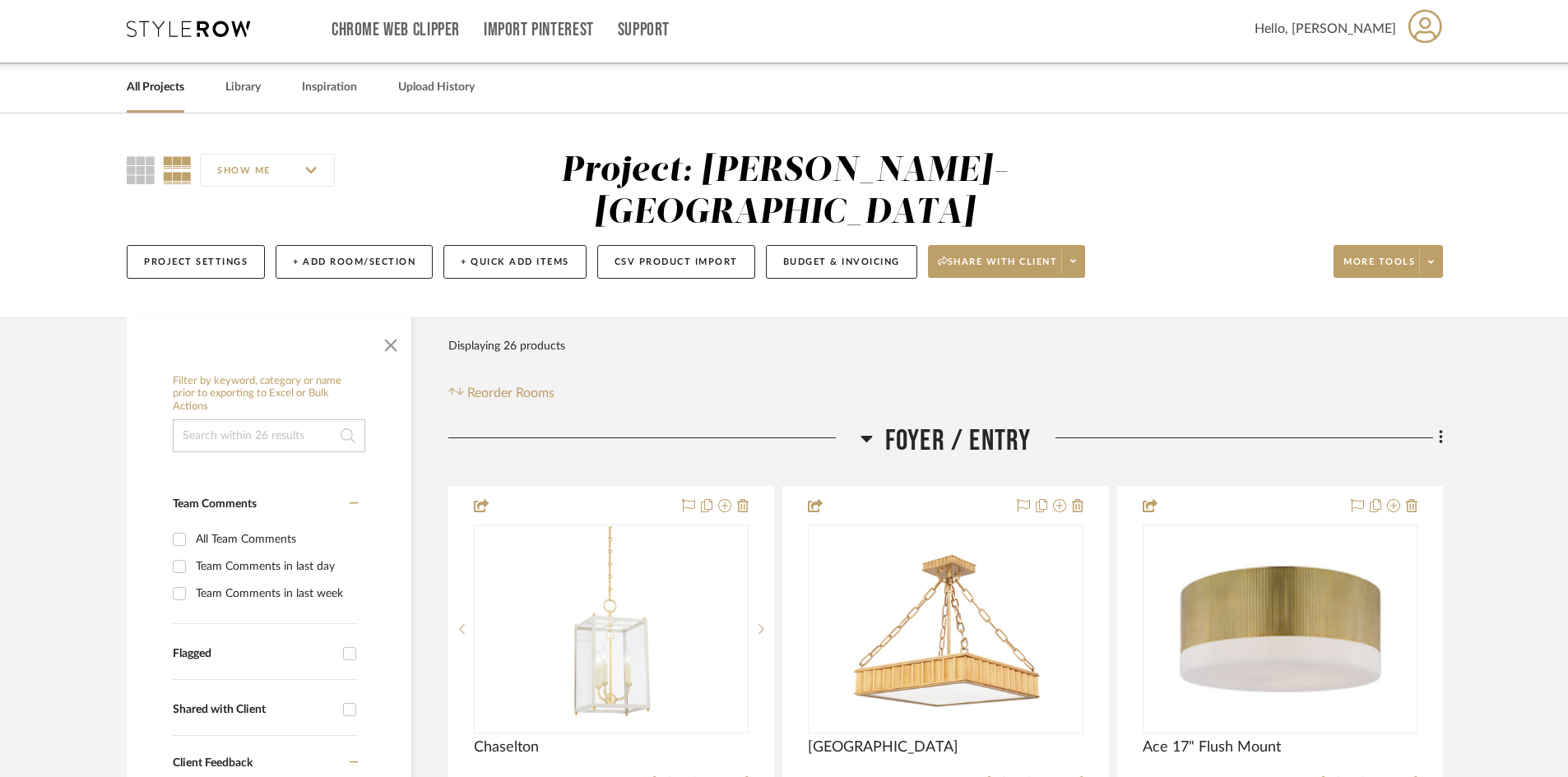
scroll to position [0, 0]
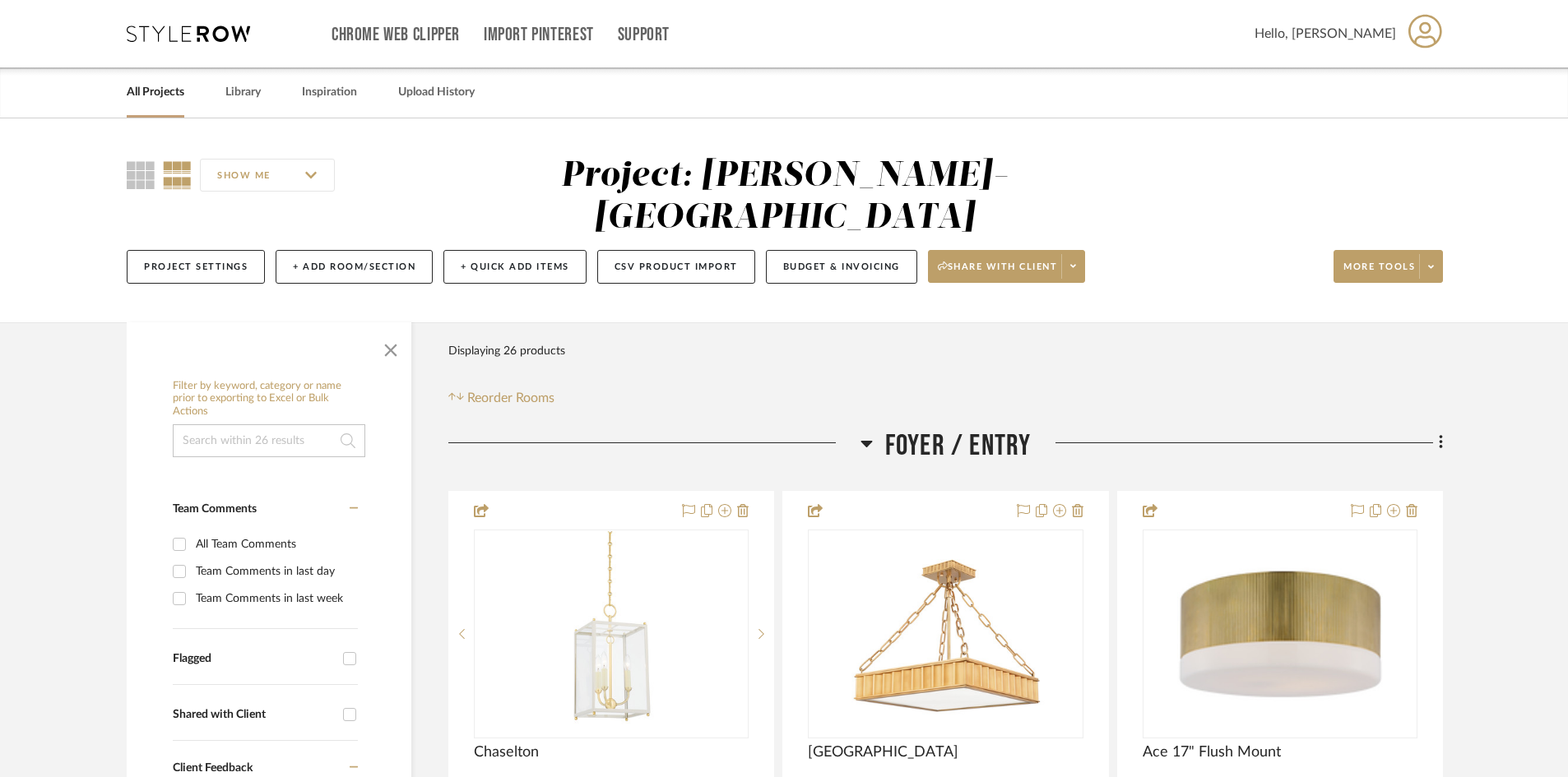
click at [153, 84] on link "All Projects" at bounding box center [156, 92] width 58 height 22
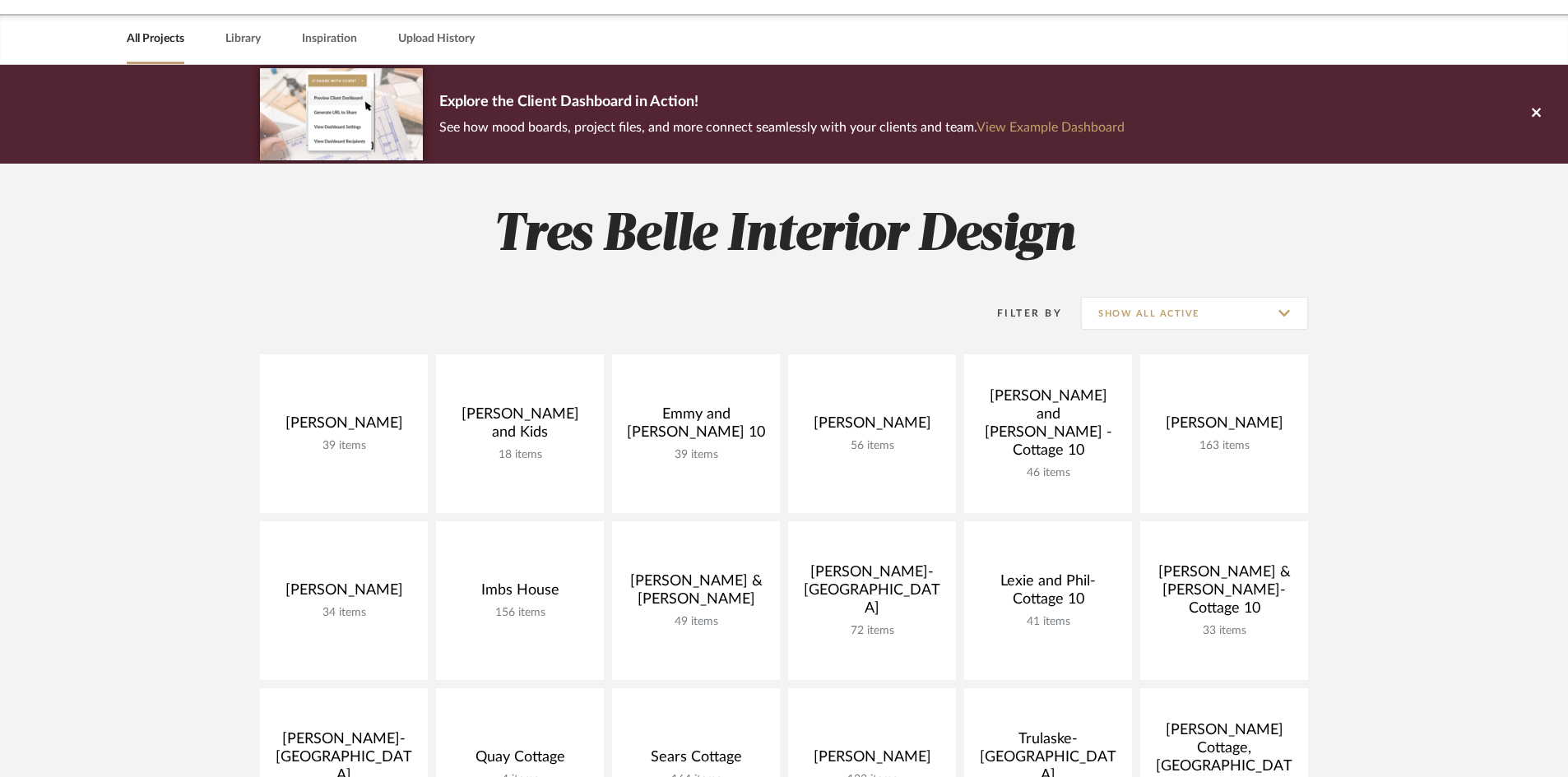
scroll to position [82, 0]
